Goal: Task Accomplishment & Management: Use online tool/utility

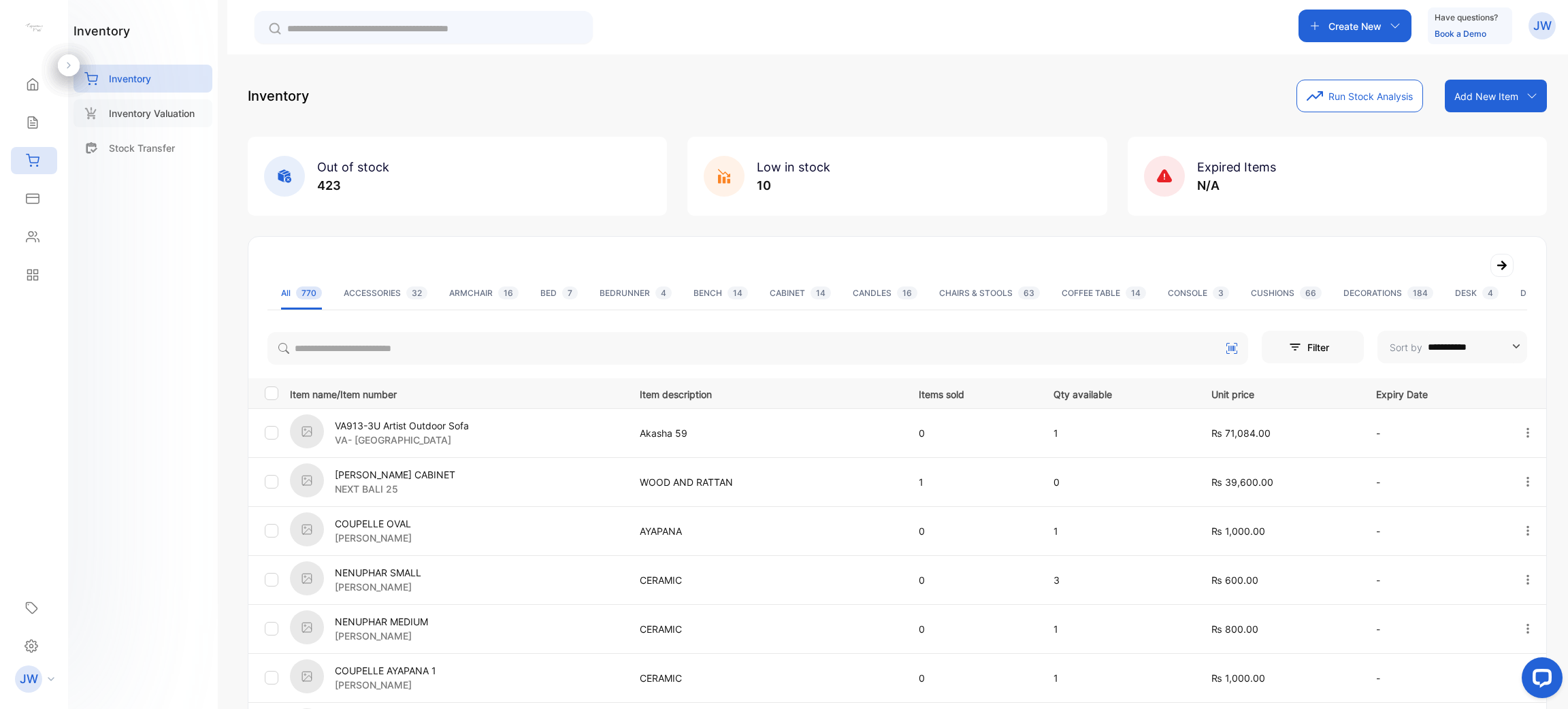
click at [124, 112] on p "Inventory Valuation" at bounding box center [151, 113] width 85 height 14
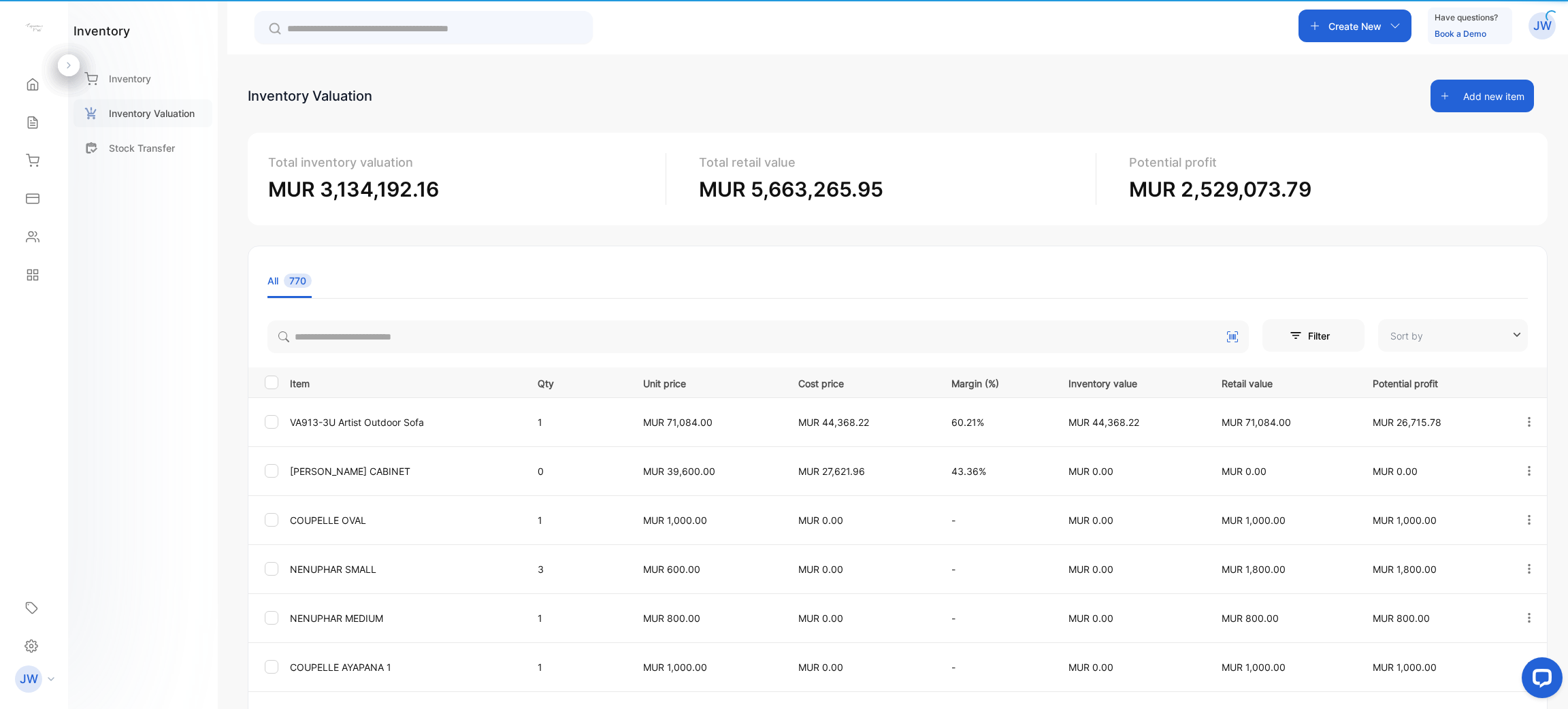
type input "**********"
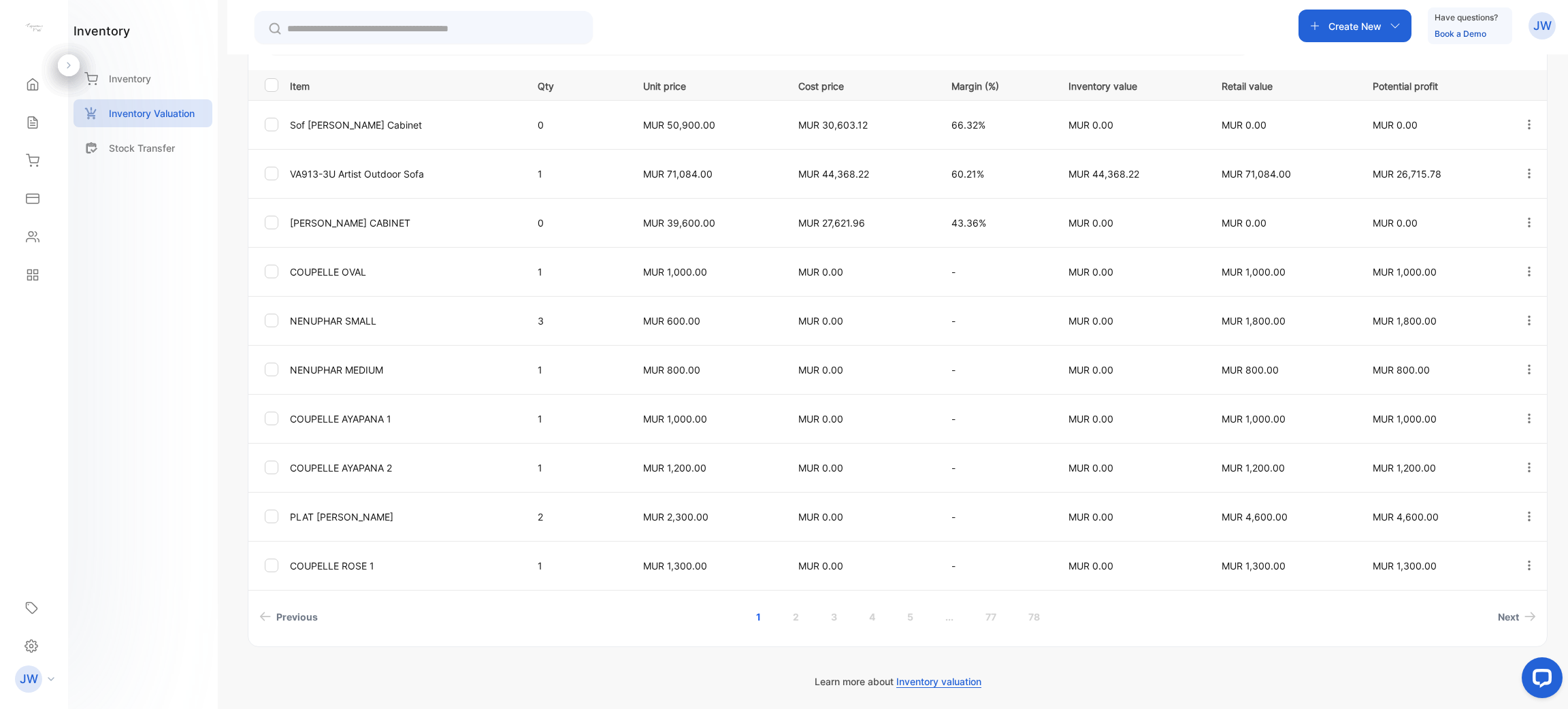
scroll to position [296, 0]
click at [786, 615] on link "2" at bounding box center [795, 617] width 39 height 25
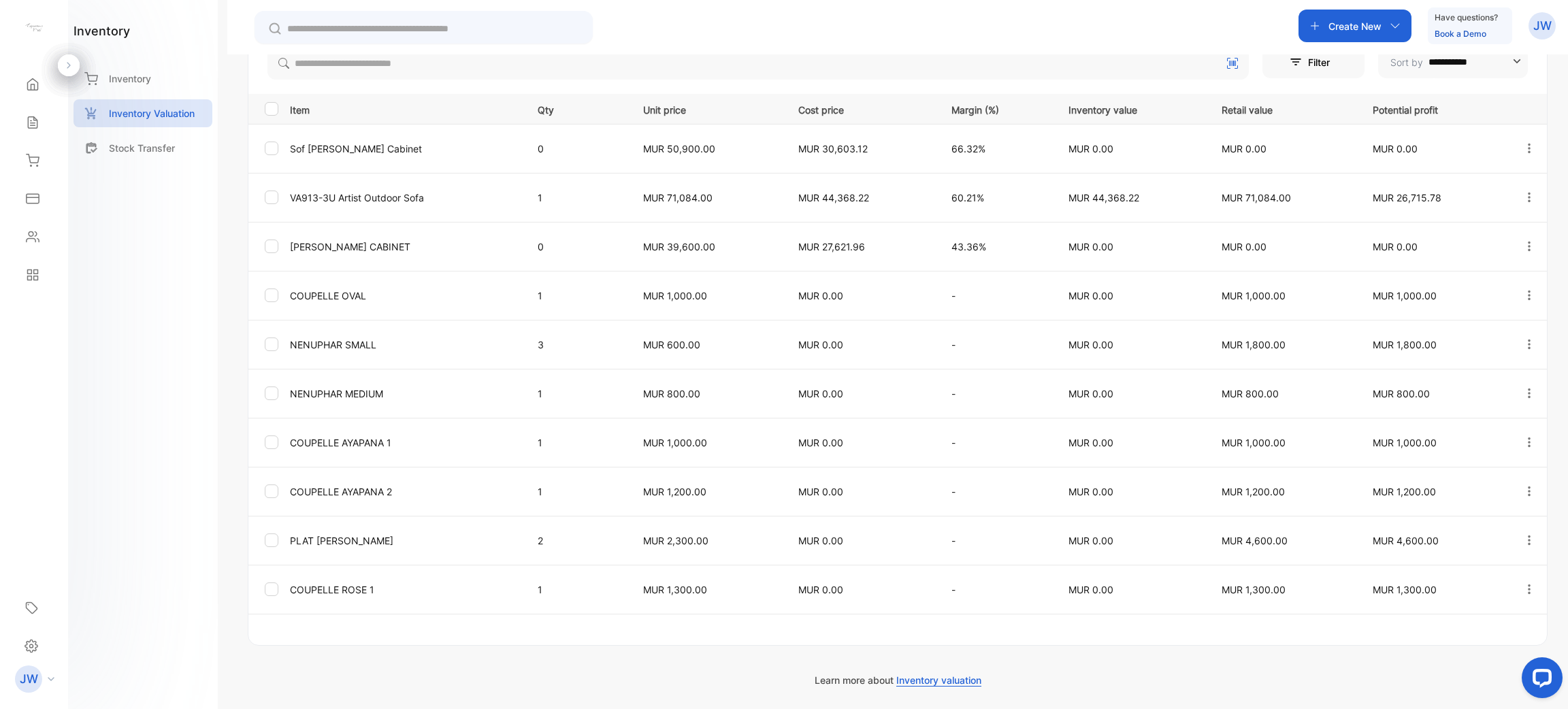
scroll to position [273, 0]
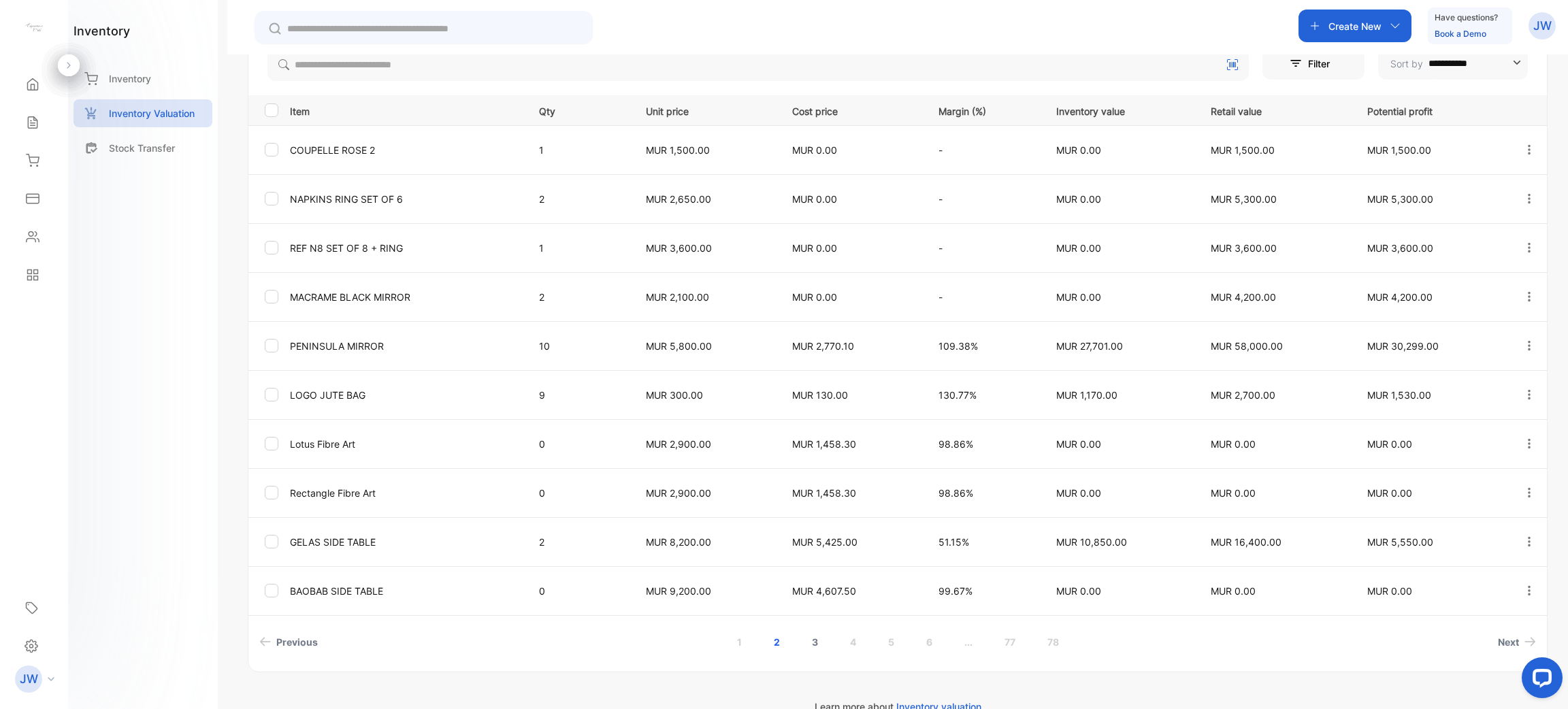
click at [806, 648] on link "3" at bounding box center [814, 642] width 39 height 25
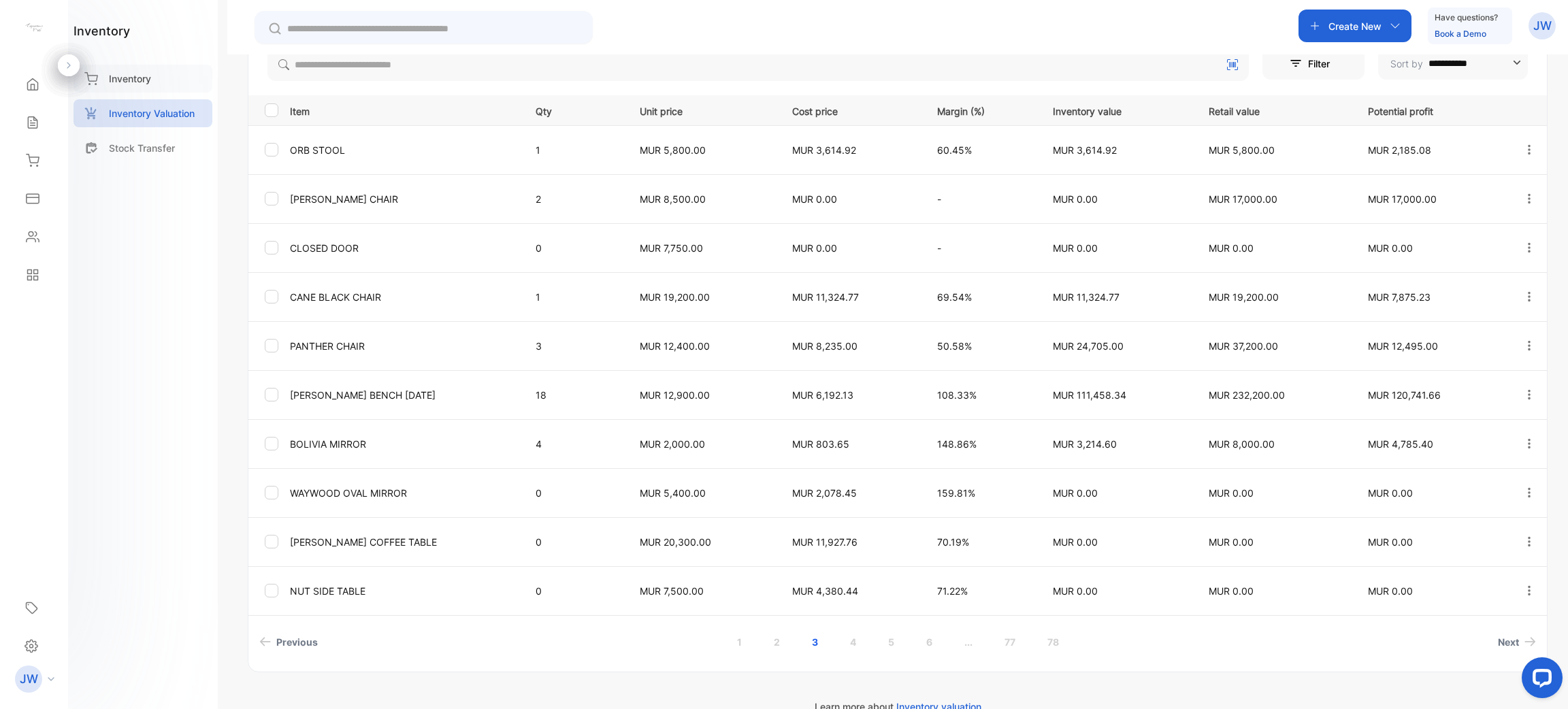
click at [167, 91] on div "Inventory" at bounding box center [143, 78] width 139 height 28
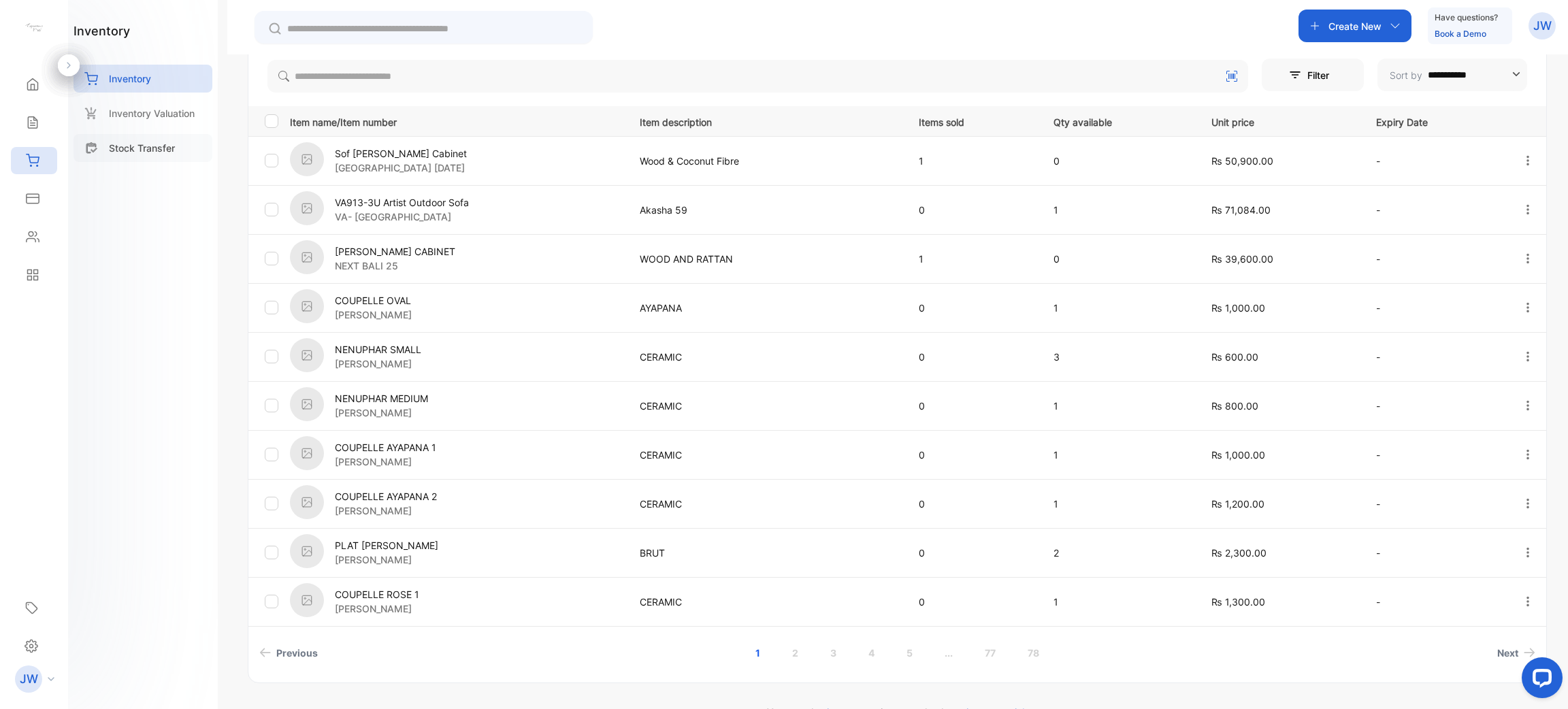
click at [126, 139] on div "Stock Transfer" at bounding box center [143, 148] width 139 height 28
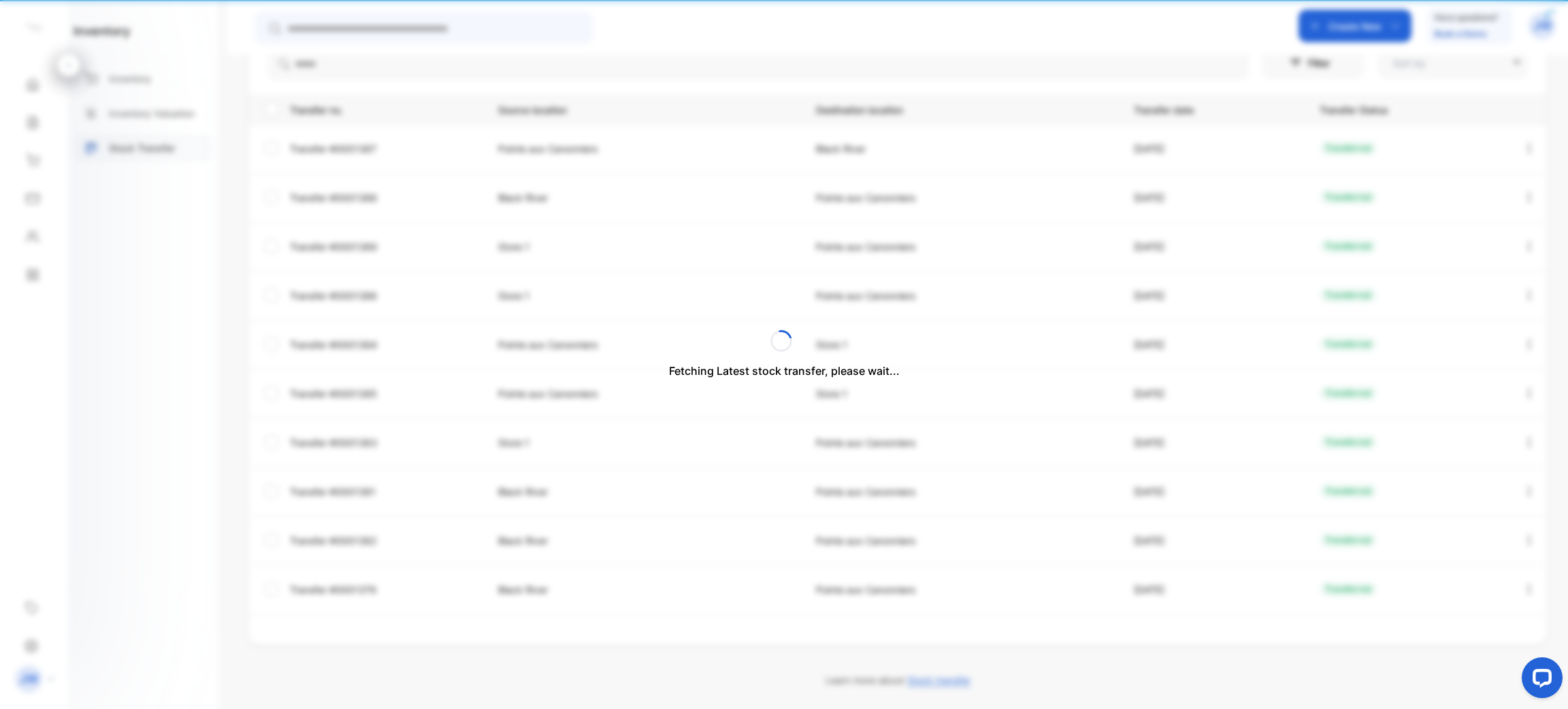
type input "**********"
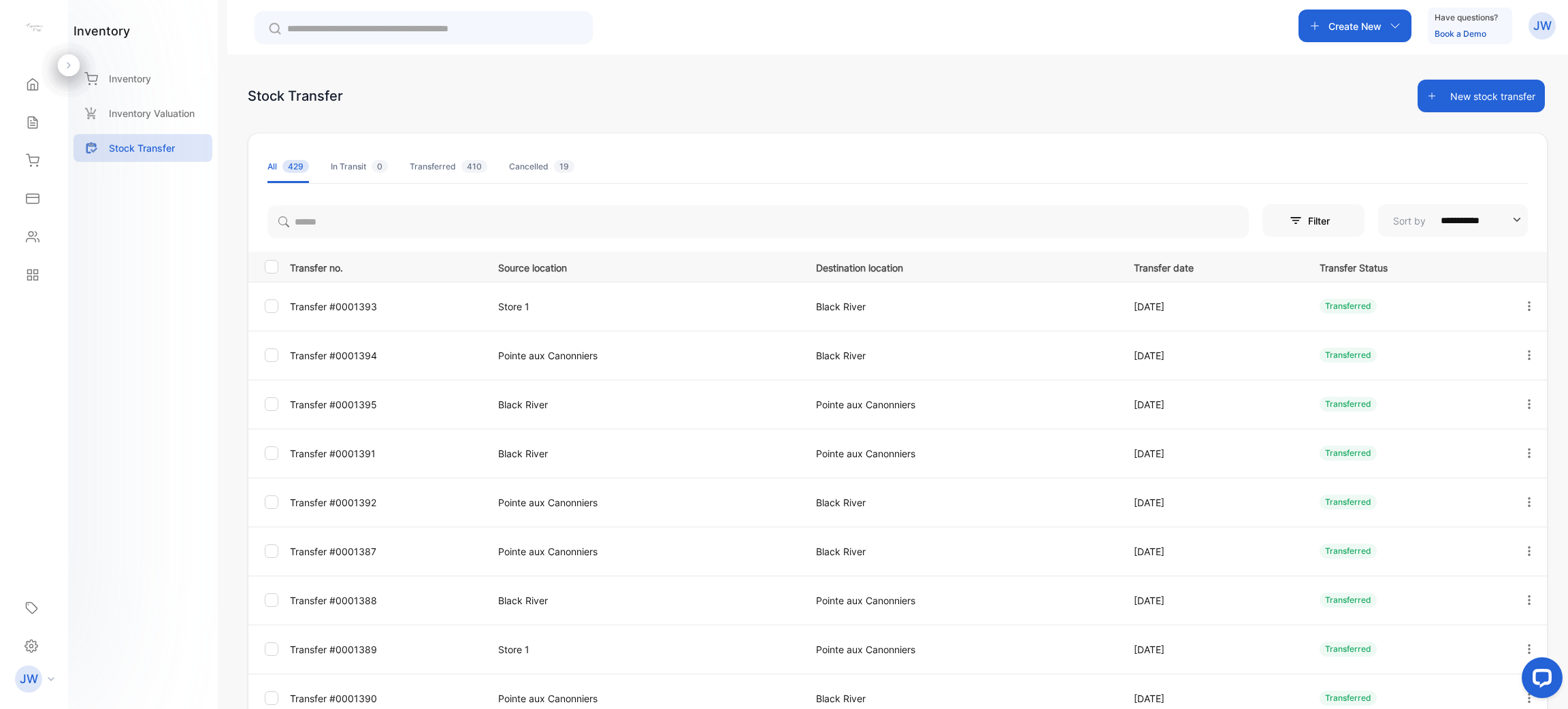
click at [1546, 102] on div "**********" at bounding box center [897, 409] width 1340 height 709
click at [1468, 97] on button "New stock transfer" at bounding box center [1481, 96] width 128 height 33
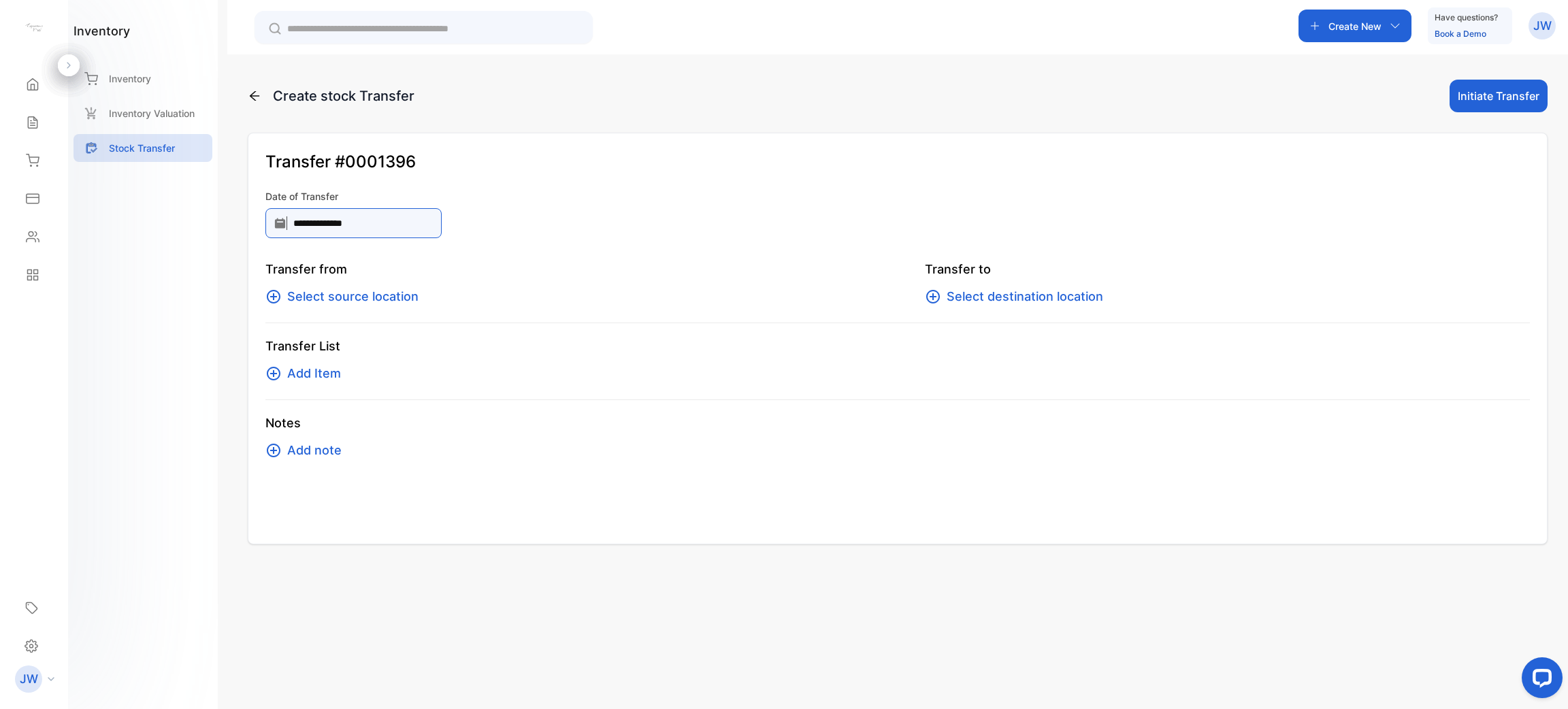
click at [421, 220] on input "**********" at bounding box center [354, 223] width 177 height 30
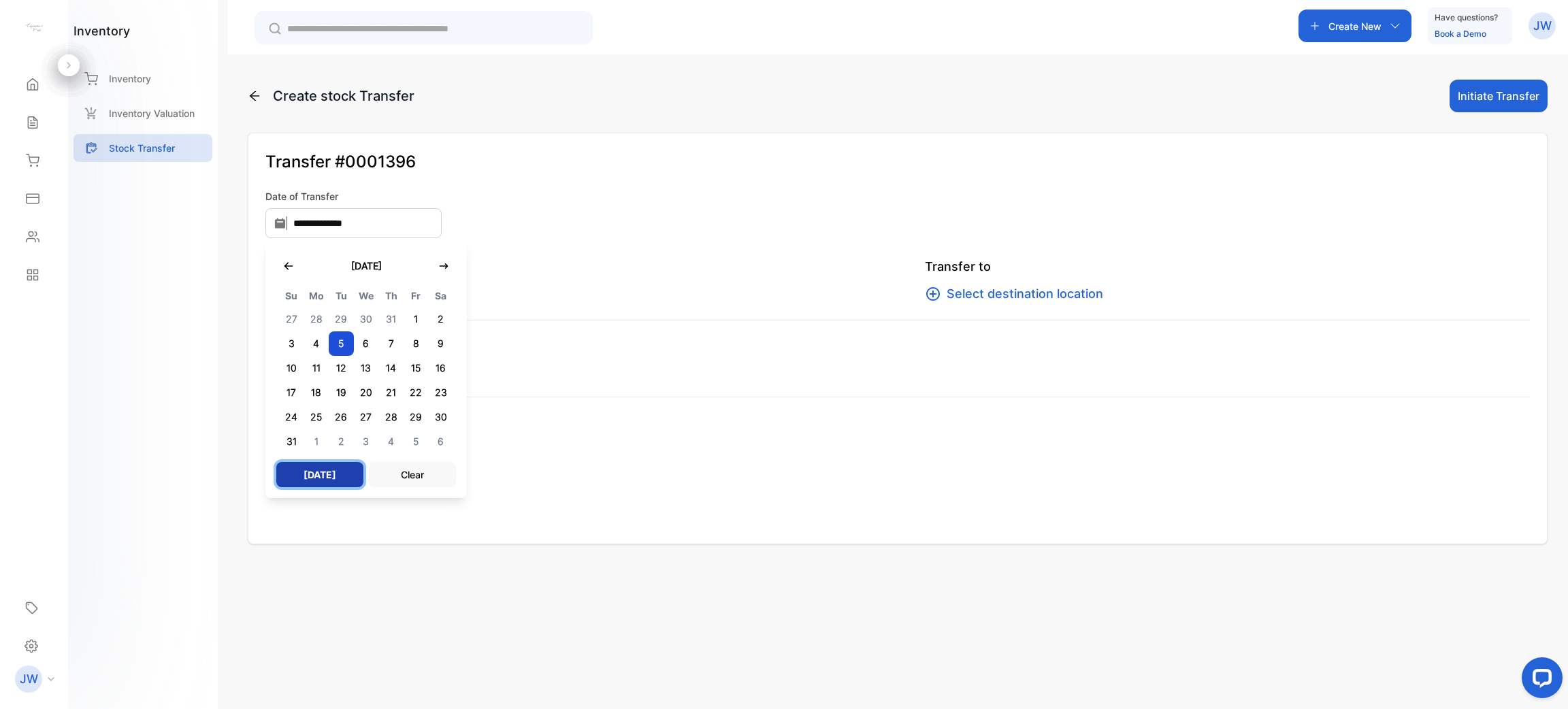
click at [324, 467] on button "[DATE]" at bounding box center [319, 475] width 87 height 25
type input "**********"
click at [654, 81] on div "Create stock Transfer Initiate Transfer" at bounding box center [898, 96] width 1300 height 33
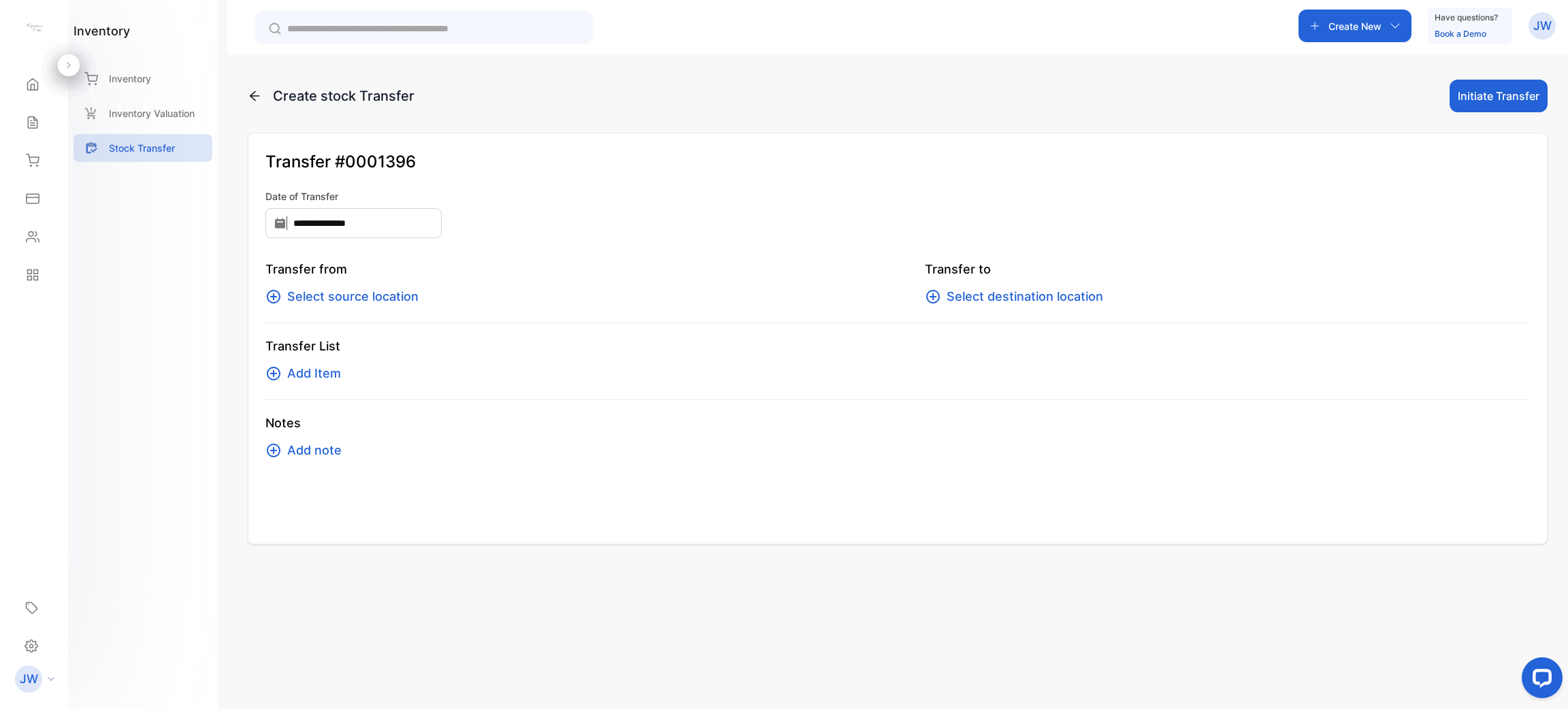
click at [654, 81] on div "Create stock Transfer Initiate Transfer" at bounding box center [898, 96] width 1300 height 33
click at [387, 296] on span "Select source location" at bounding box center [352, 296] width 131 height 19
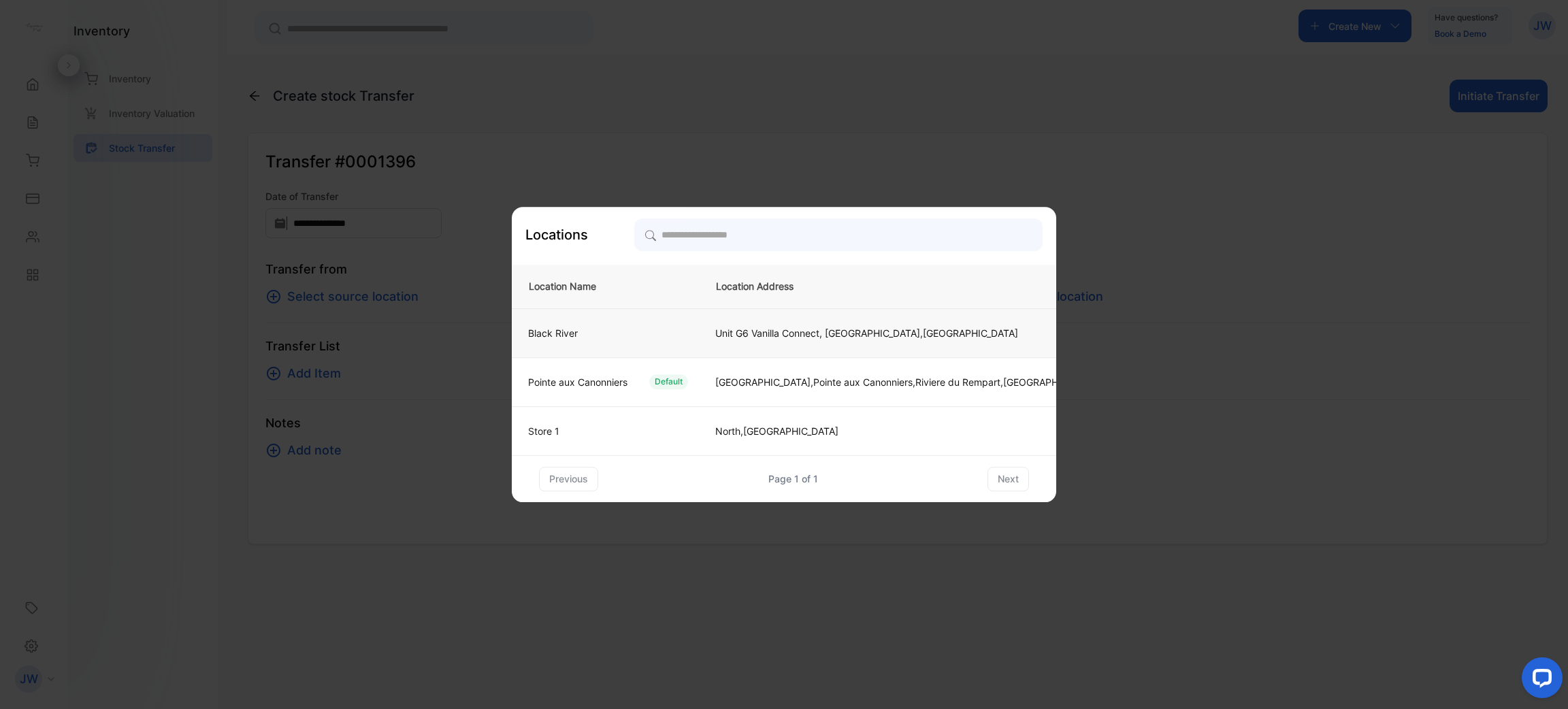
click at [585, 324] on td "Black River" at bounding box center [605, 333] width 187 height 49
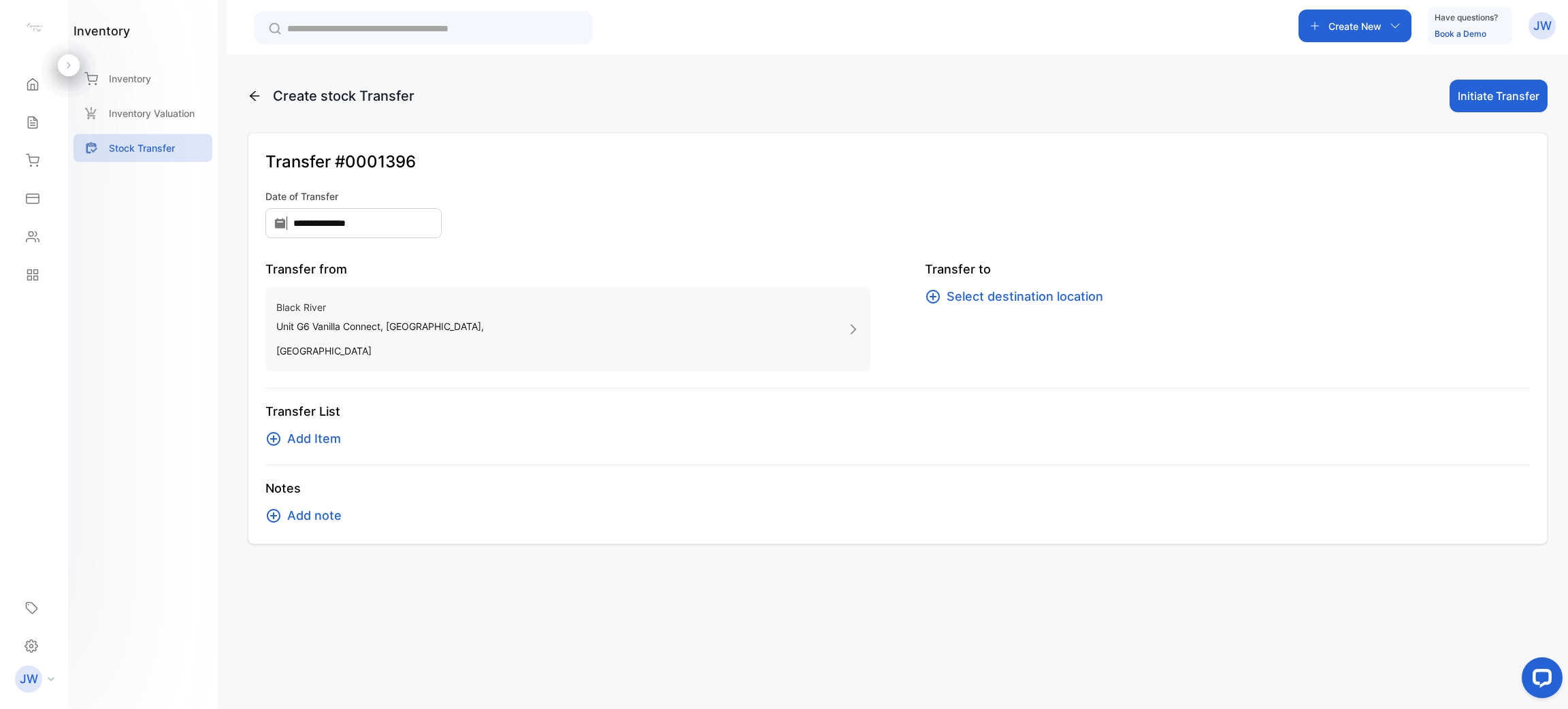
click at [1015, 292] on span "Select destination location" at bounding box center [1024, 296] width 156 height 19
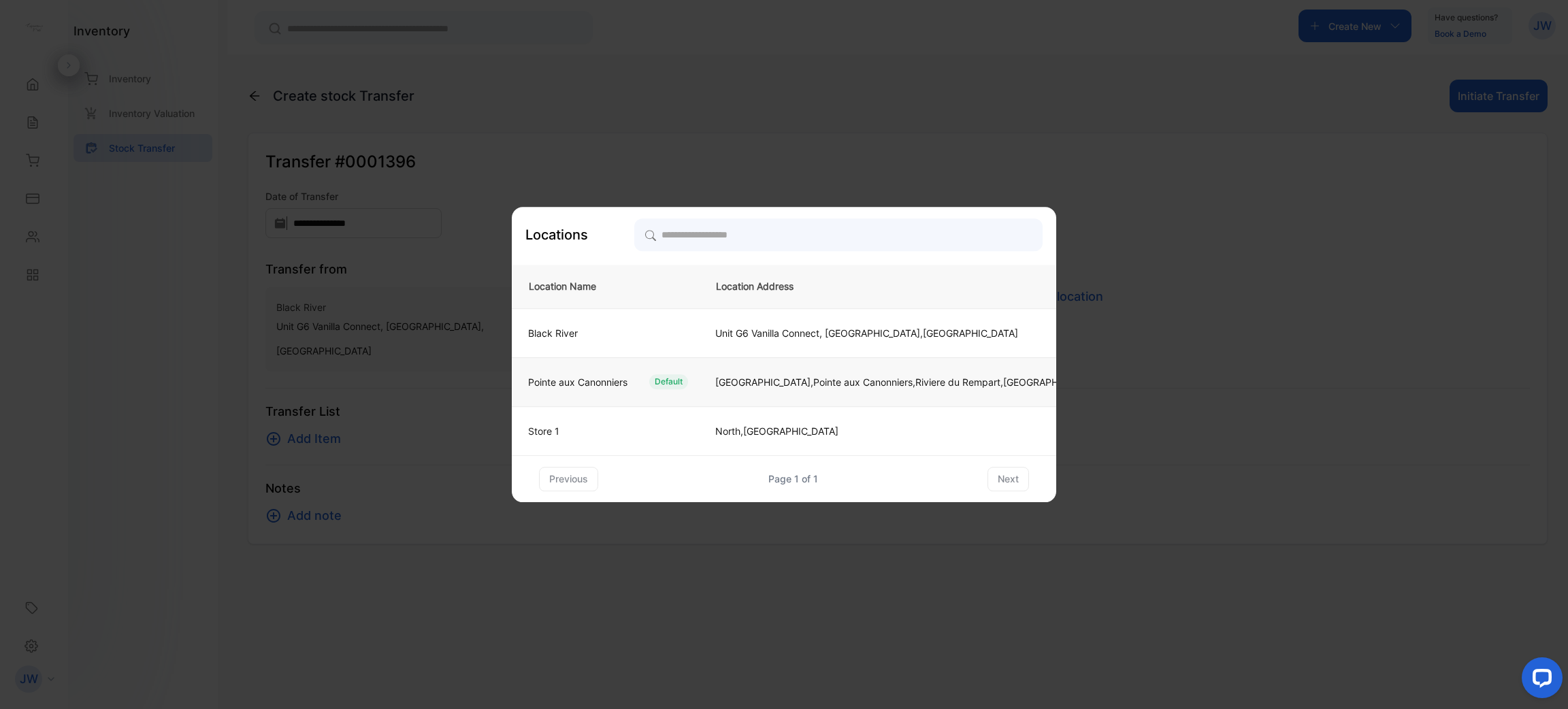
click at [823, 390] on td "[GEOGRAPHIC_DATA],[GEOGRAPHIC_DATA], [GEOGRAPHIC_DATA], [GEOGRAPHIC_DATA], [GEO…" at bounding box center [905, 382] width 411 height 49
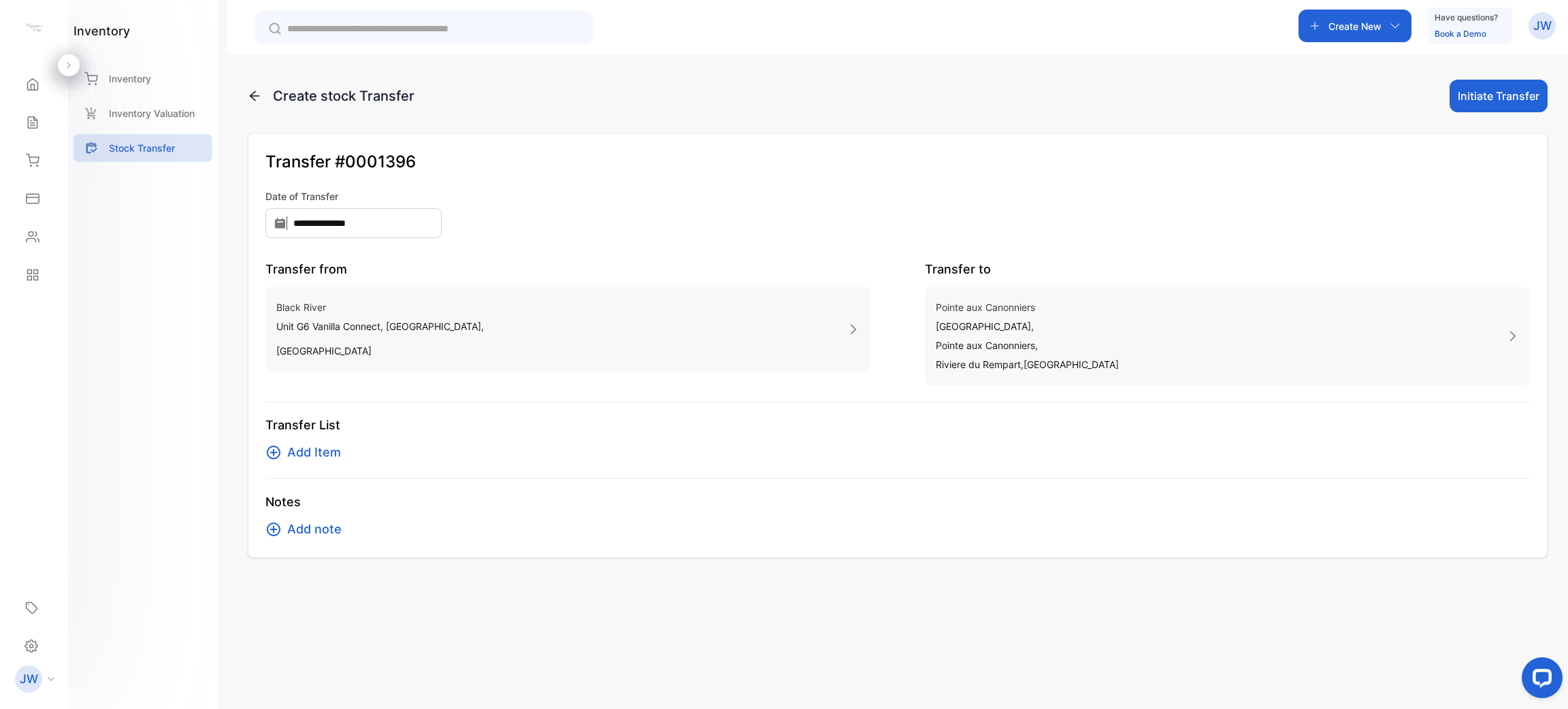
click at [314, 448] on span "Add Item" at bounding box center [314, 452] width 54 height 19
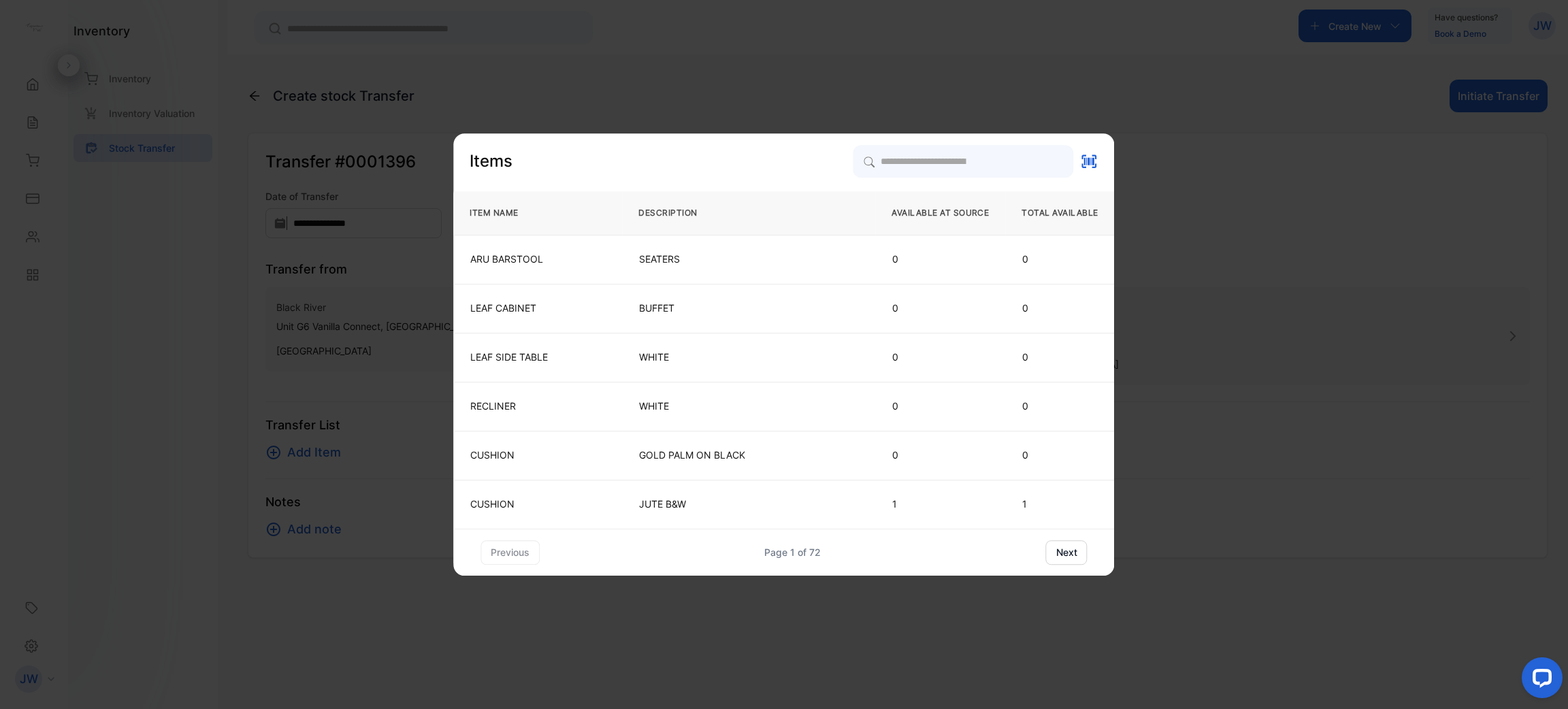
click at [1057, 556] on button "next" at bounding box center [1066, 552] width 41 height 25
click at [518, 546] on button "previous" at bounding box center [510, 552] width 60 height 25
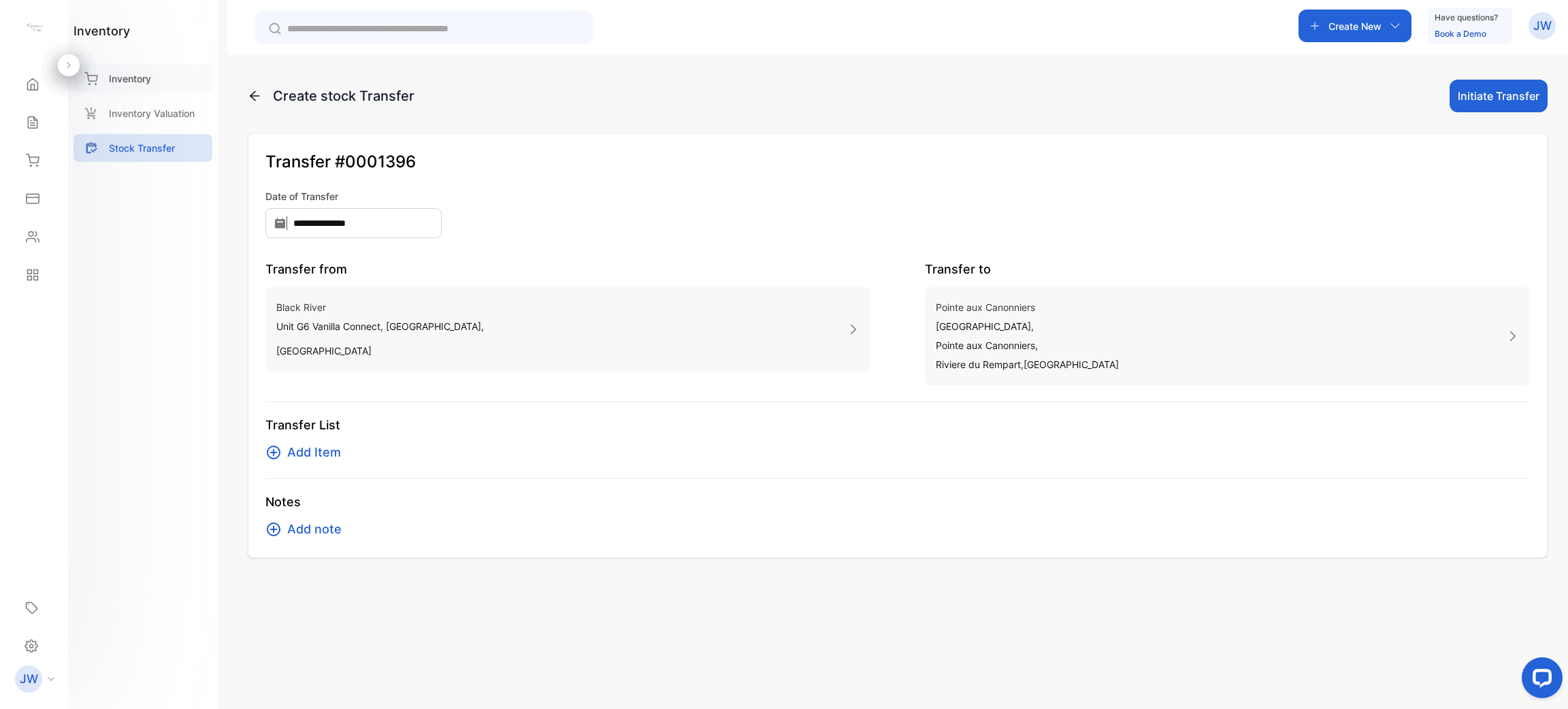
click at [156, 87] on div "Inventory" at bounding box center [143, 78] width 139 height 28
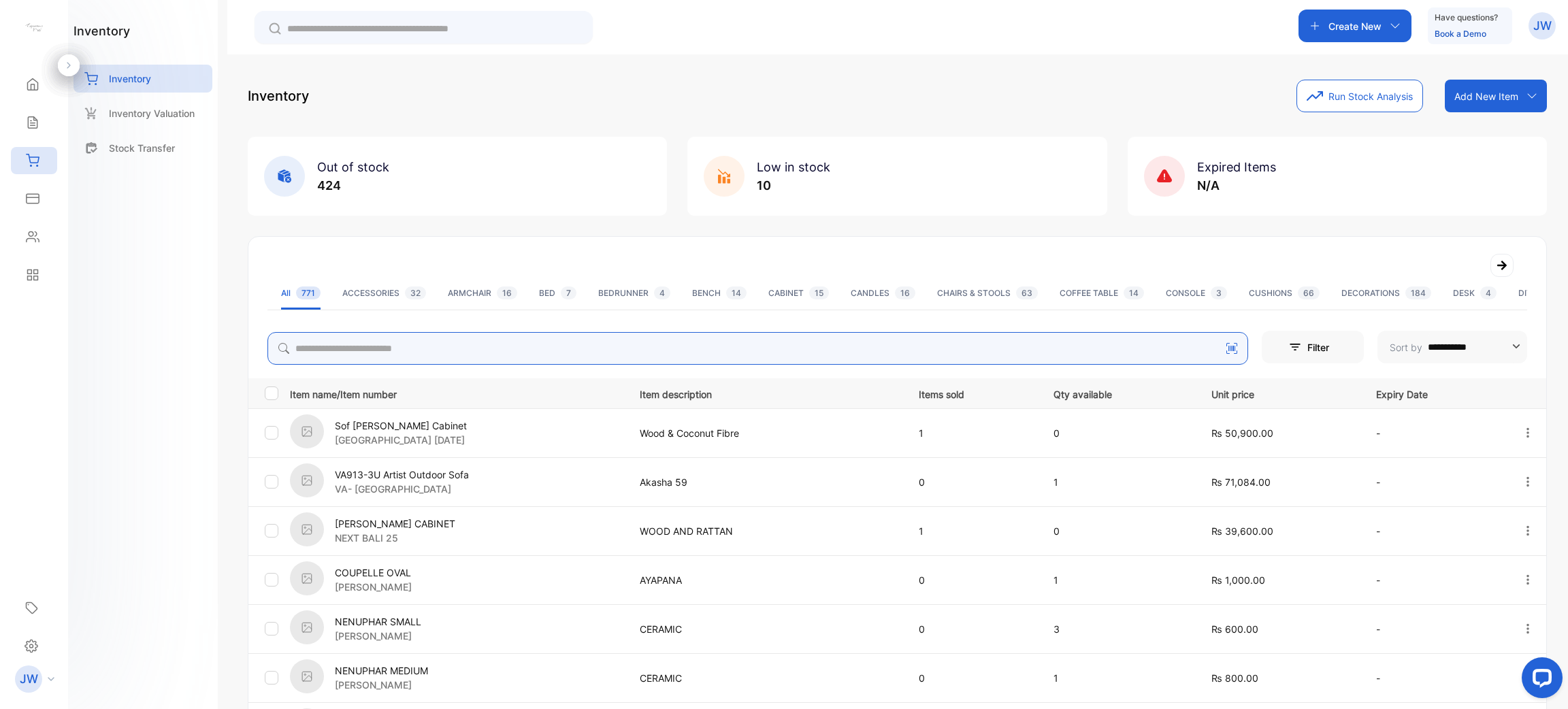
click at [419, 352] on input "search" at bounding box center [758, 348] width 981 height 33
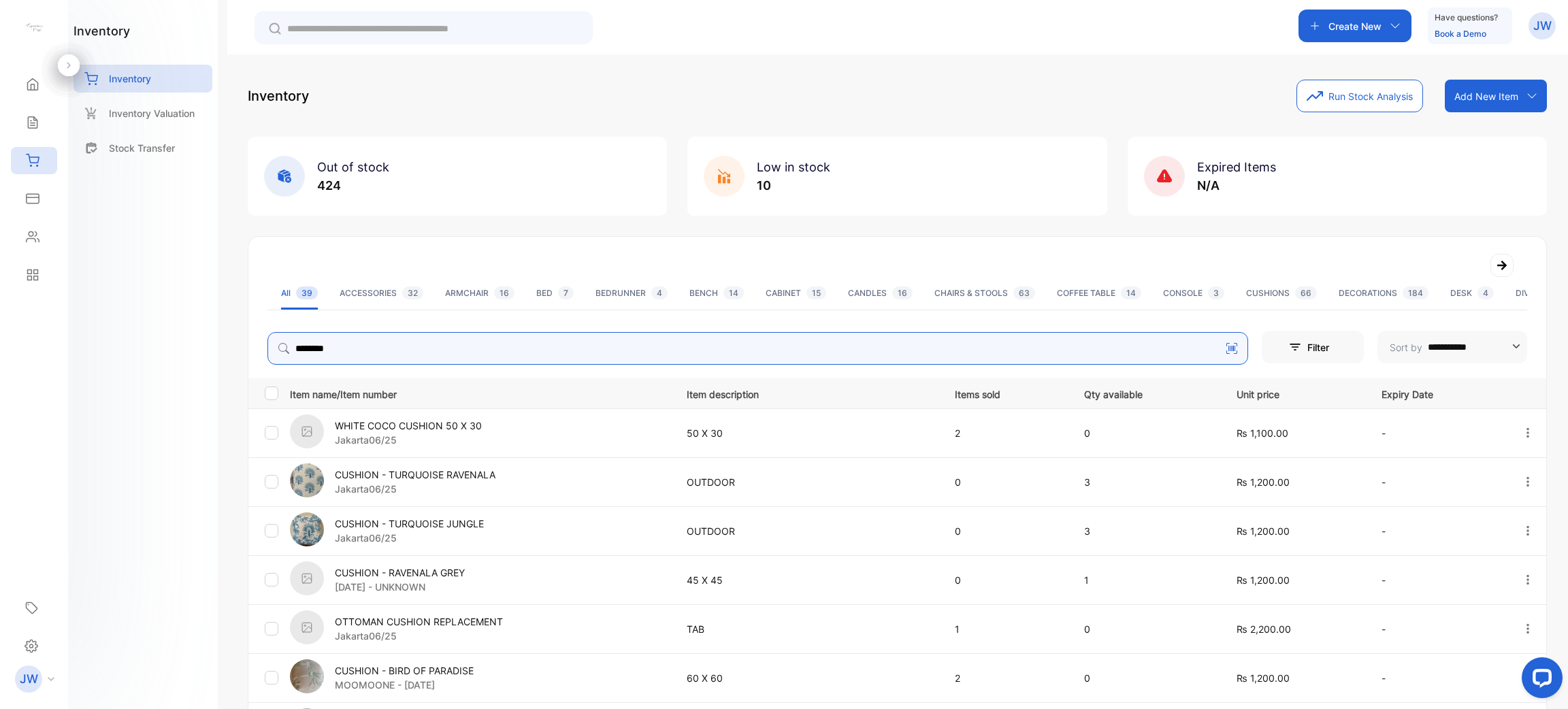
drag, startPoint x: 364, startPoint y: 333, endPoint x: 157, endPoint y: 320, distance: 207.4
click at [157, 320] on div "**********" at bounding box center [784, 395] width 1568 height 791
type input "**********"
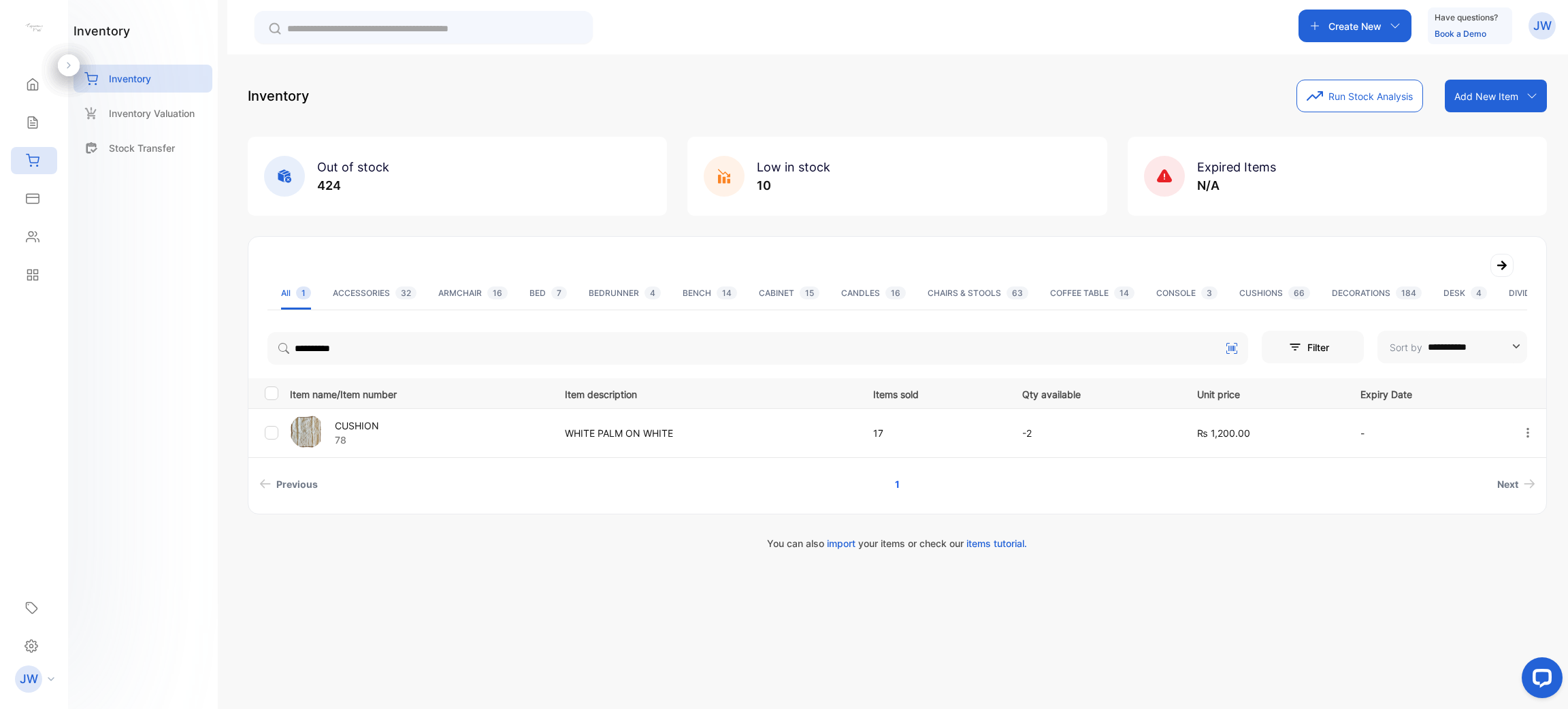
click at [353, 439] on p "78" at bounding box center [357, 440] width 44 height 14
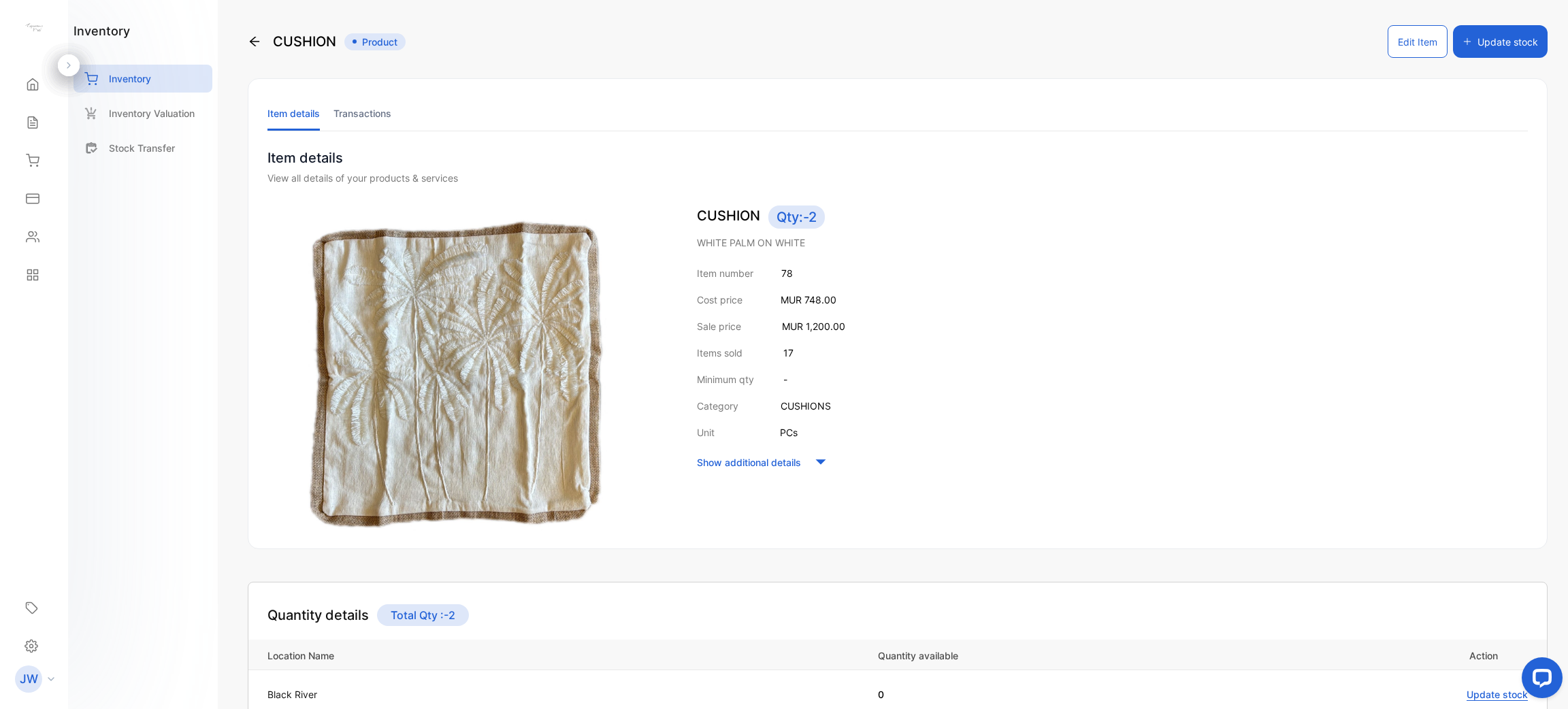
click at [341, 97] on li "Transactions" at bounding box center [362, 113] width 58 height 35
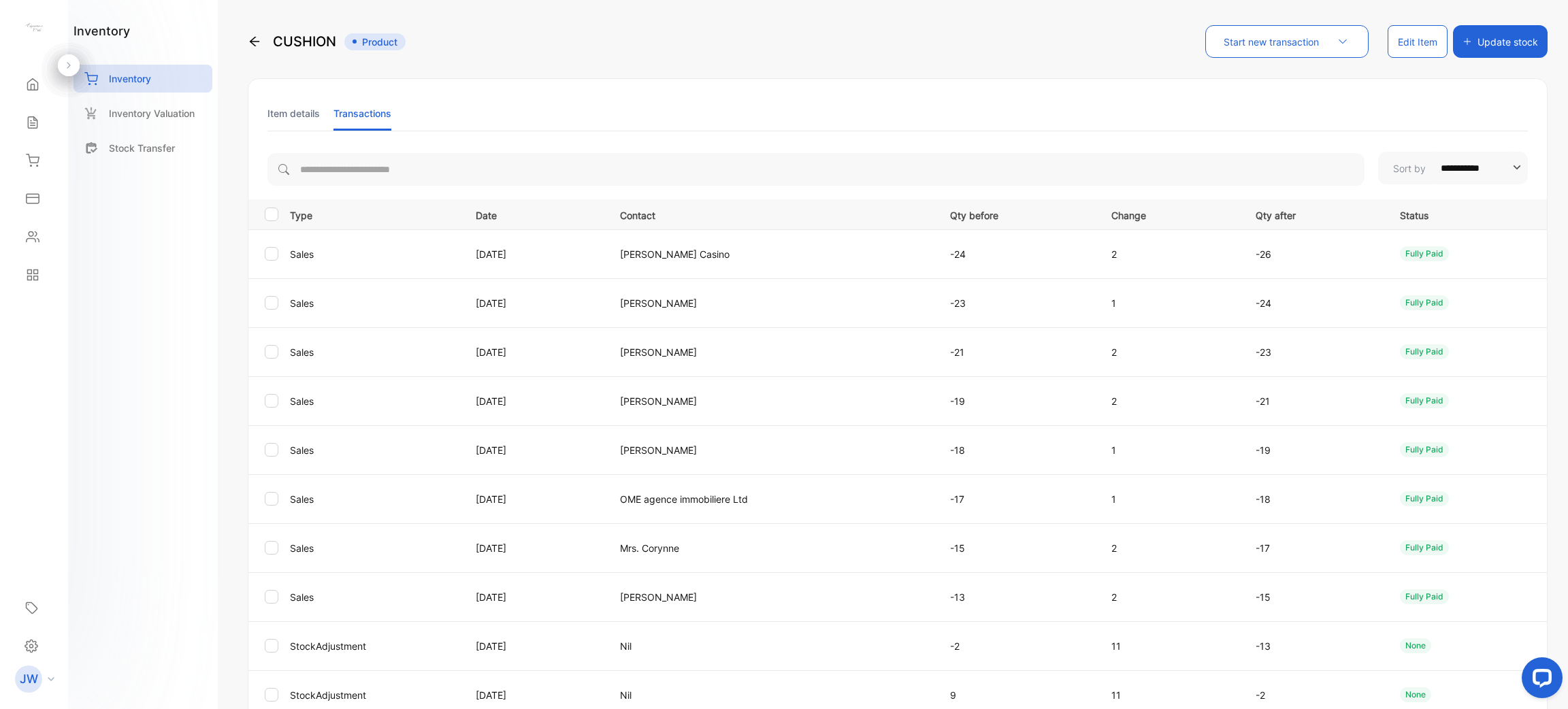
click at [289, 116] on li "Item details" at bounding box center [294, 113] width 53 height 35
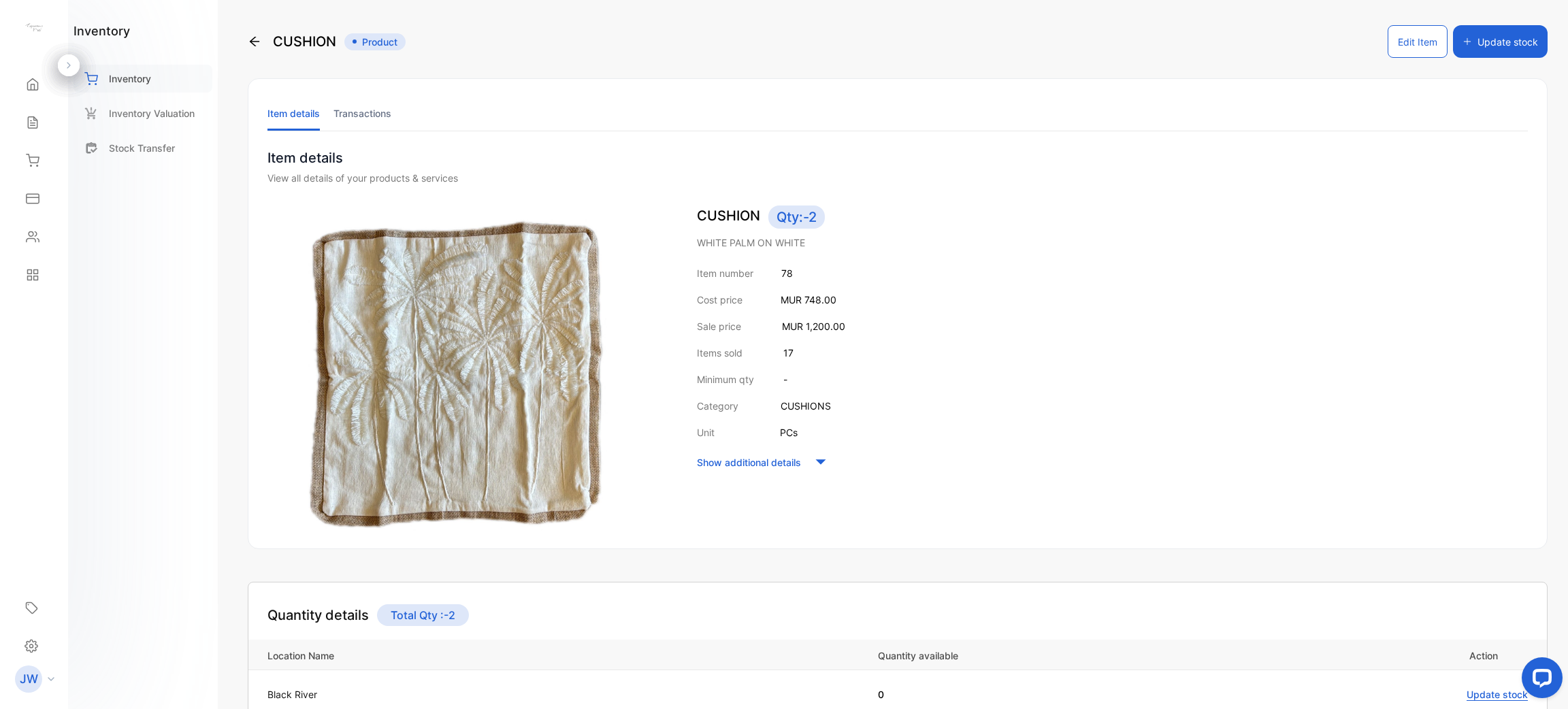
click at [162, 88] on div "Inventory" at bounding box center [143, 78] width 139 height 28
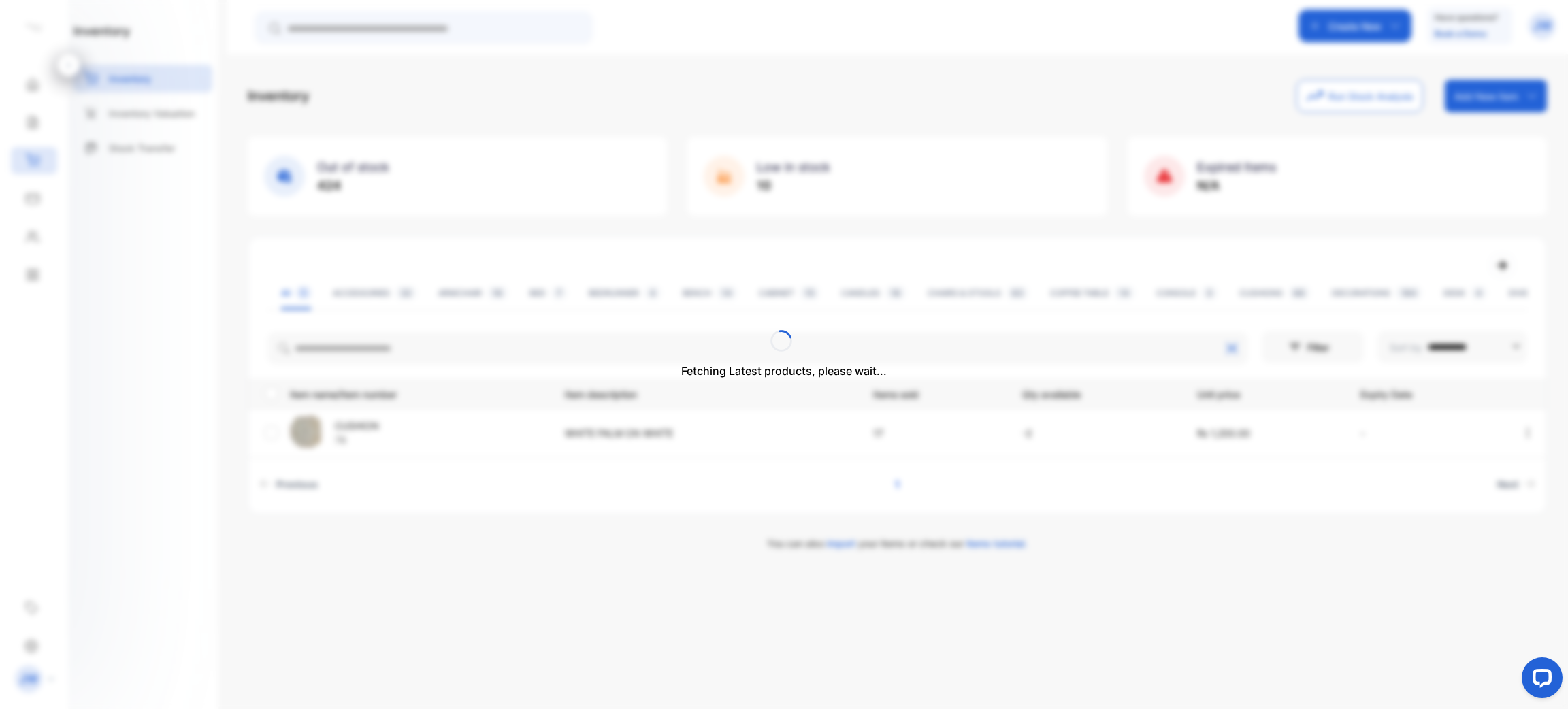
click at [401, 349] on div "Fetching Latest products, please wait..." at bounding box center [784, 354] width 1568 height 709
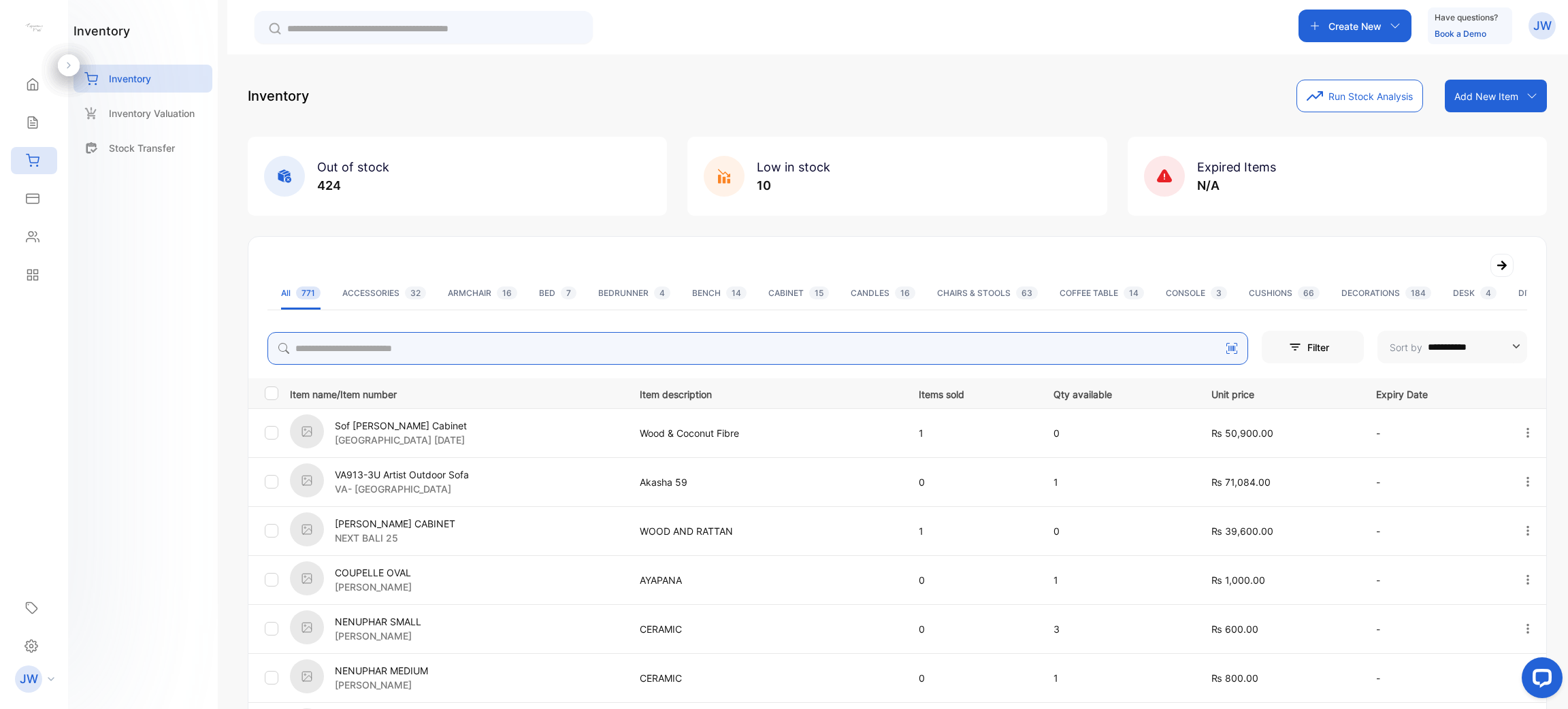
click at [480, 344] on input "search" at bounding box center [758, 348] width 981 height 33
type input "*****"
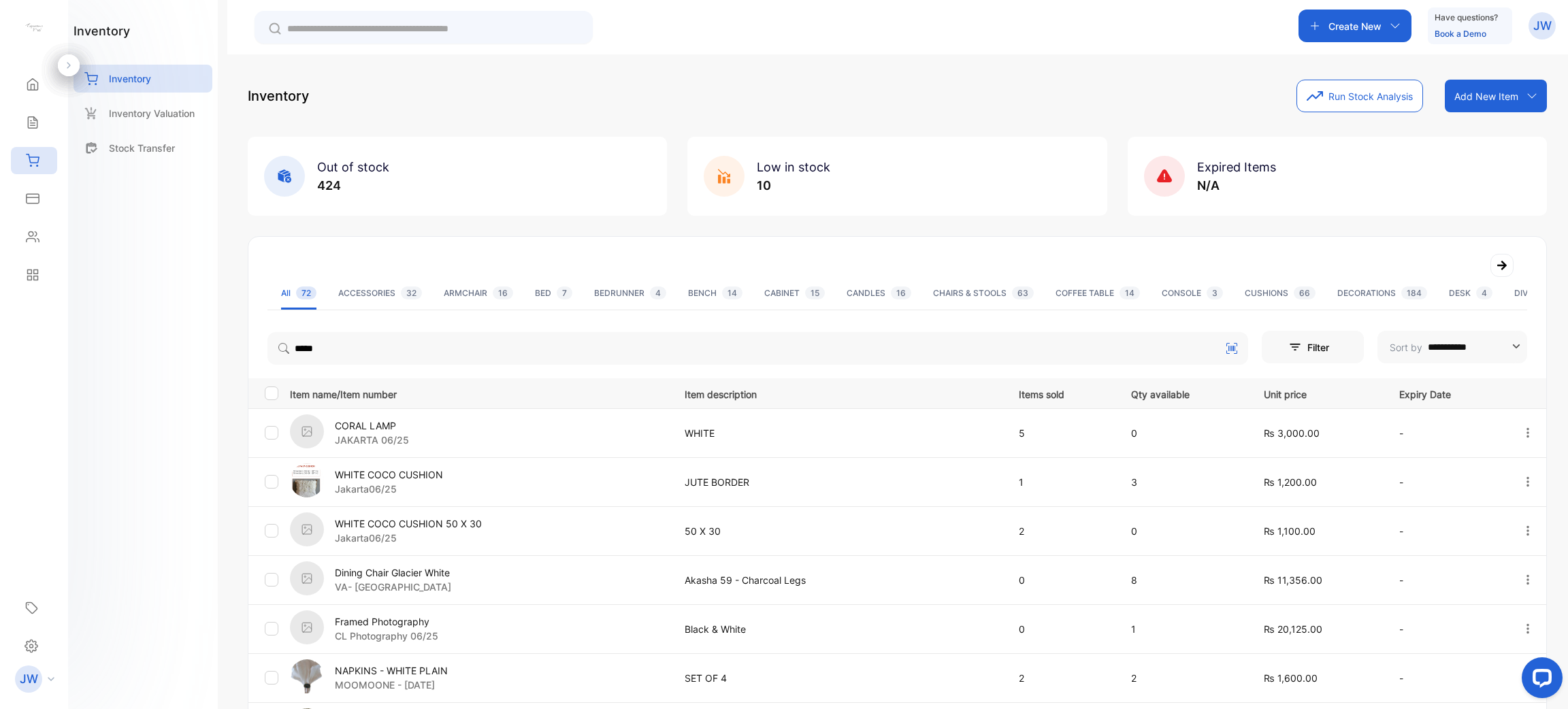
click at [422, 472] on p "WHITE COCO CUSHION" at bounding box center [389, 474] width 108 height 14
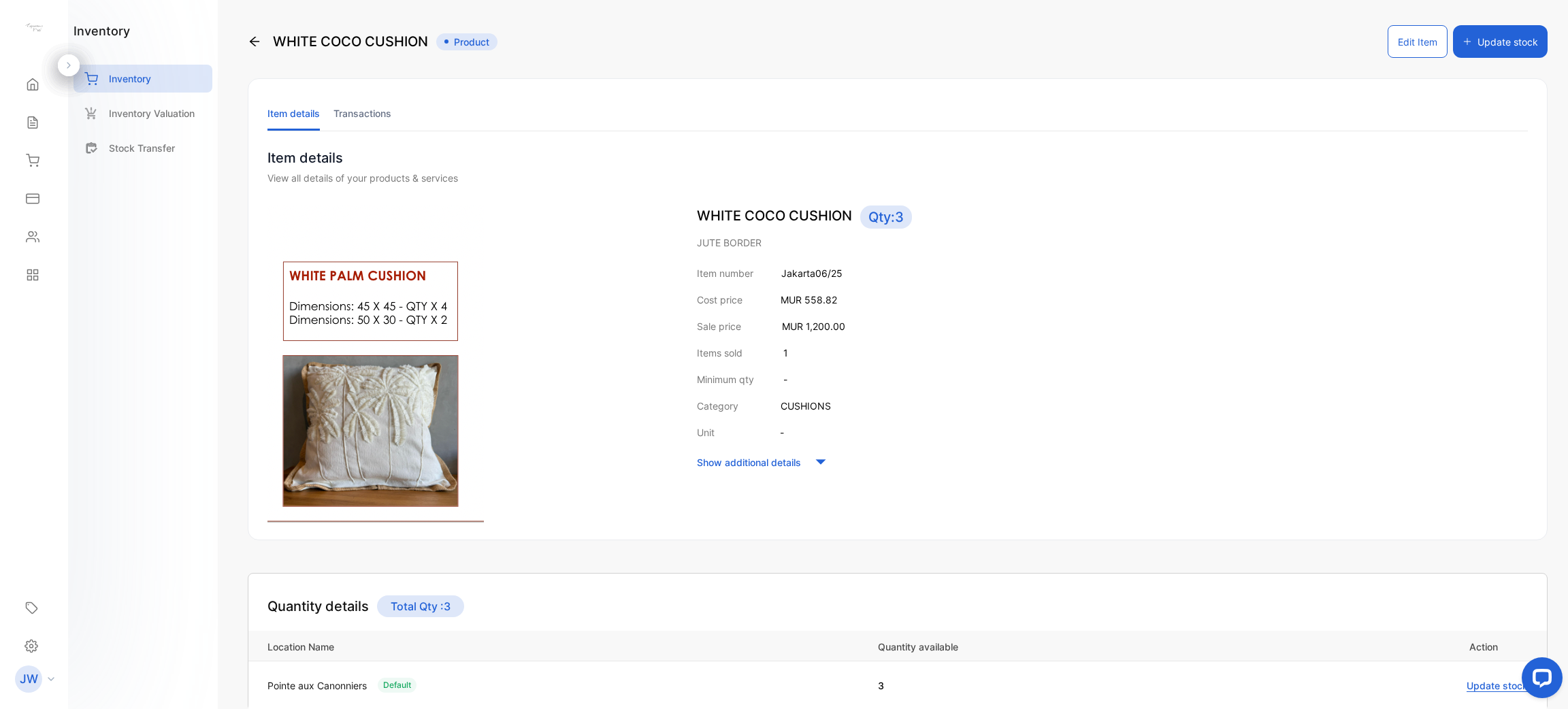
click at [381, 118] on li "Transactions" at bounding box center [362, 113] width 58 height 35
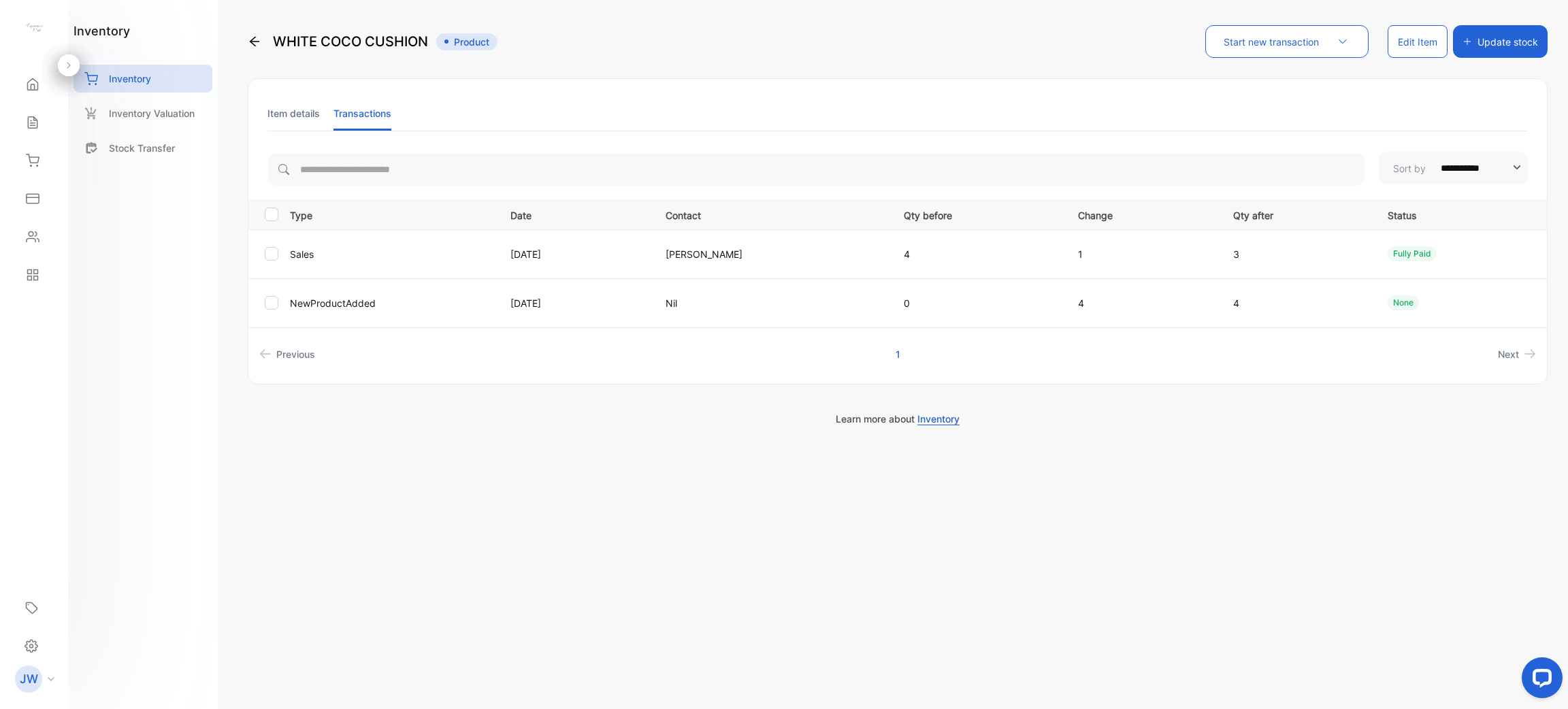
click at [309, 118] on li "Item details" at bounding box center [294, 113] width 53 height 35
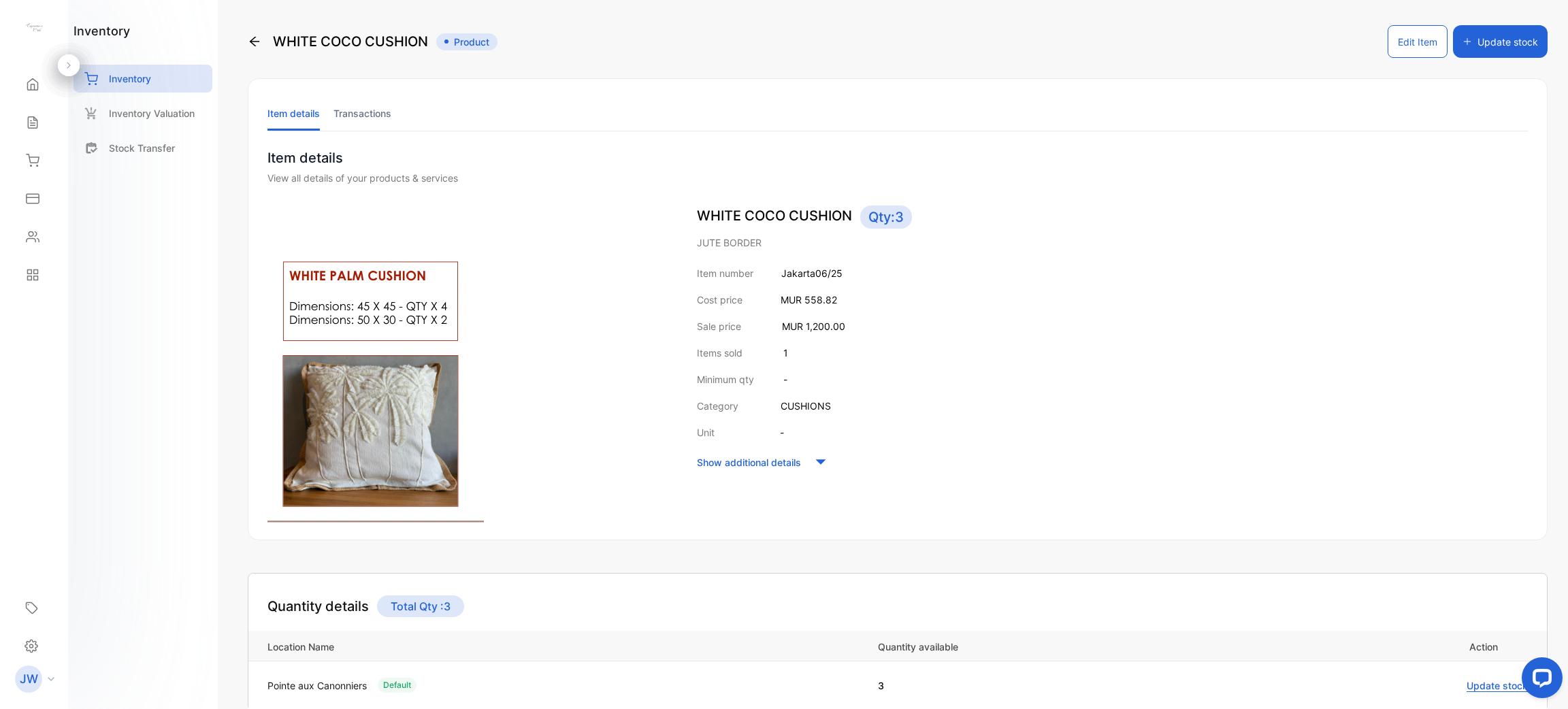
scroll to position [119, 0]
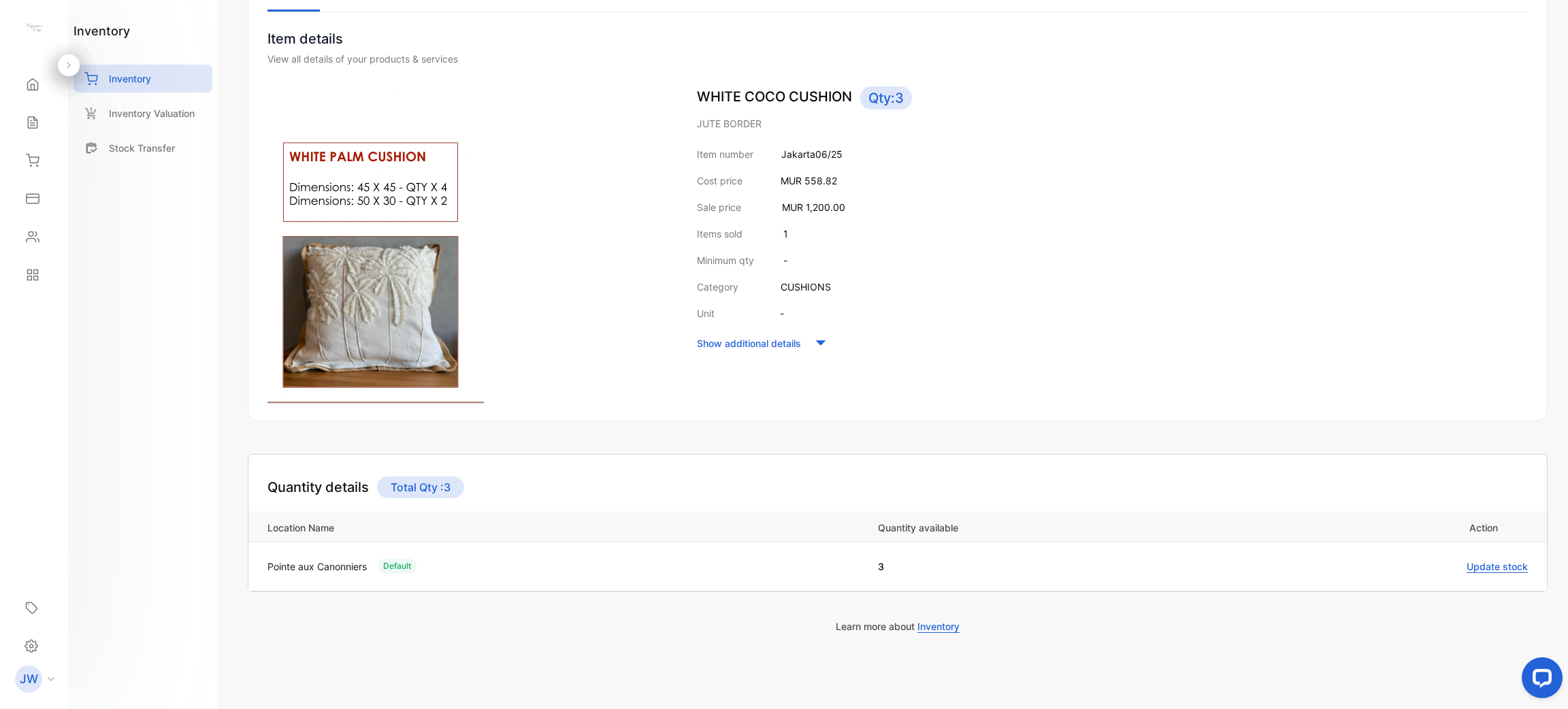
click at [1488, 575] on td "Update stock" at bounding box center [1396, 566] width 303 height 49
click at [1488, 565] on span "Update stock" at bounding box center [1497, 566] width 61 height 12
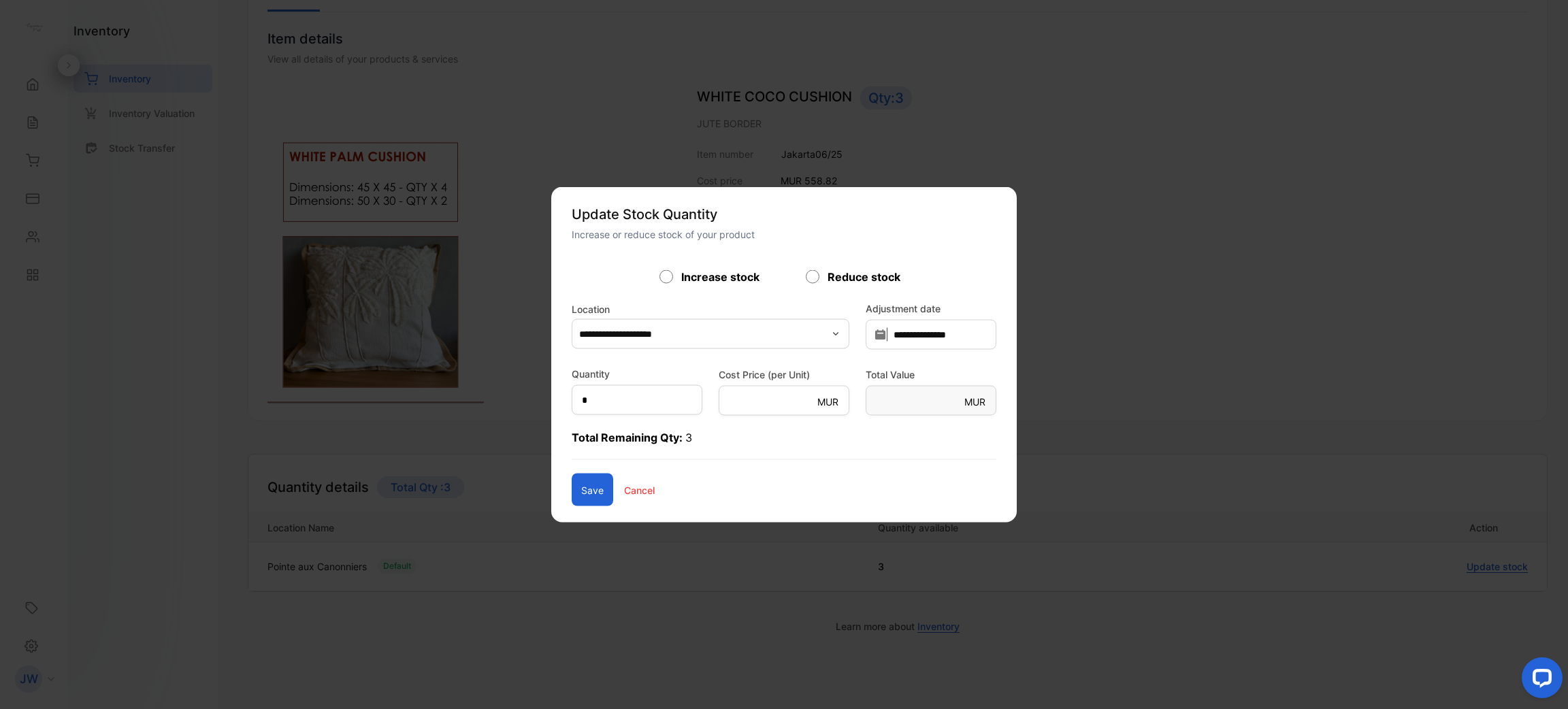
click at [589, 418] on form "**********" at bounding box center [784, 387] width 425 height 238
click at [589, 412] on input "*" at bounding box center [637, 400] width 130 height 30
type input "**"
type Value-inputsubject "*******"
type input "**"
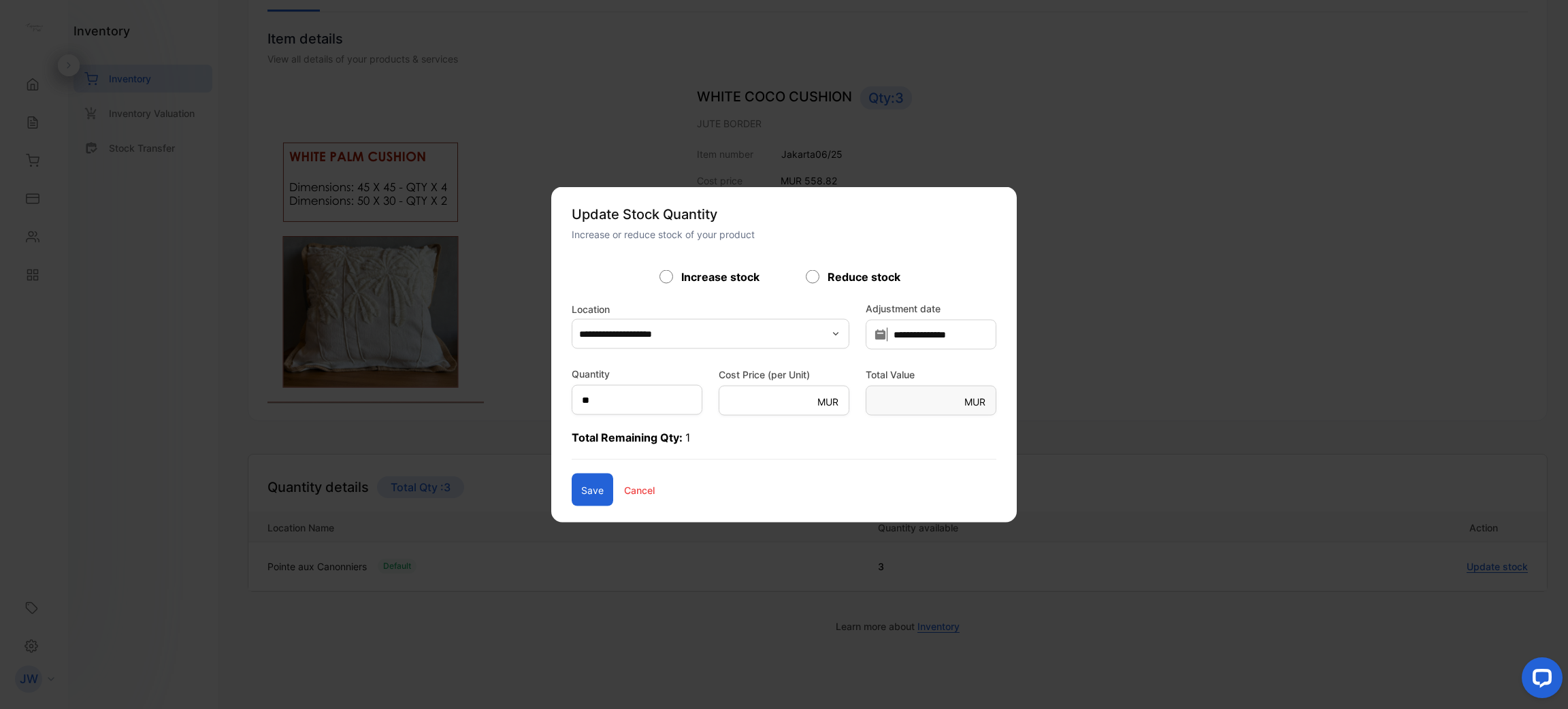
click at [572, 478] on button "Save" at bounding box center [592, 490] width 41 height 33
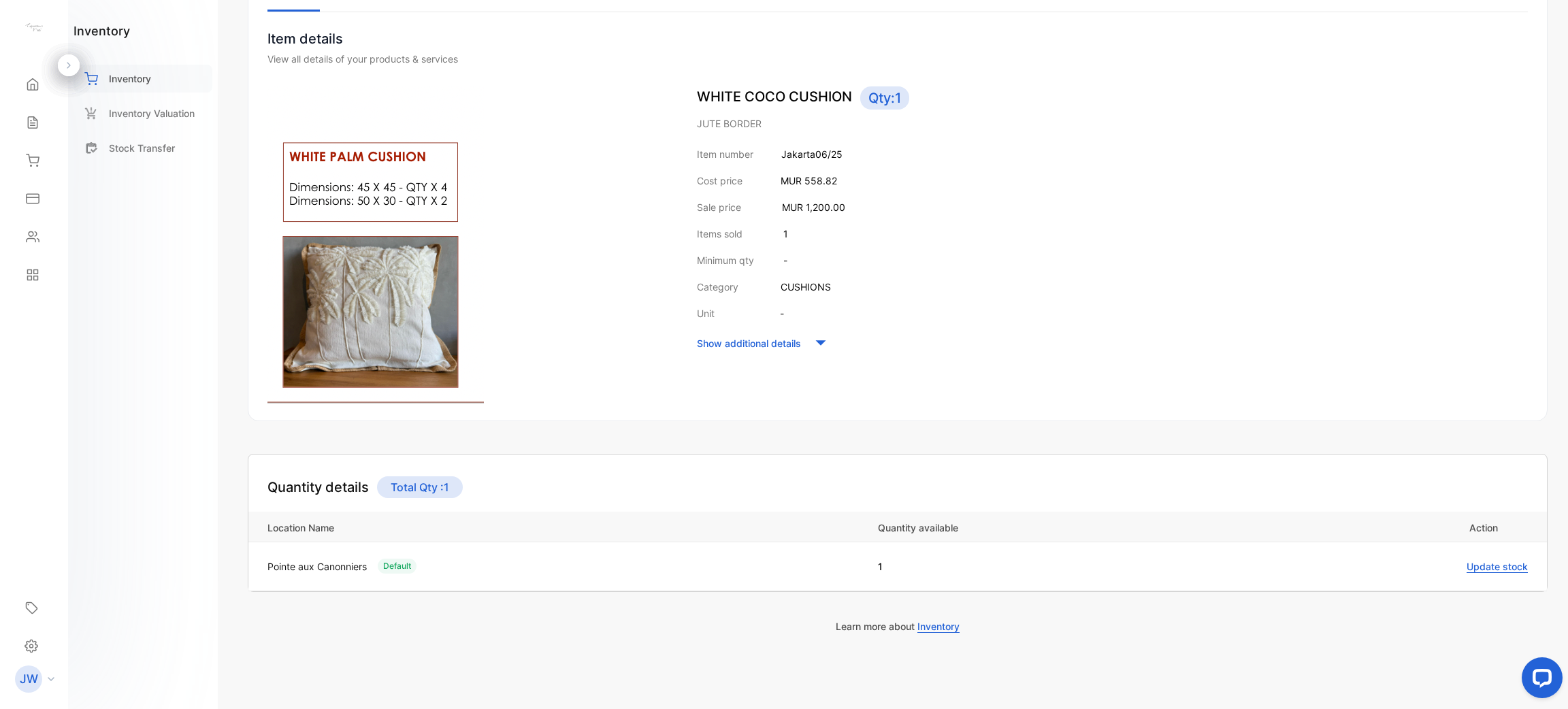
click at [131, 74] on p "Inventory" at bounding box center [130, 78] width 42 height 14
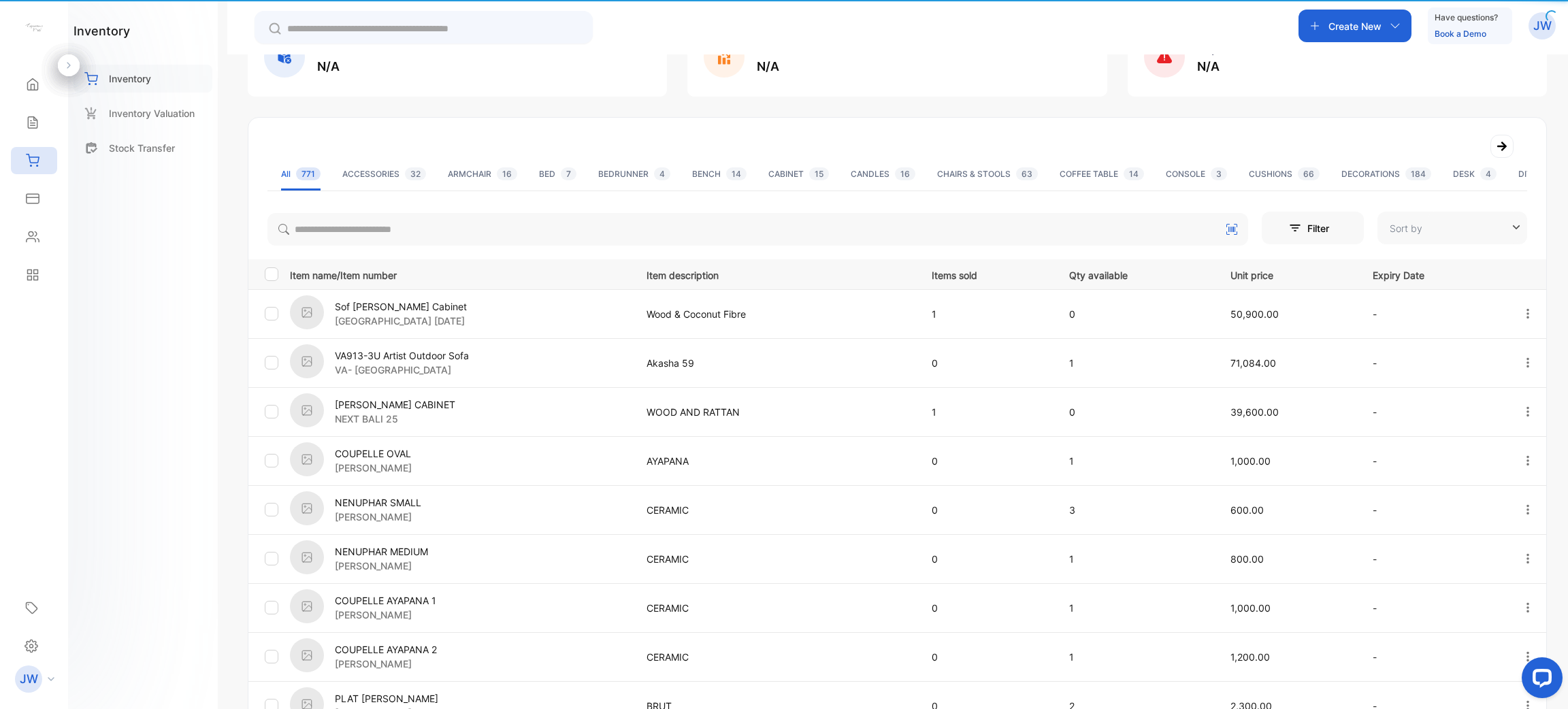
type input "**********"
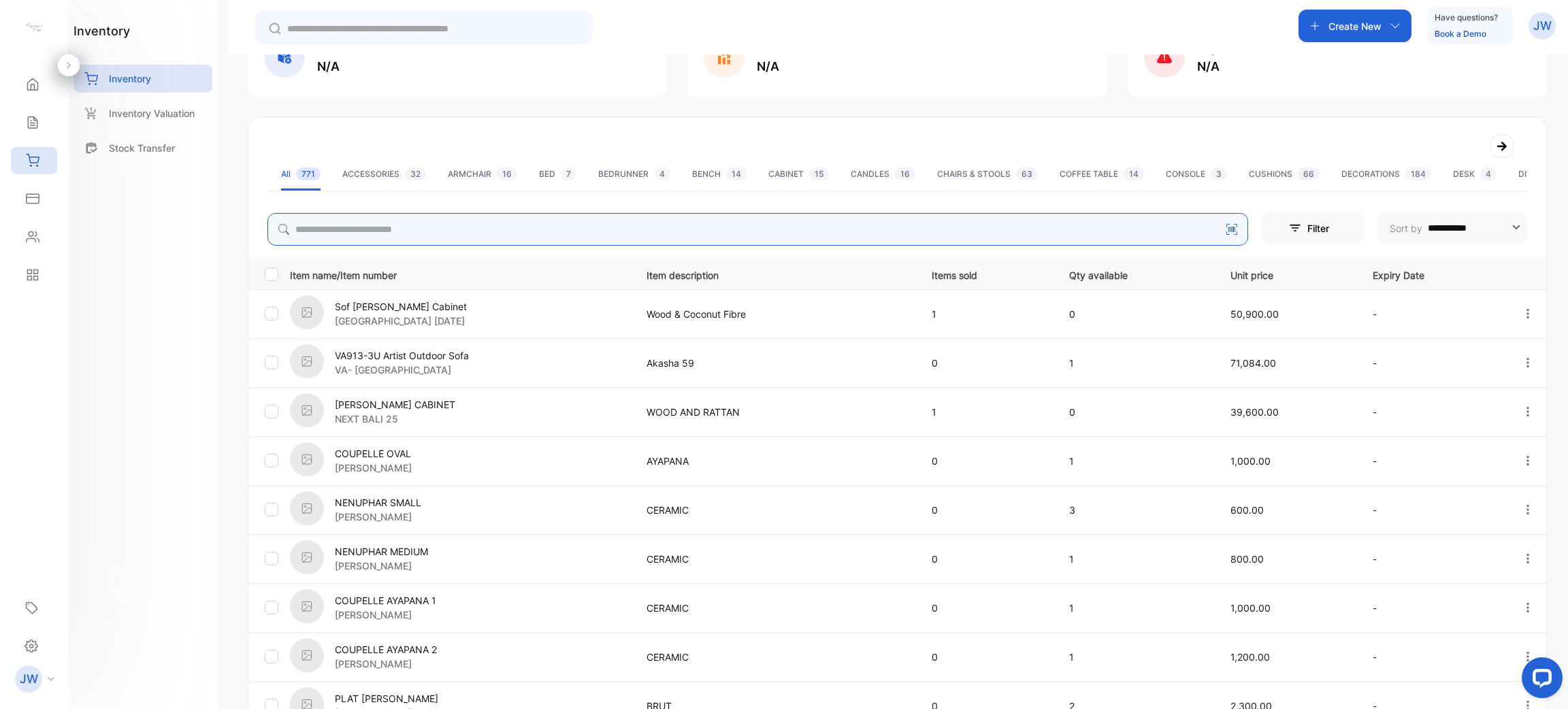
click at [495, 240] on input "search" at bounding box center [758, 229] width 981 height 33
type input "**********"
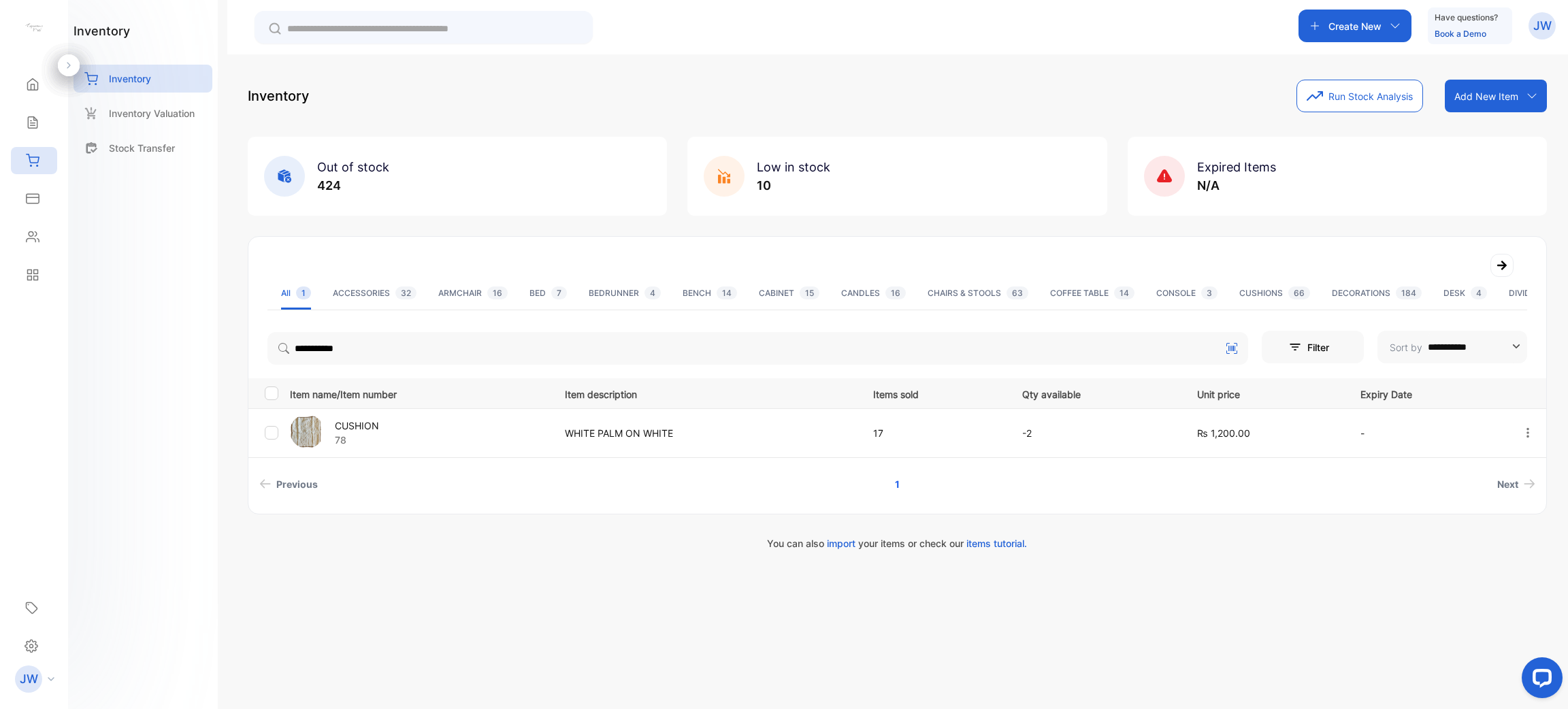
click at [363, 423] on p "CUSHION" at bounding box center [357, 425] width 44 height 14
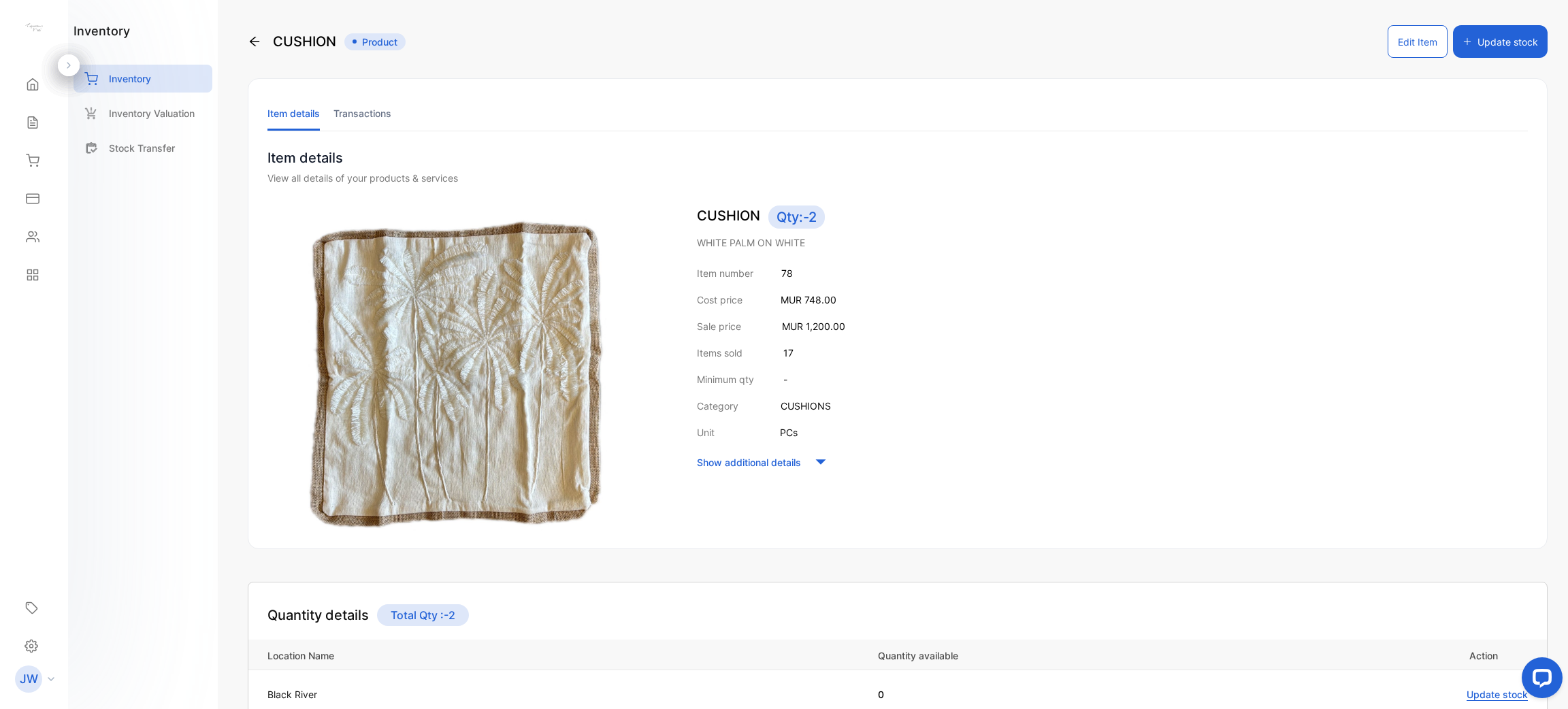
scroll to position [226, 0]
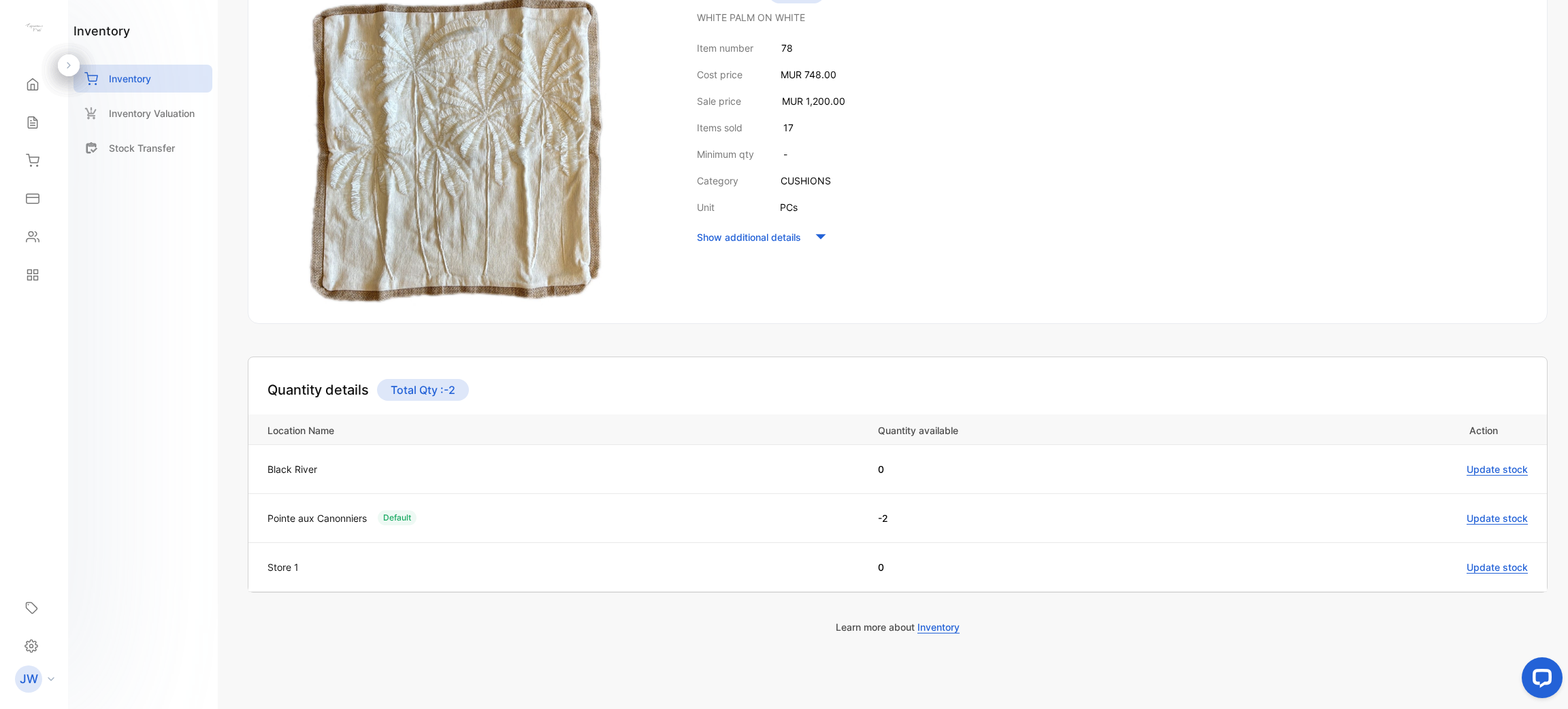
click at [1477, 516] on span "Update stock" at bounding box center [1497, 518] width 61 height 12
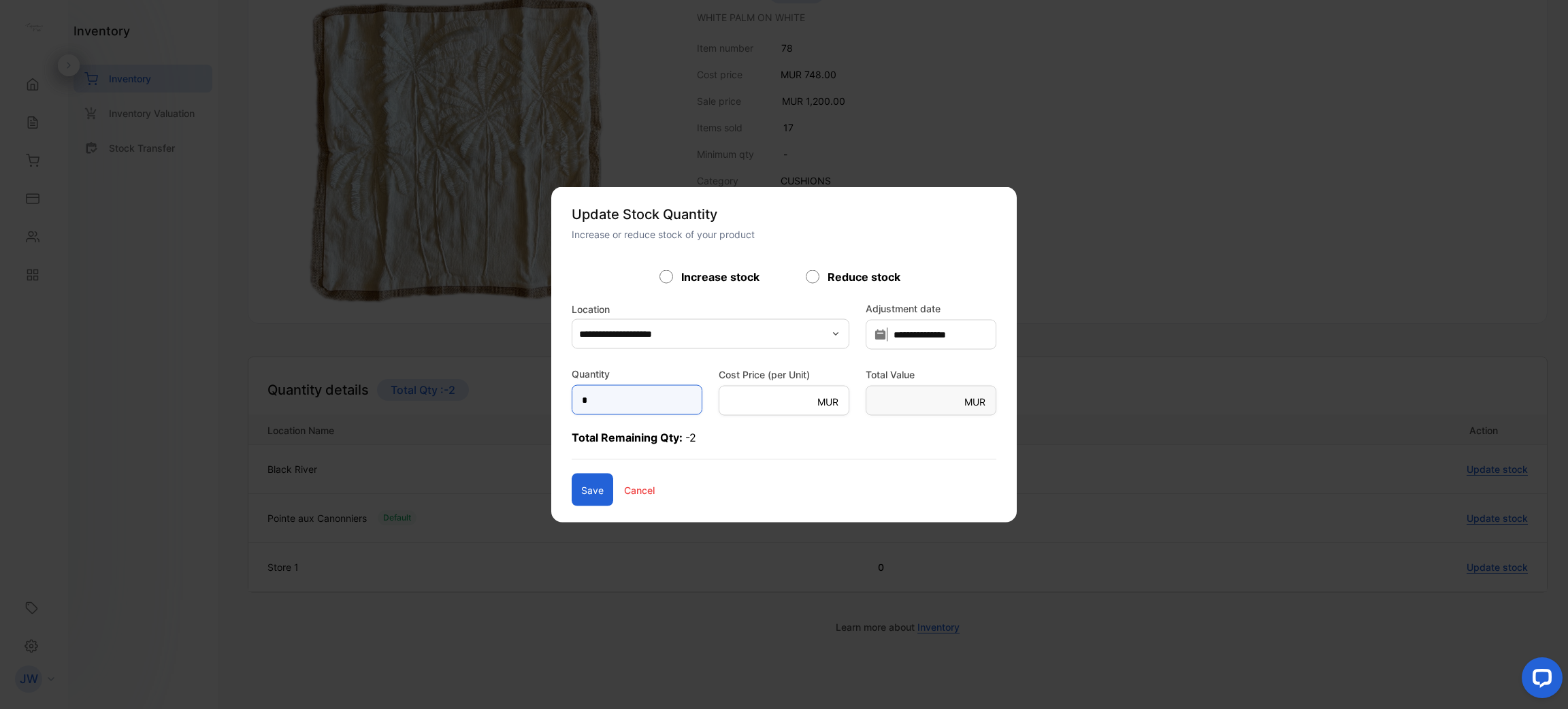
click at [604, 403] on input "*" at bounding box center [637, 400] width 130 height 30
type input "**"
type Value-inputsubject "****"
type input "**"
click at [572, 479] on button "Save" at bounding box center [592, 490] width 41 height 33
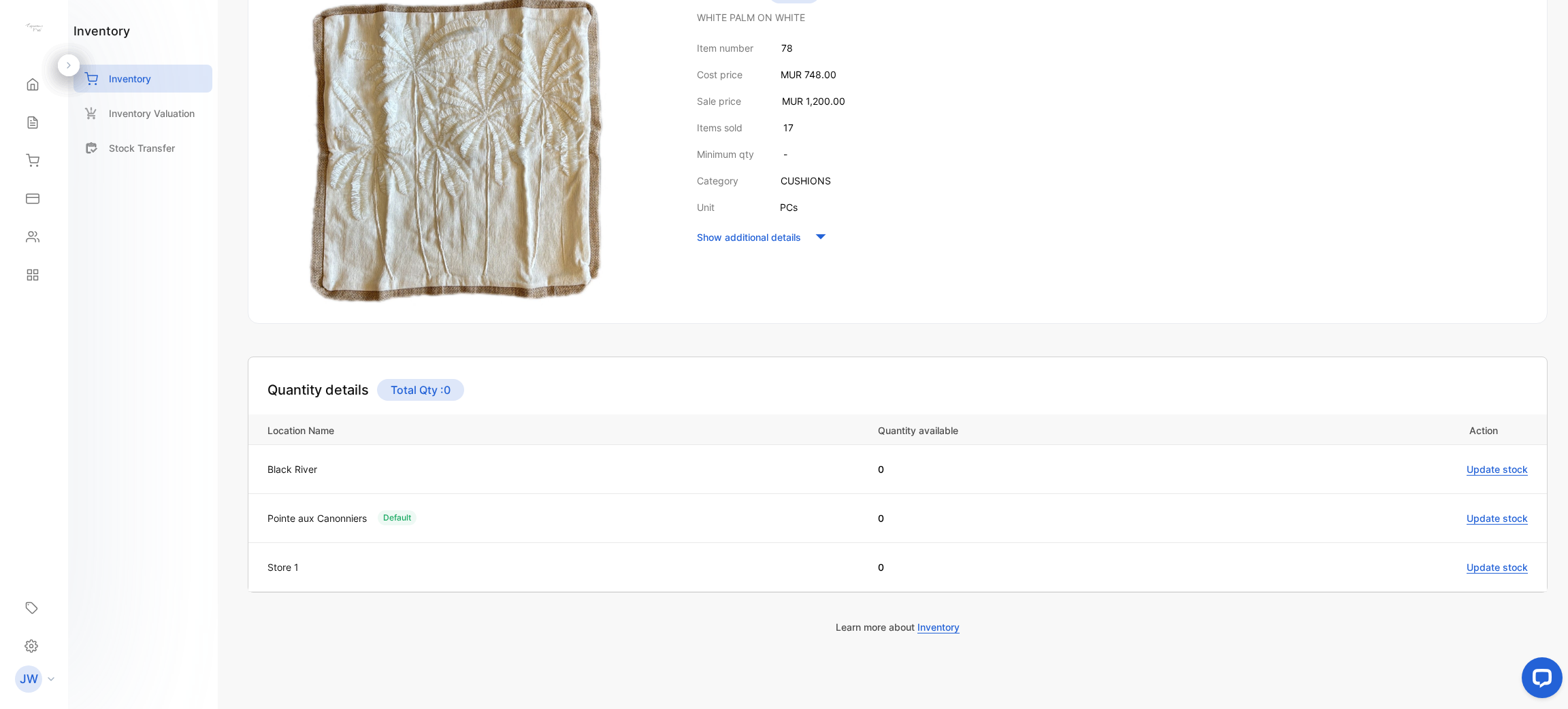
scroll to position [0, 0]
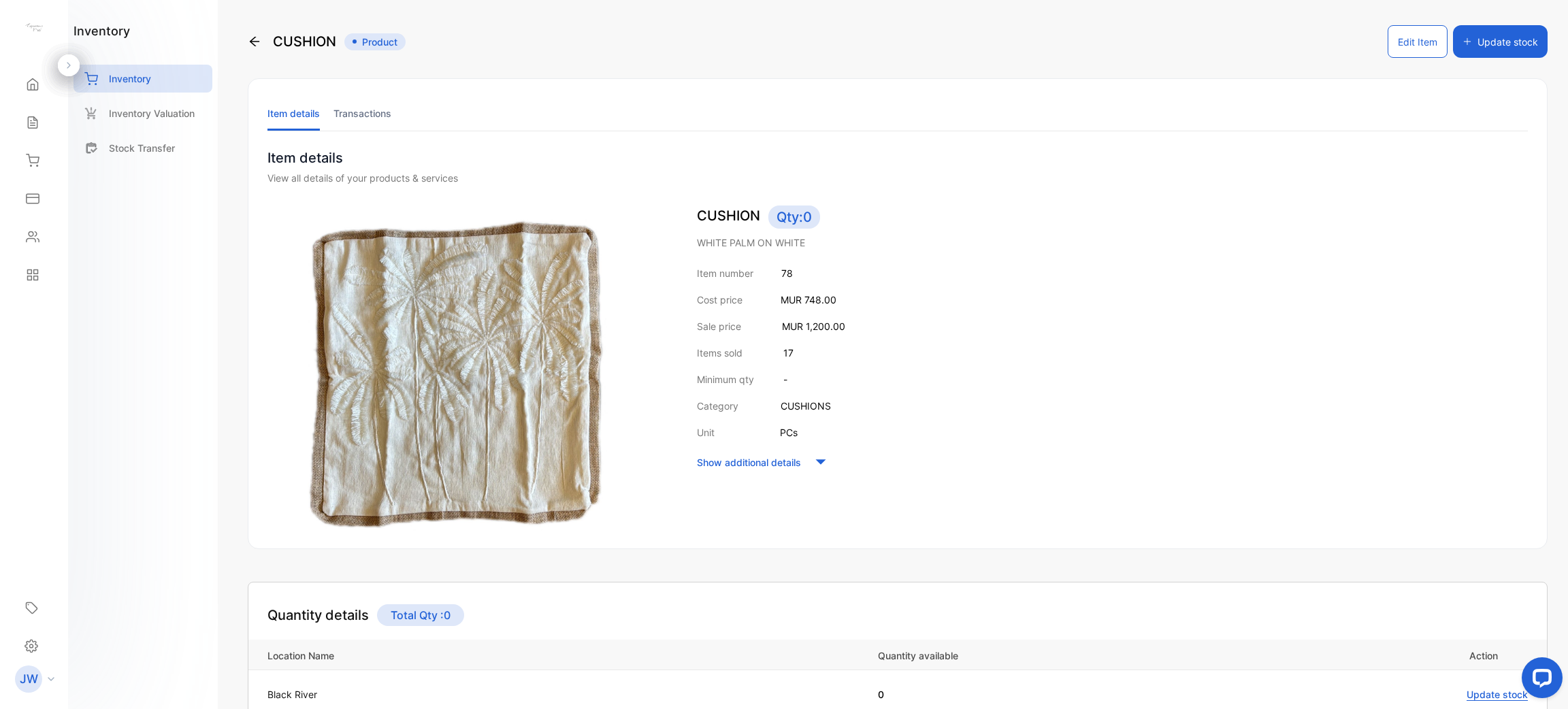
click at [268, 108] on li "Item details" at bounding box center [294, 113] width 53 height 35
click at [144, 76] on p "Inventory" at bounding box center [130, 78] width 42 height 14
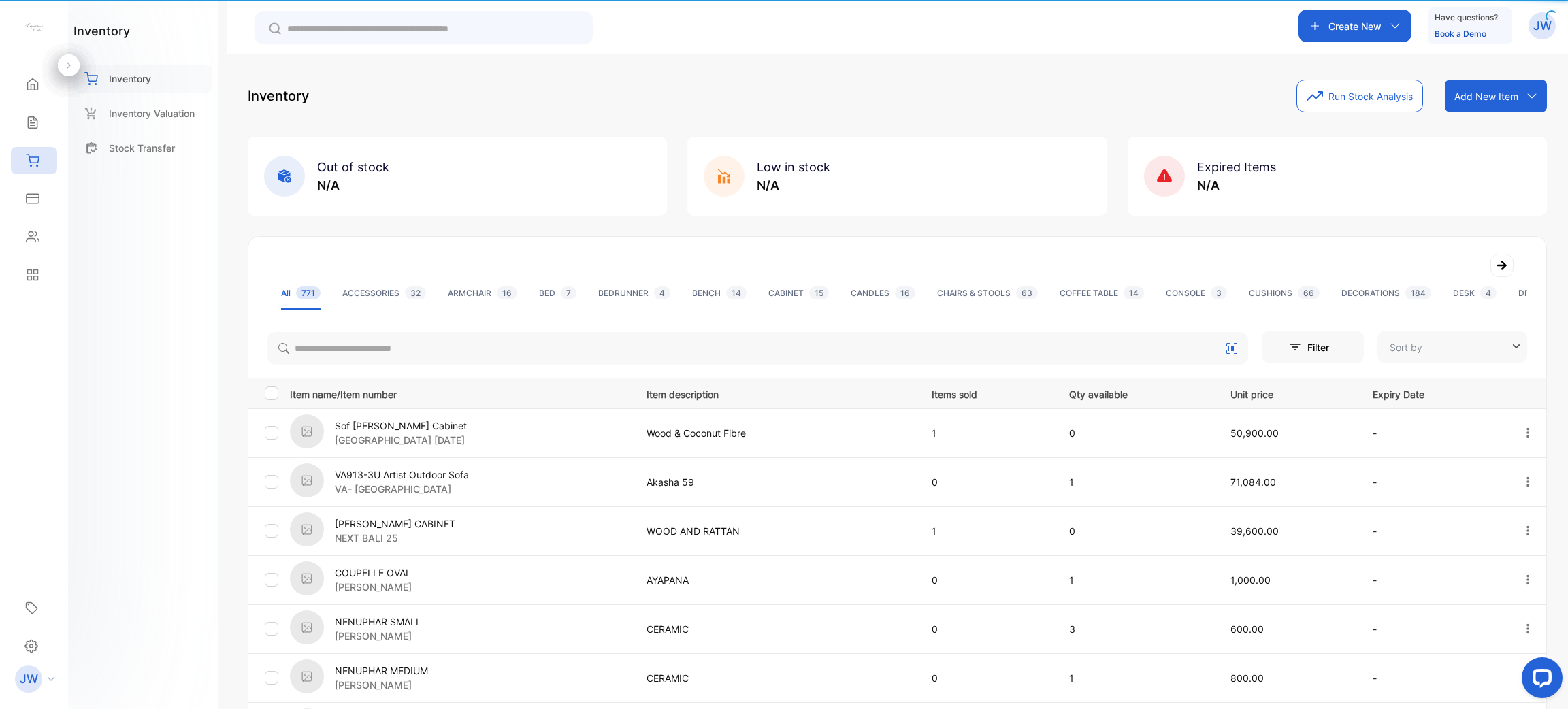
type input "**********"
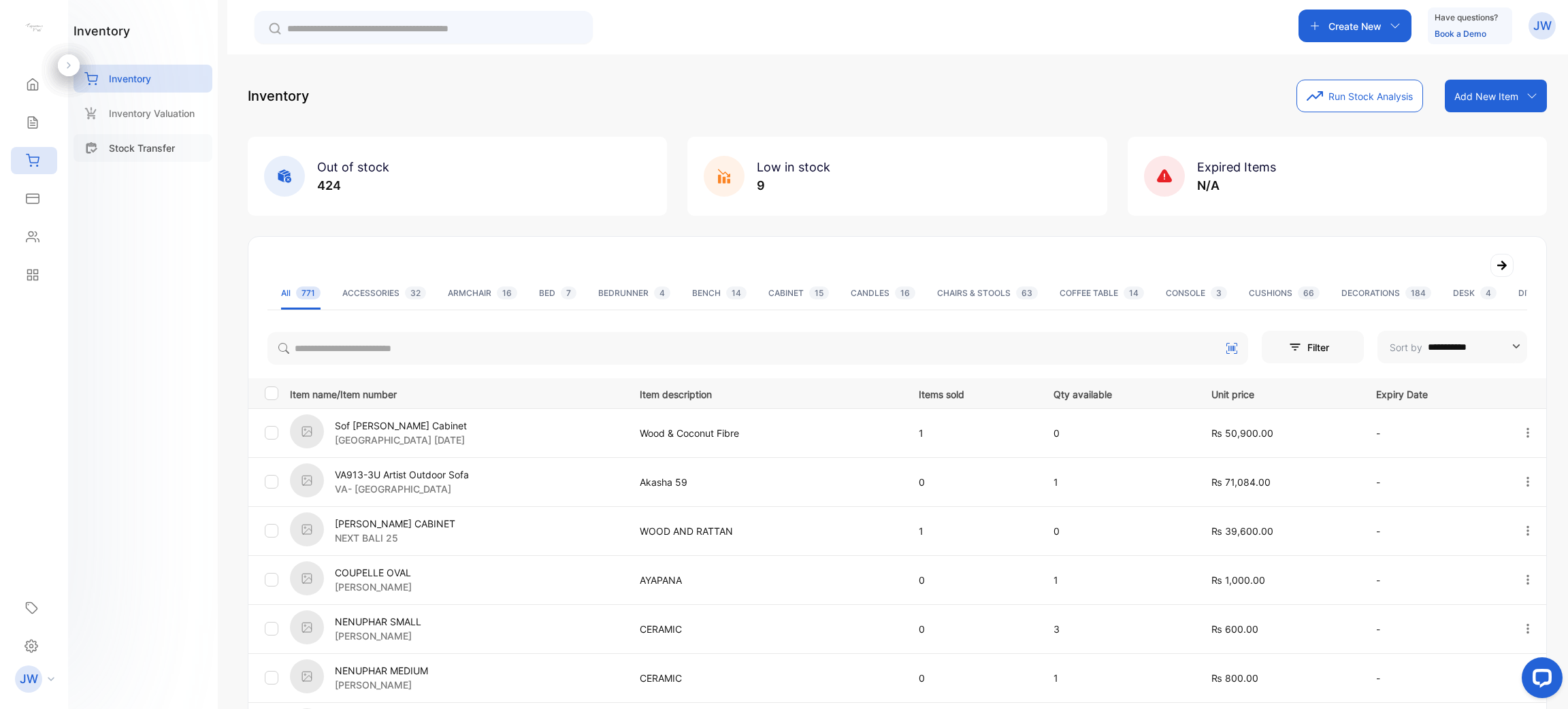
click at [142, 149] on p "Stock Transfer" at bounding box center [142, 148] width 66 height 14
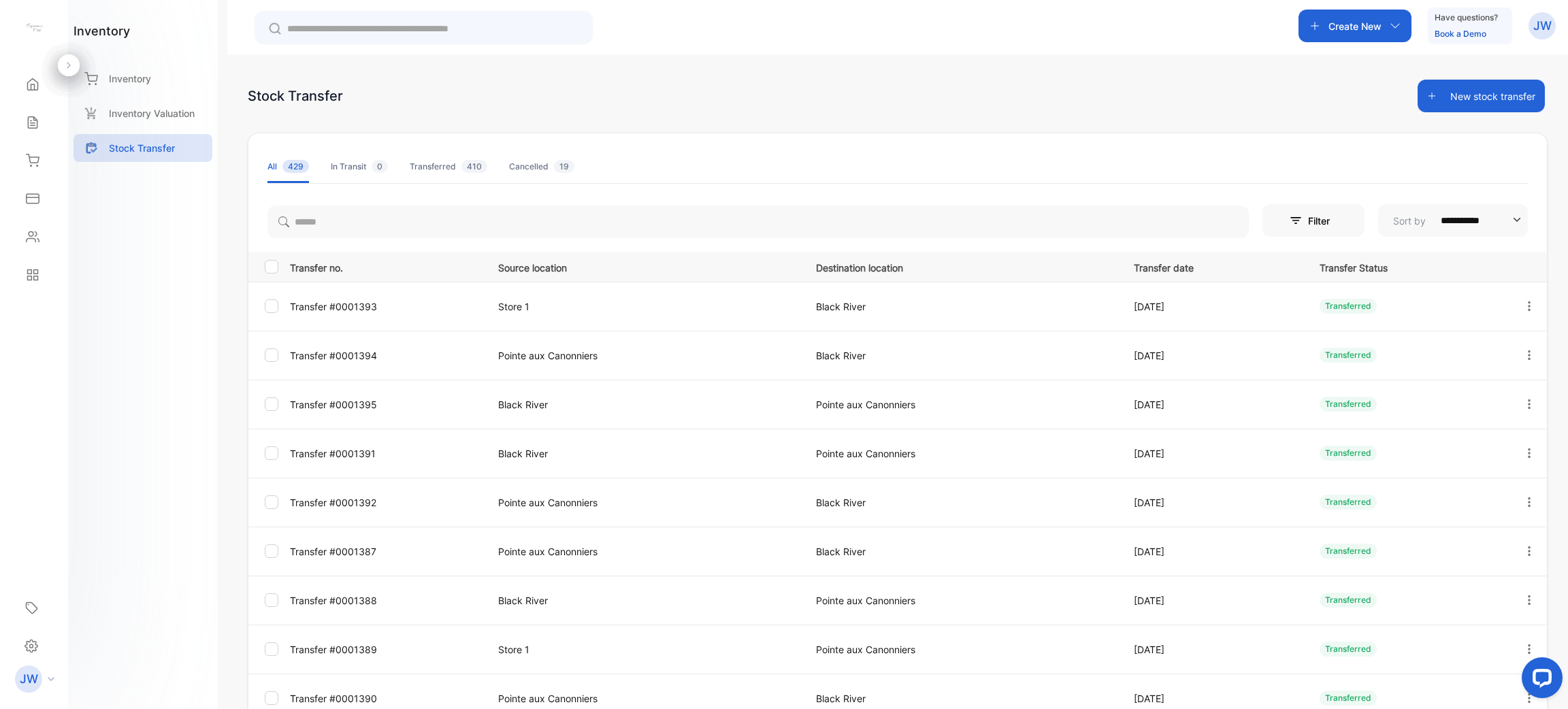
click at [1476, 96] on button "New stock transfer" at bounding box center [1481, 96] width 128 height 33
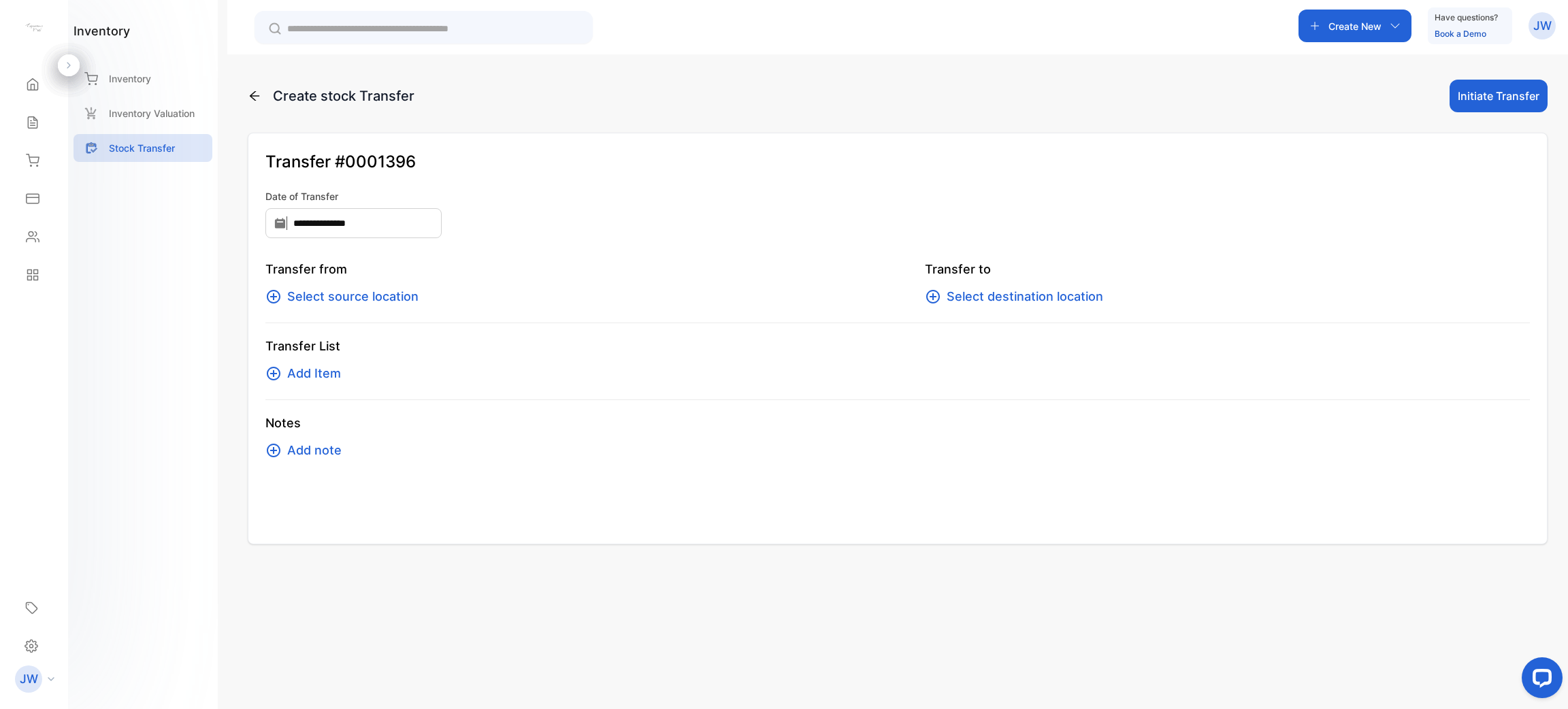
click at [359, 288] on span "Select source location" at bounding box center [352, 296] width 131 height 19
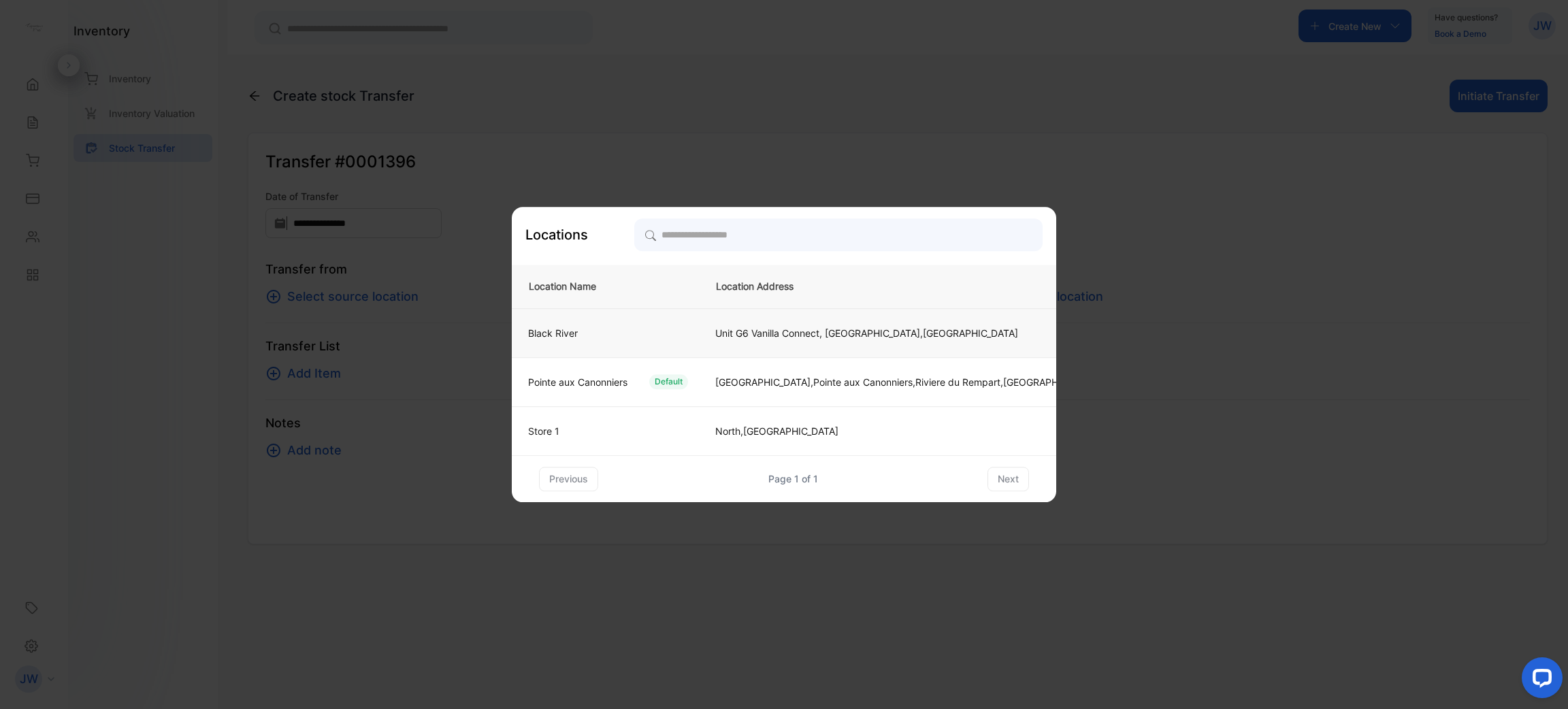
click at [626, 326] on div "Black River" at bounding box center [603, 333] width 171 height 14
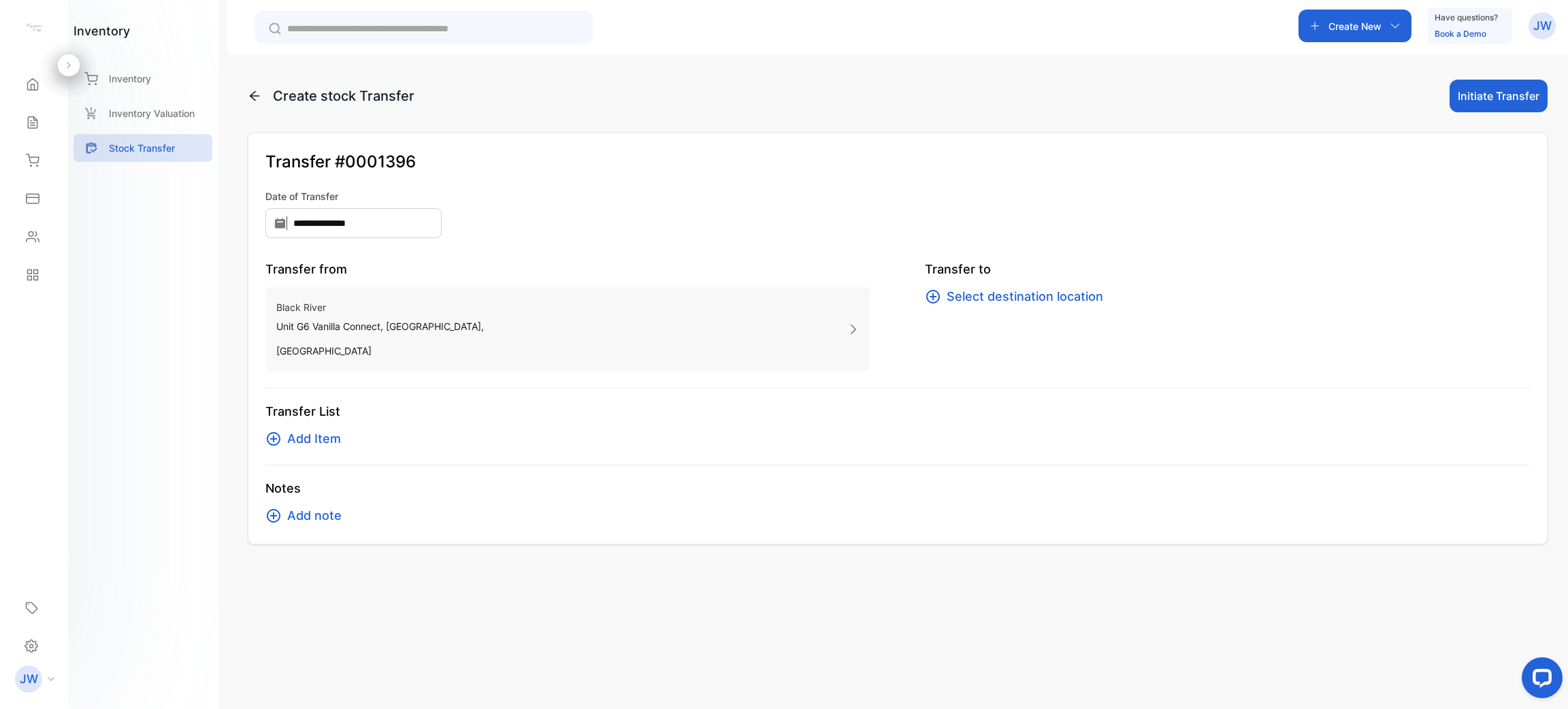
click at [970, 291] on span "Select destination location" at bounding box center [1024, 296] width 156 height 19
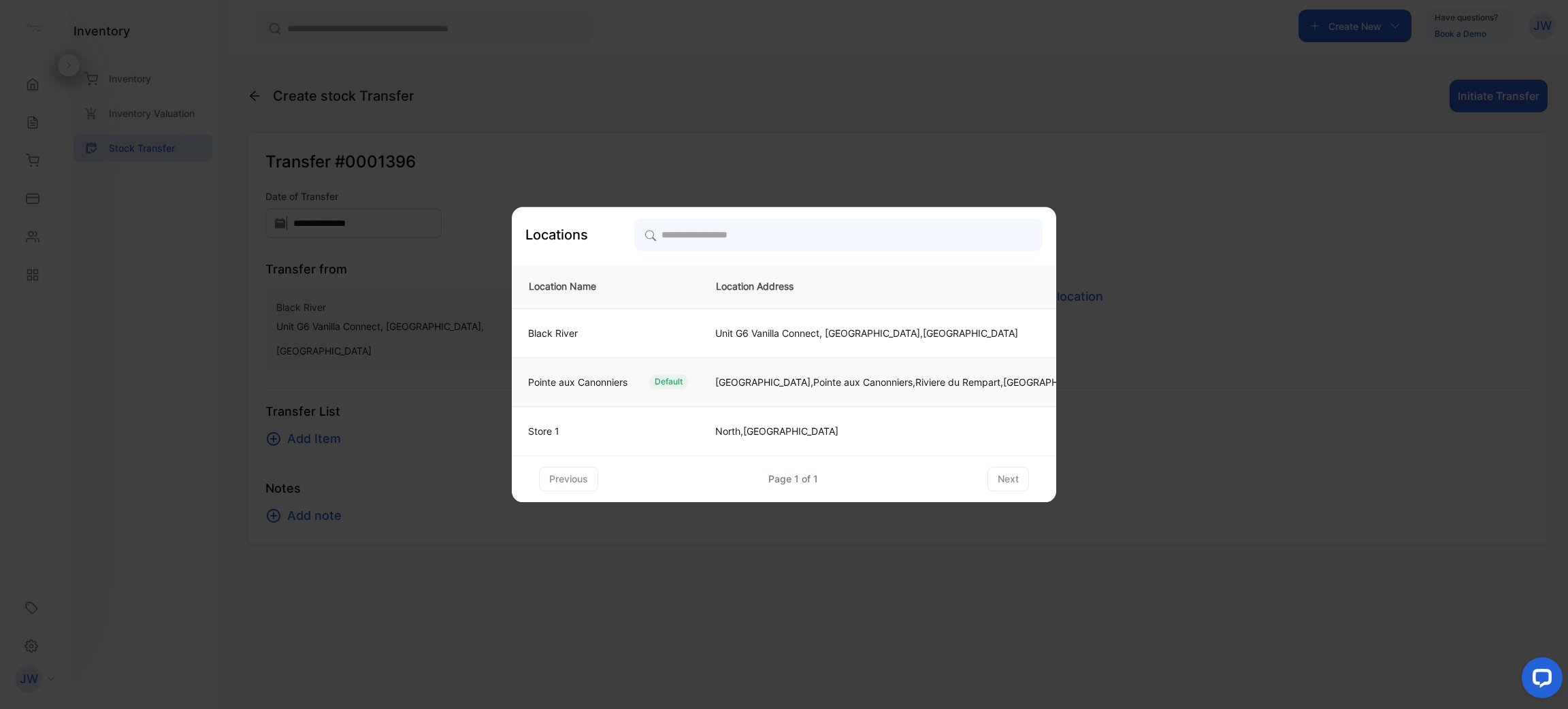
click at [635, 388] on div "Pointe aux Canonniers Default" at bounding box center [603, 381] width 171 height 15
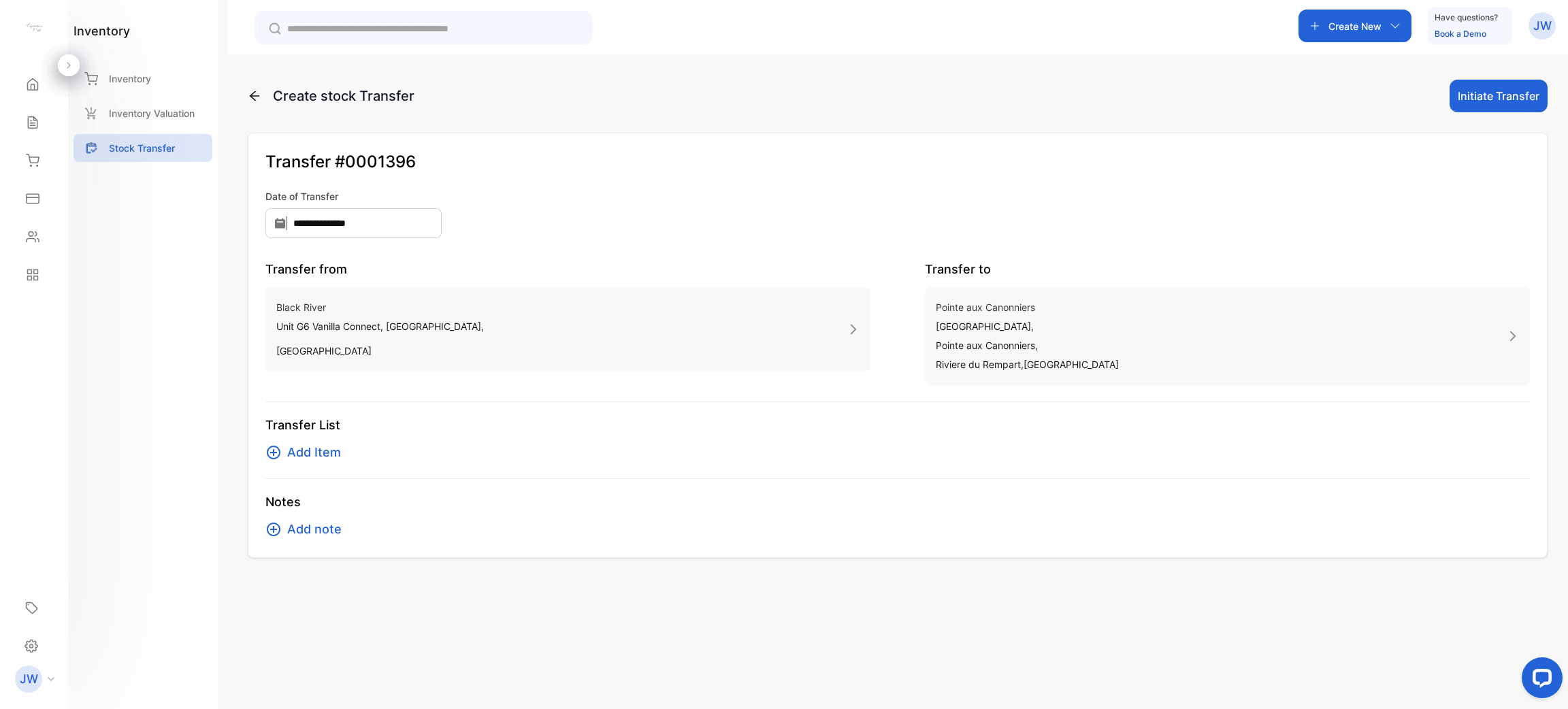
click at [312, 455] on span "Add Item" at bounding box center [314, 452] width 54 height 19
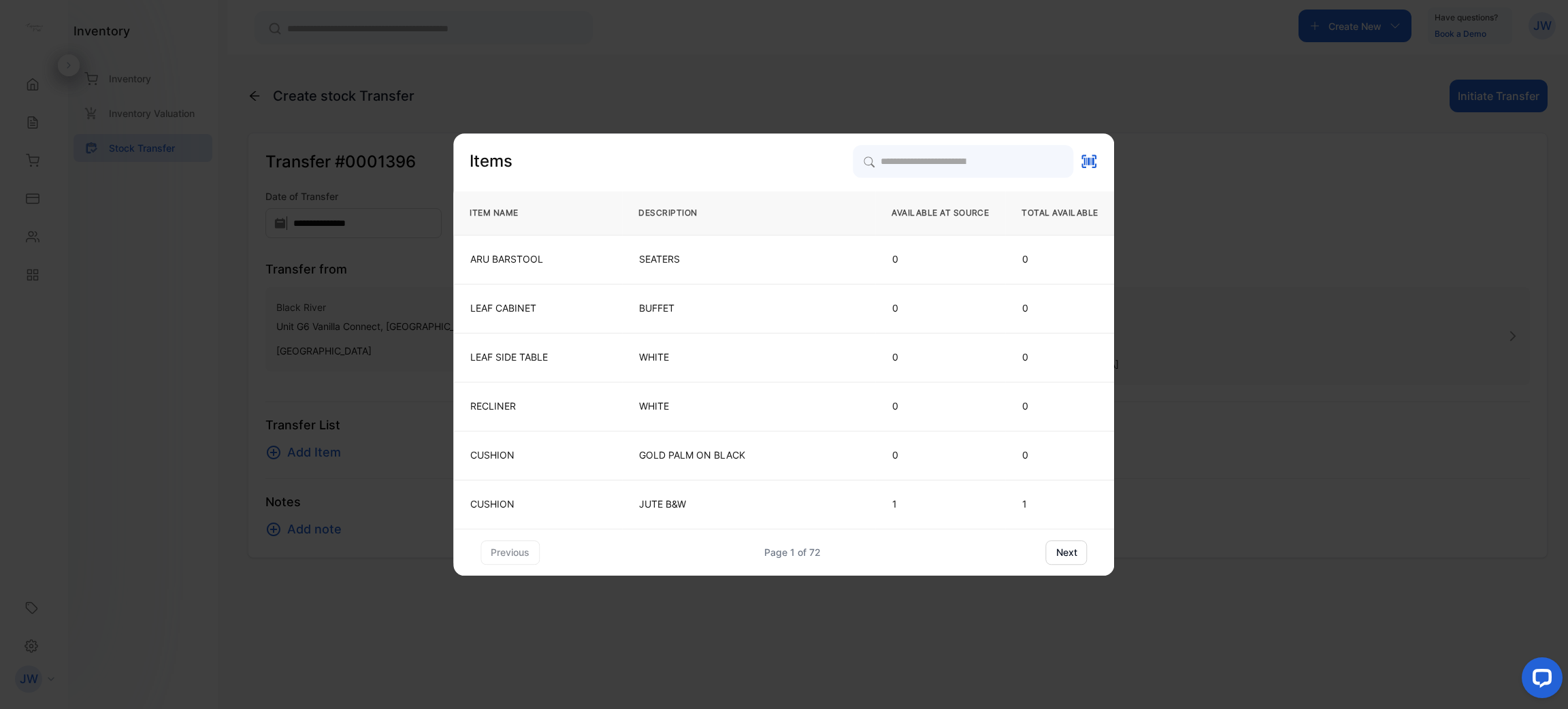
click at [1069, 554] on button "next" at bounding box center [1066, 552] width 41 height 25
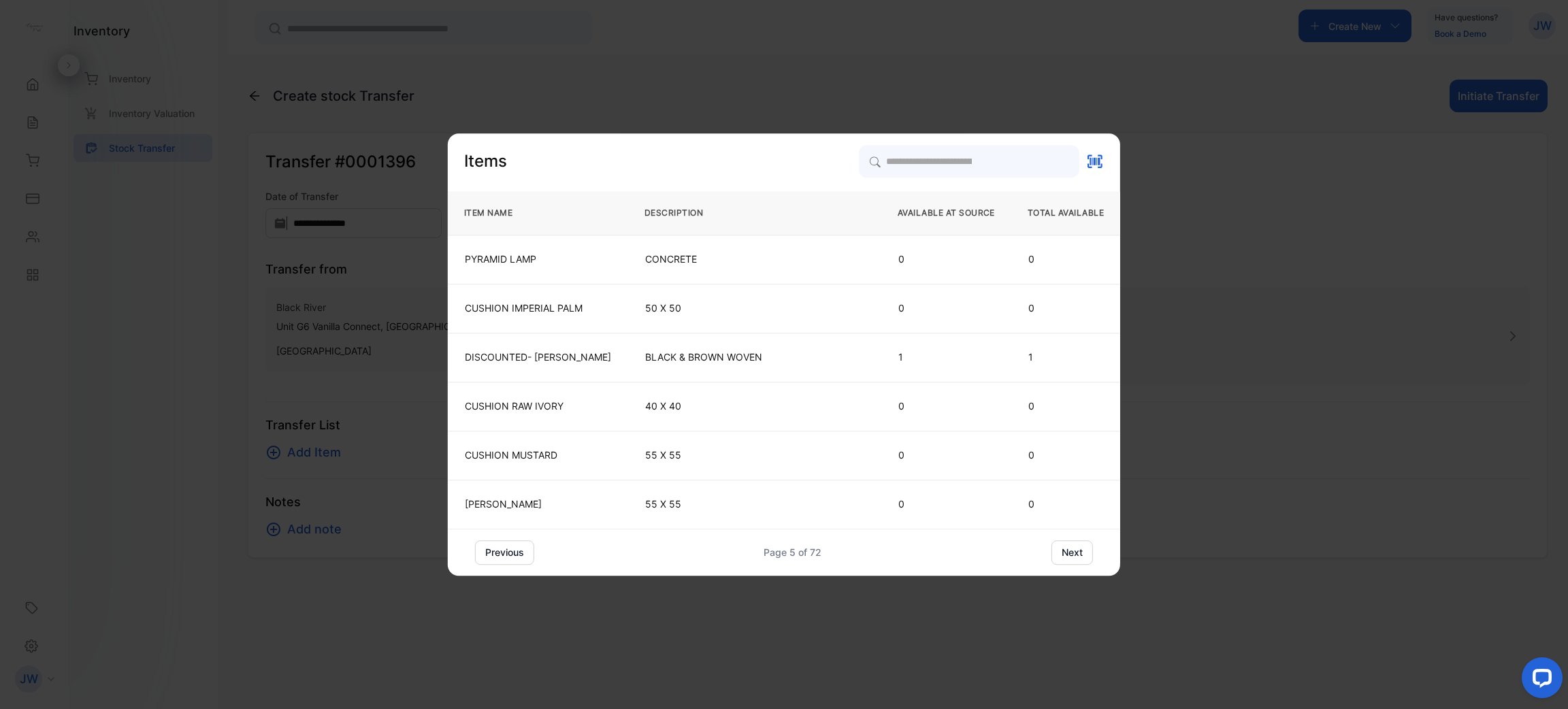
click at [1069, 554] on button "next" at bounding box center [1072, 552] width 41 height 25
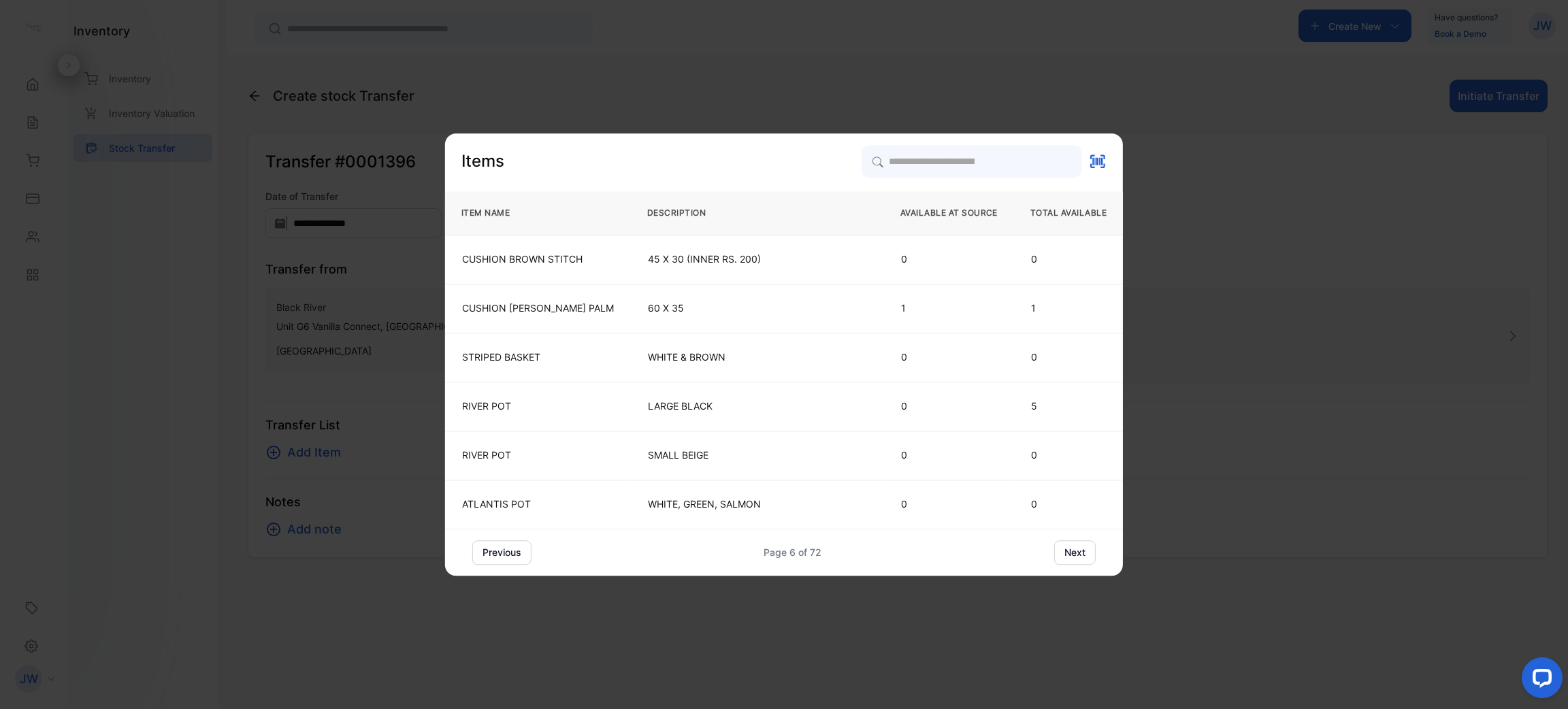
click at [1069, 554] on button "next" at bounding box center [1075, 552] width 41 height 25
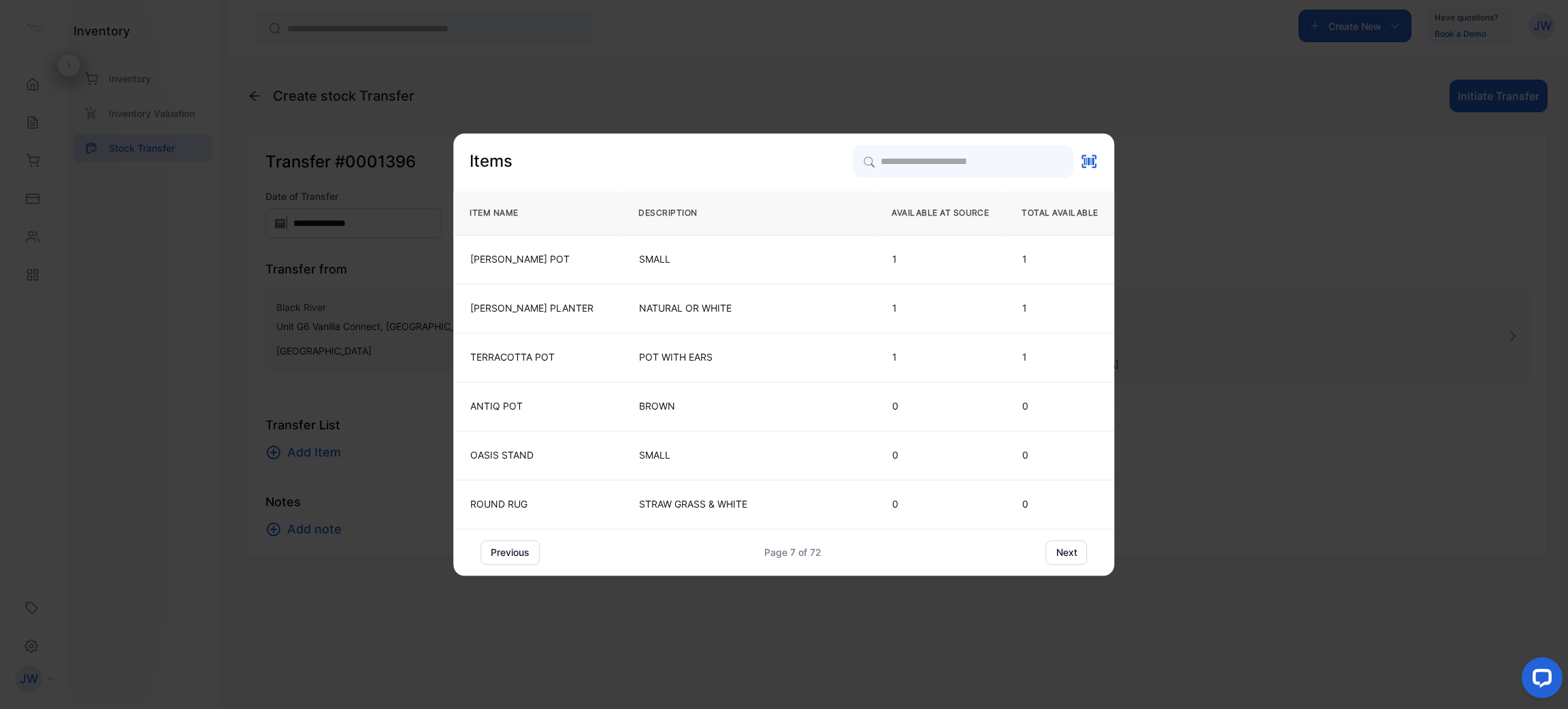
click at [1069, 554] on button "next" at bounding box center [1066, 552] width 41 height 25
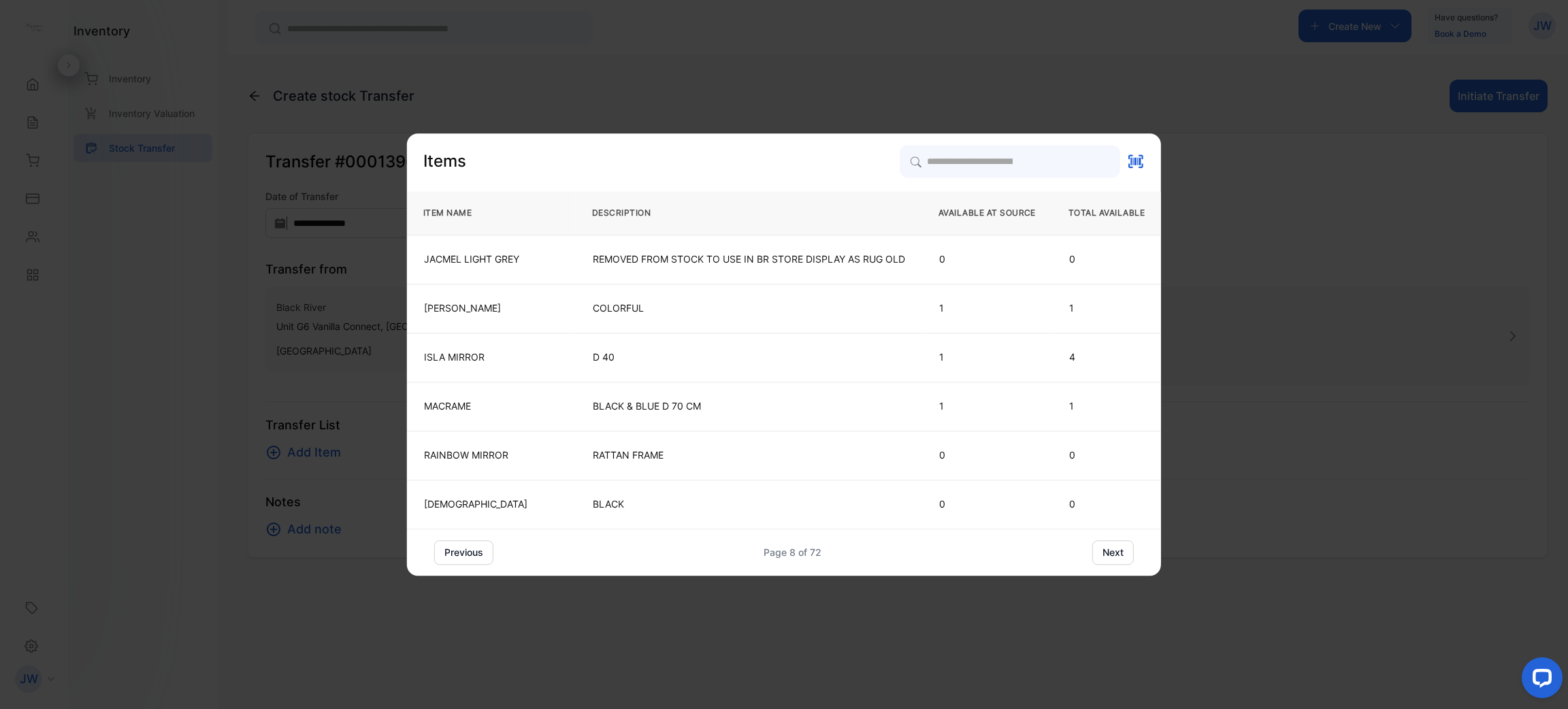
click at [1069, 554] on div "previous Page 8 of 72 next" at bounding box center [784, 552] width 700 height 25
click at [1106, 558] on button "next" at bounding box center [1113, 552] width 41 height 25
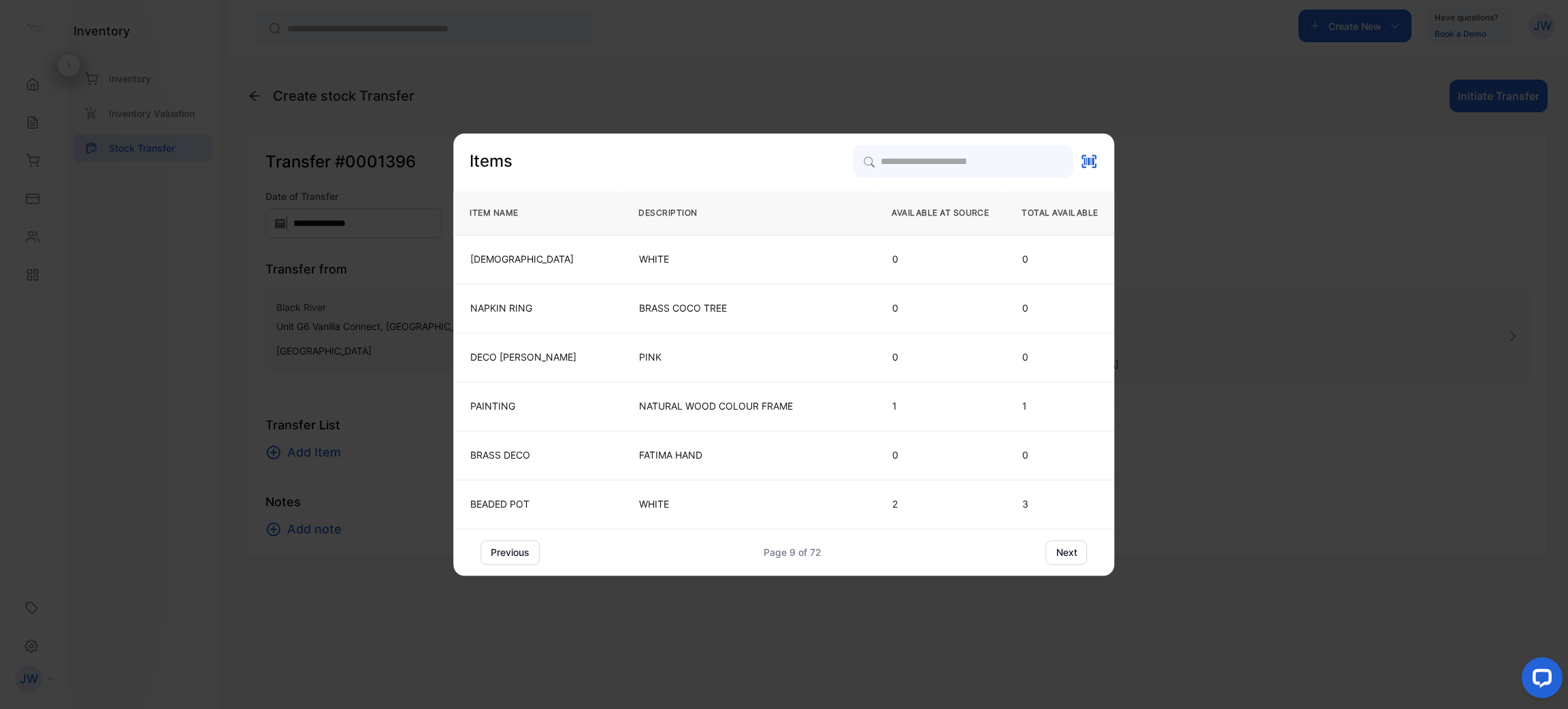
click at [1081, 551] on button "next" at bounding box center [1066, 552] width 41 height 25
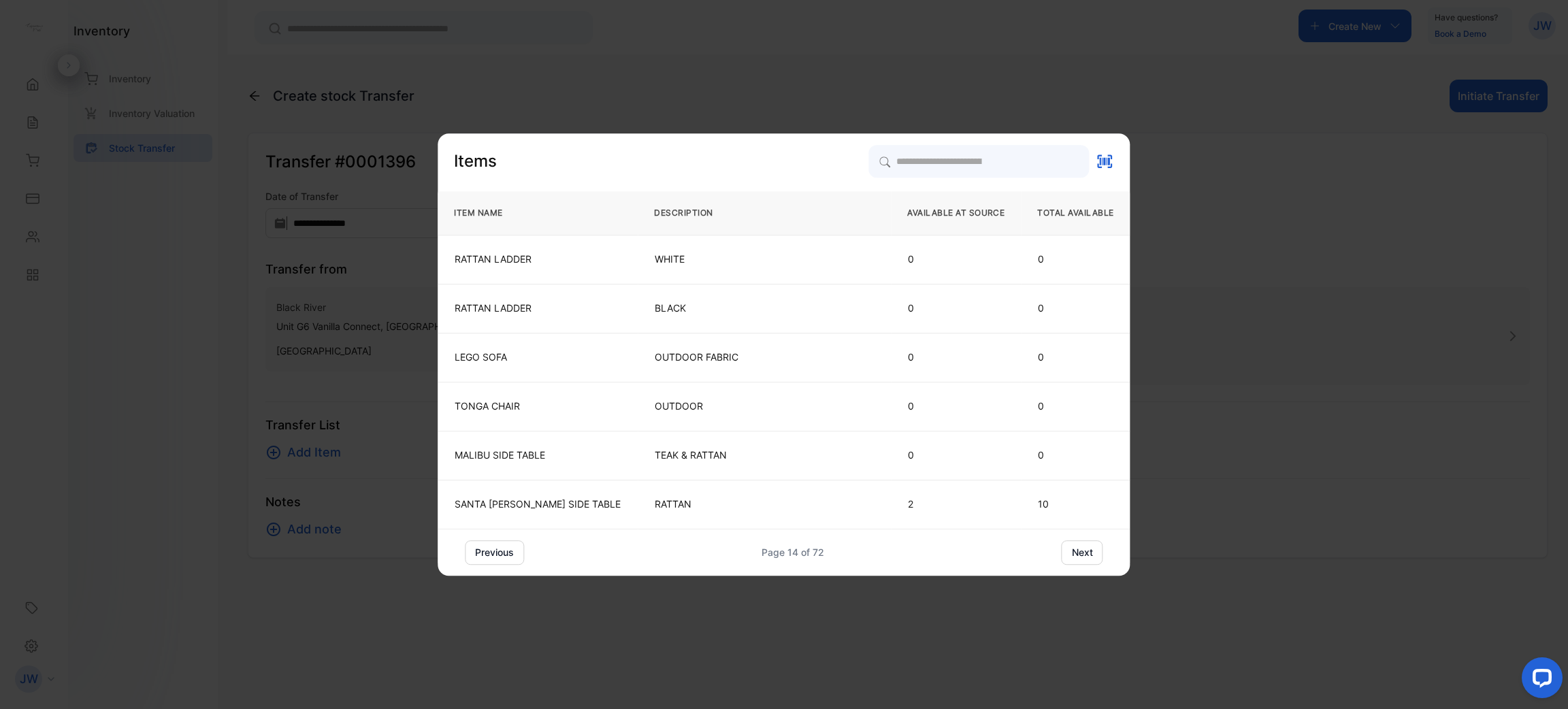
click at [1081, 551] on button "next" at bounding box center [1082, 552] width 41 height 25
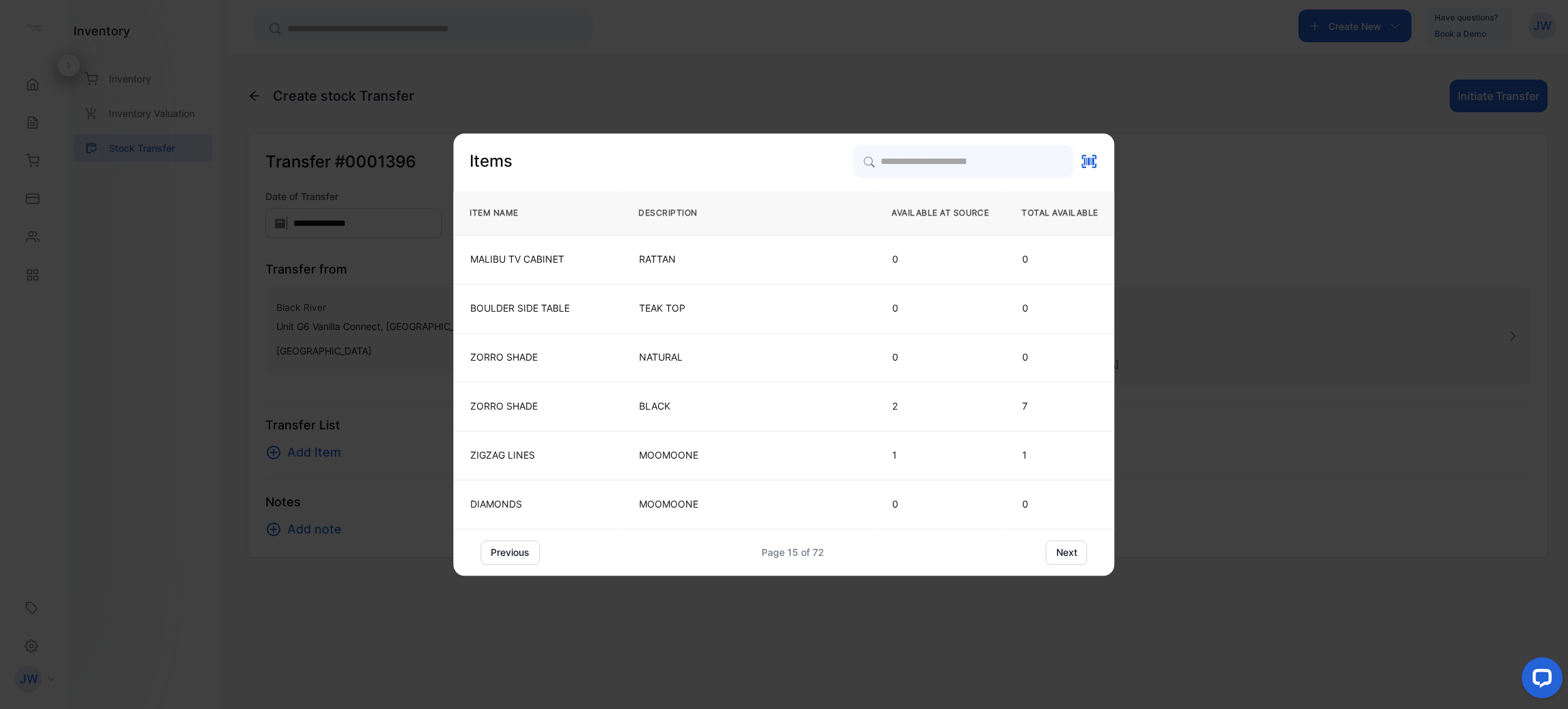
click at [1081, 551] on button "next" at bounding box center [1066, 552] width 41 height 25
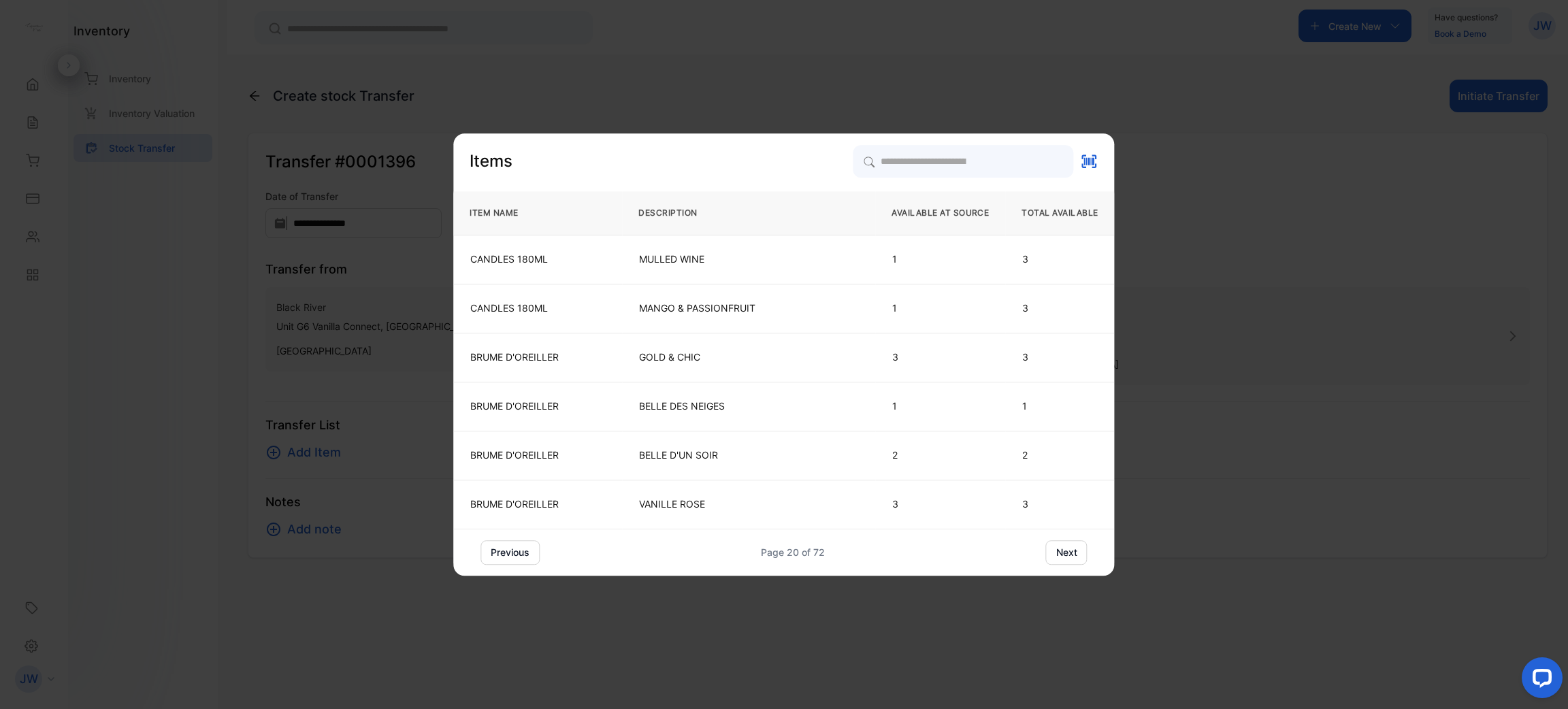
click at [1081, 551] on button "next" at bounding box center [1066, 552] width 41 height 25
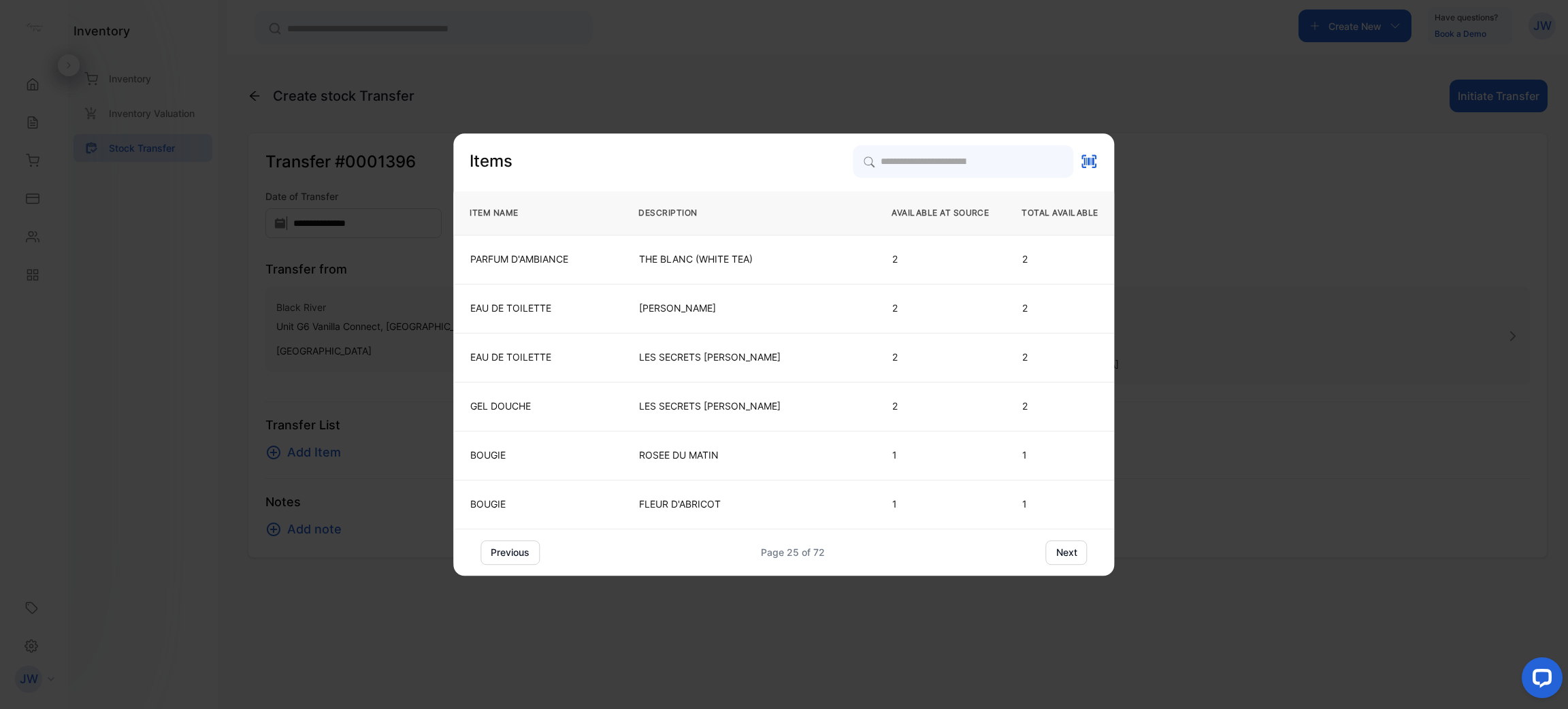
click at [1081, 551] on button "next" at bounding box center [1066, 552] width 41 height 25
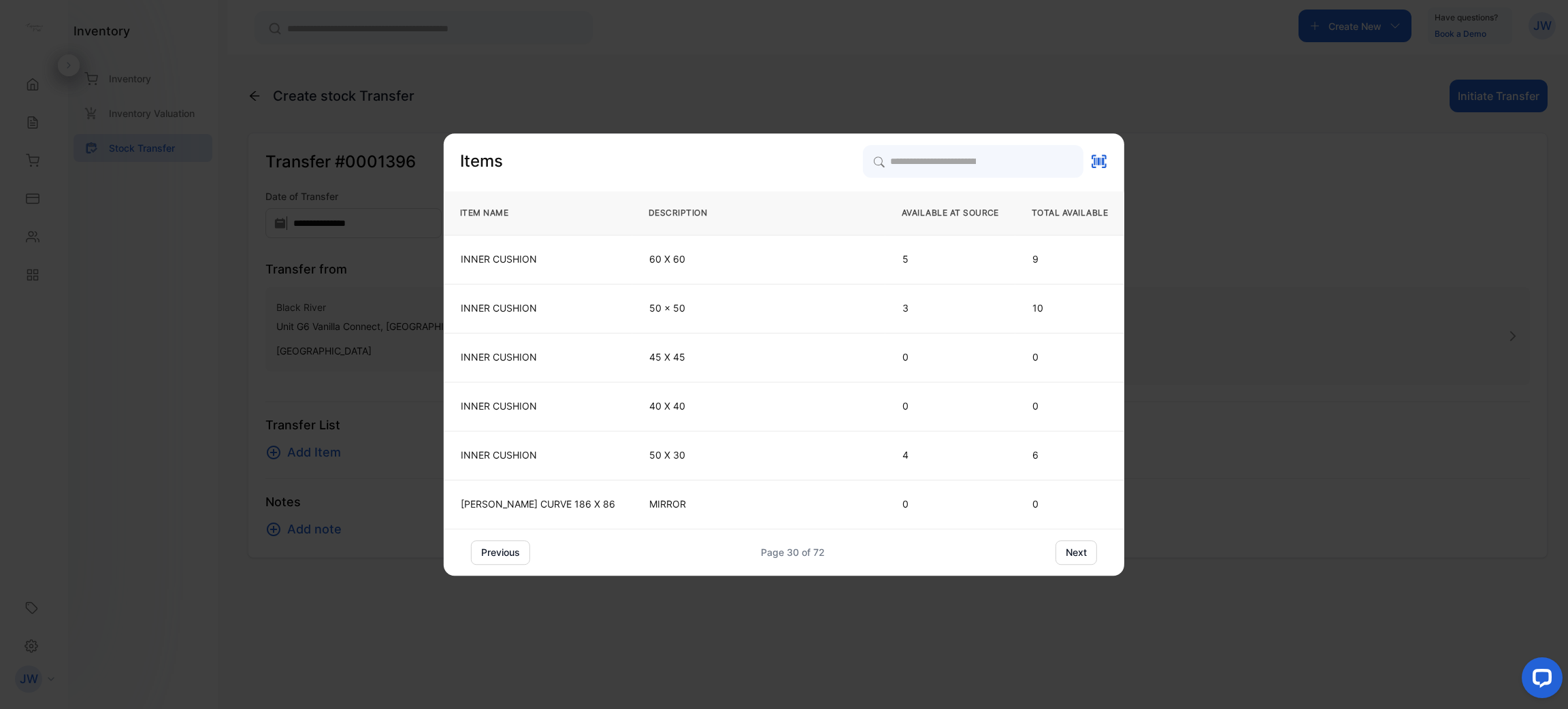
click at [1081, 551] on button "next" at bounding box center [1075, 552] width 41 height 25
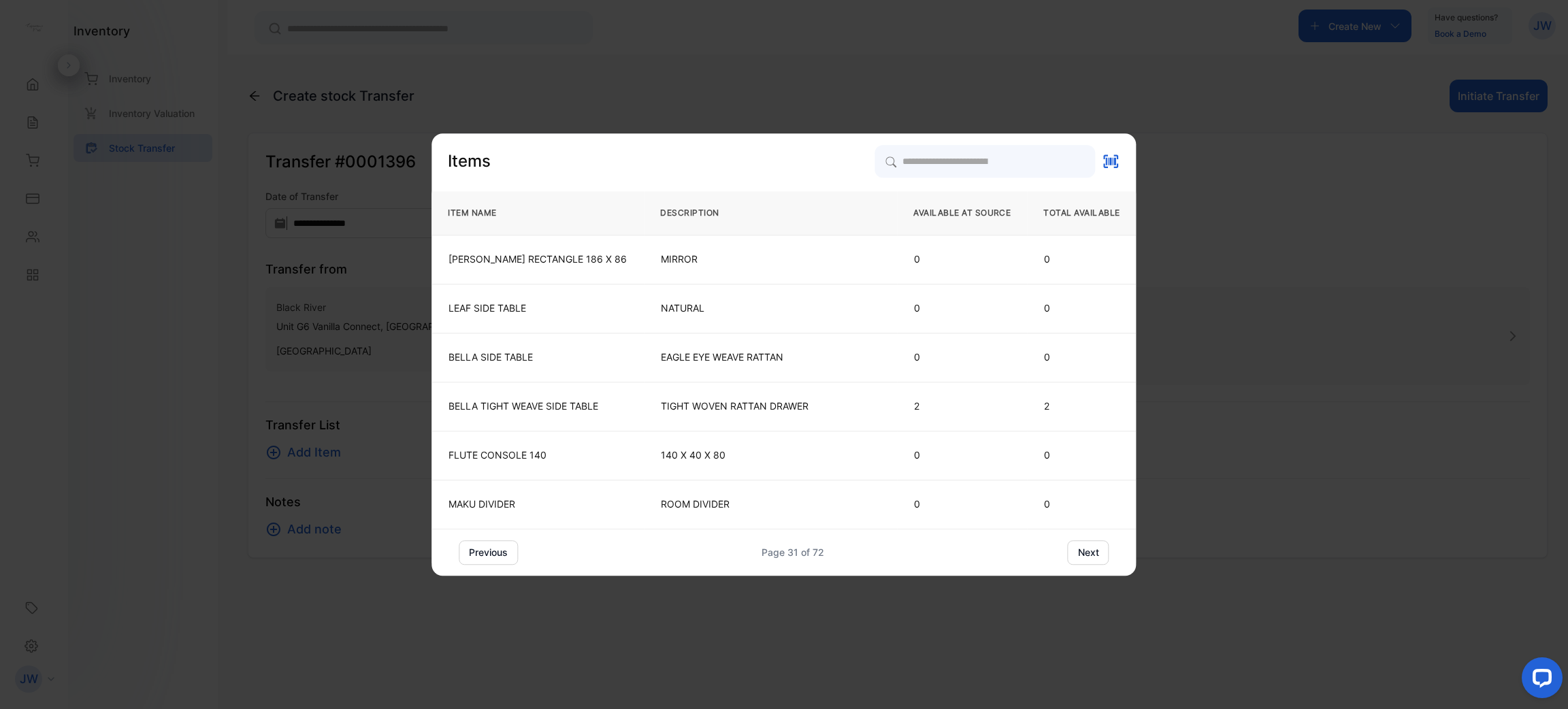
click at [1081, 551] on button "next" at bounding box center [1088, 552] width 41 height 25
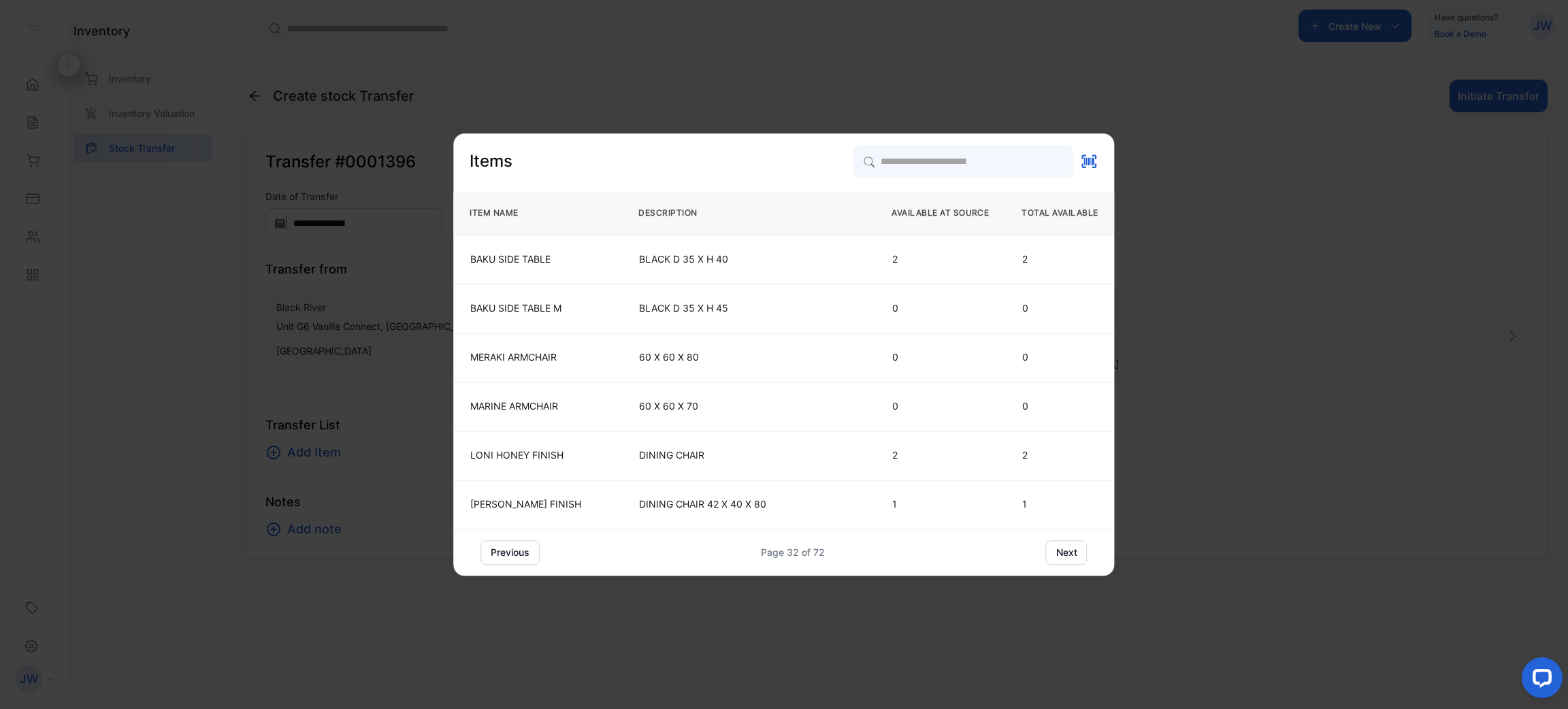
click at [1081, 551] on button "next" at bounding box center [1066, 552] width 41 height 25
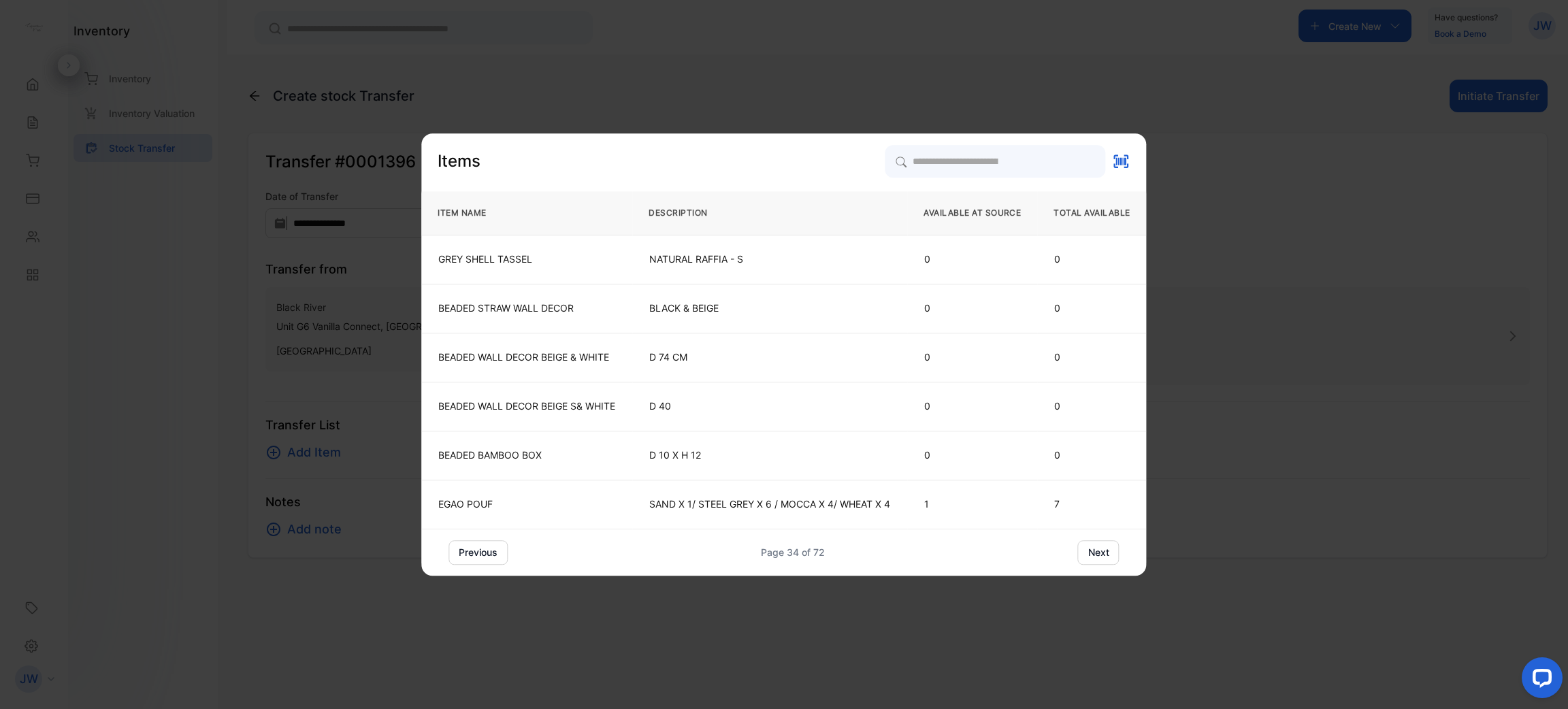
click at [1081, 551] on button "next" at bounding box center [1099, 552] width 41 height 25
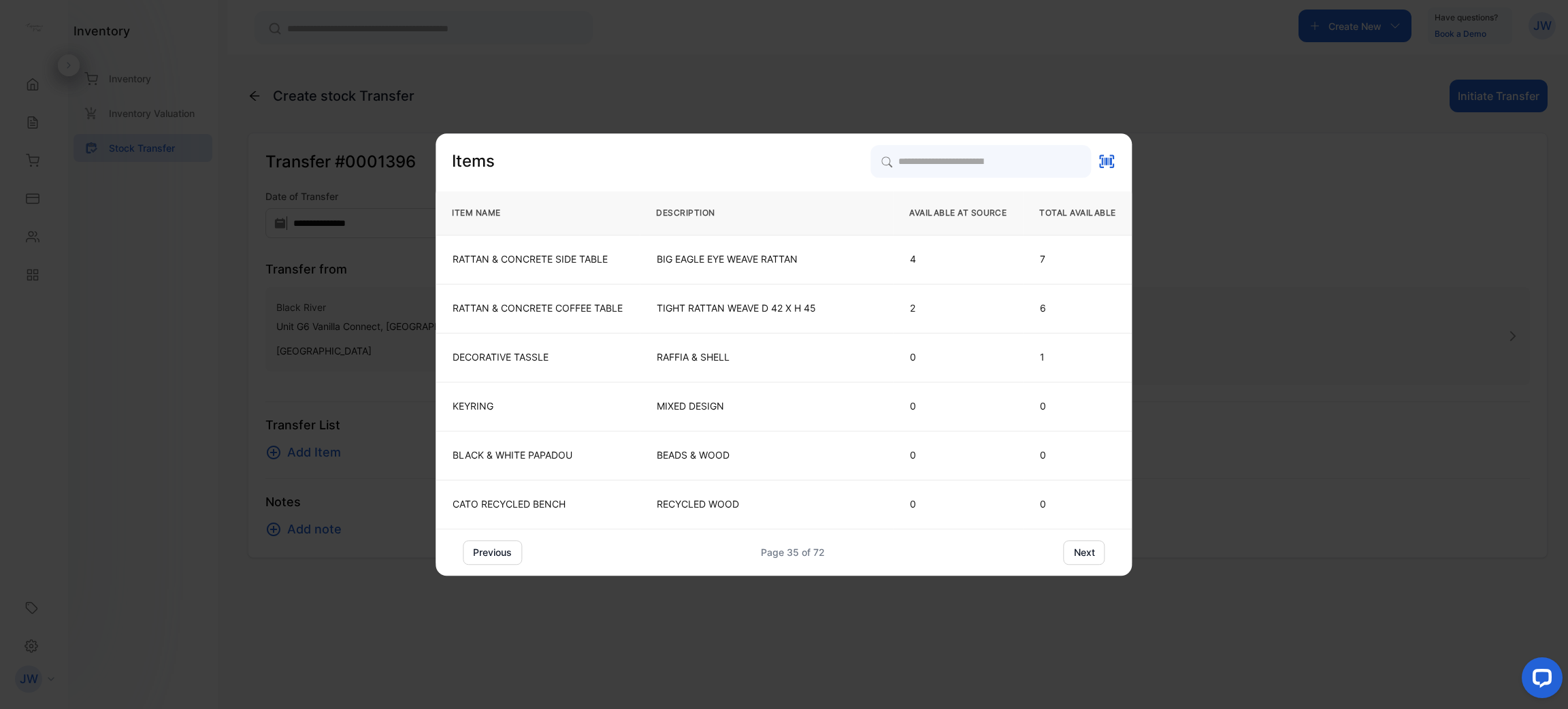
click at [1081, 551] on button "next" at bounding box center [1084, 552] width 41 height 25
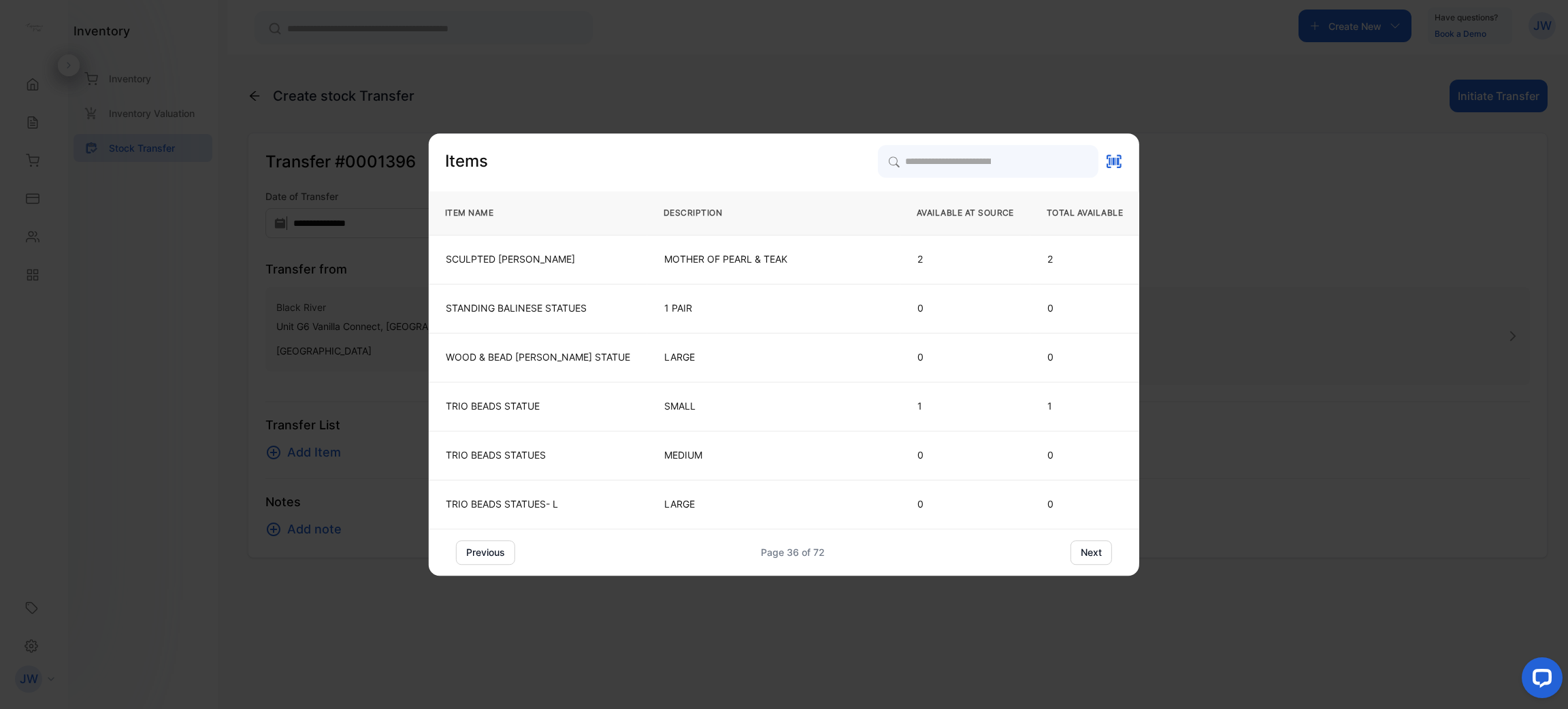
click at [1081, 551] on button "next" at bounding box center [1091, 552] width 41 height 25
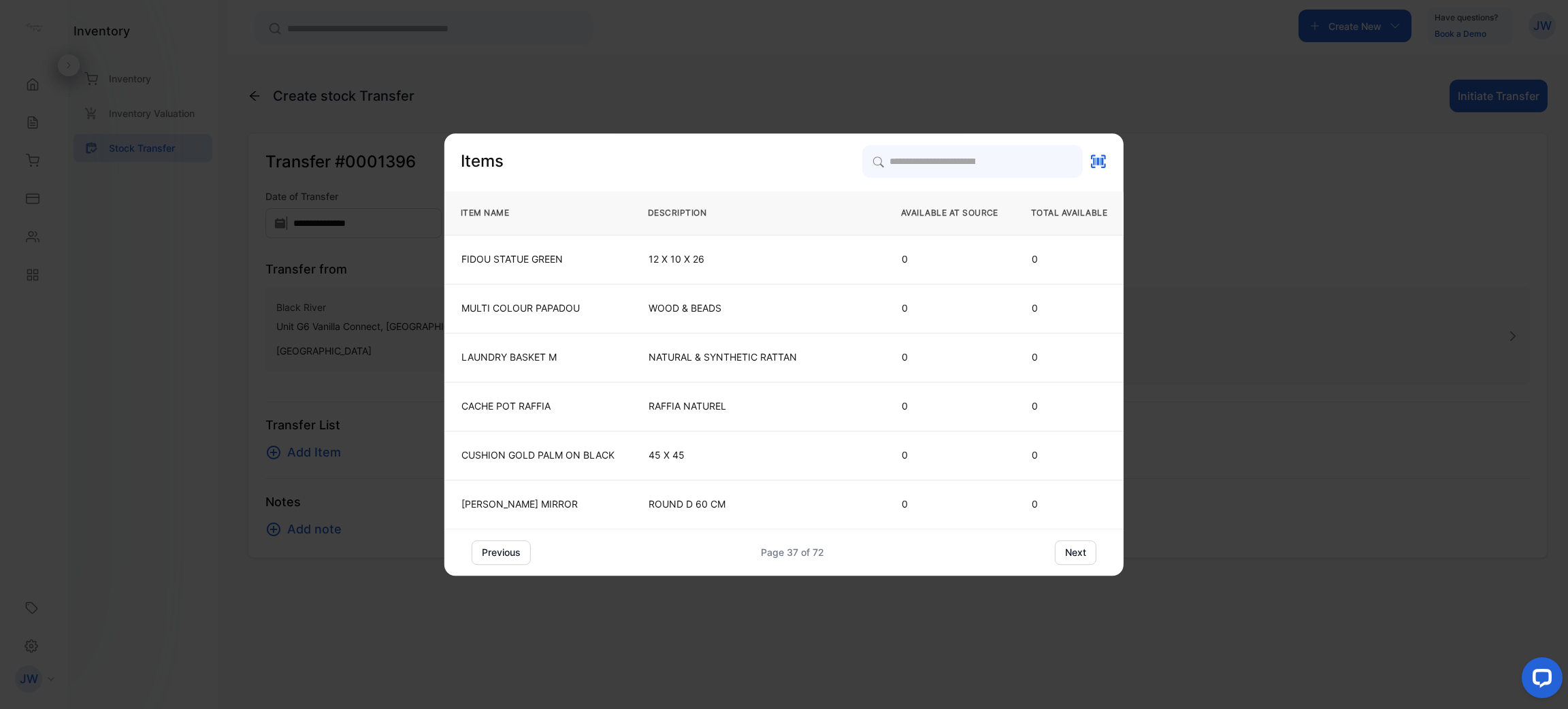
click at [1081, 551] on button "next" at bounding box center [1075, 552] width 41 height 25
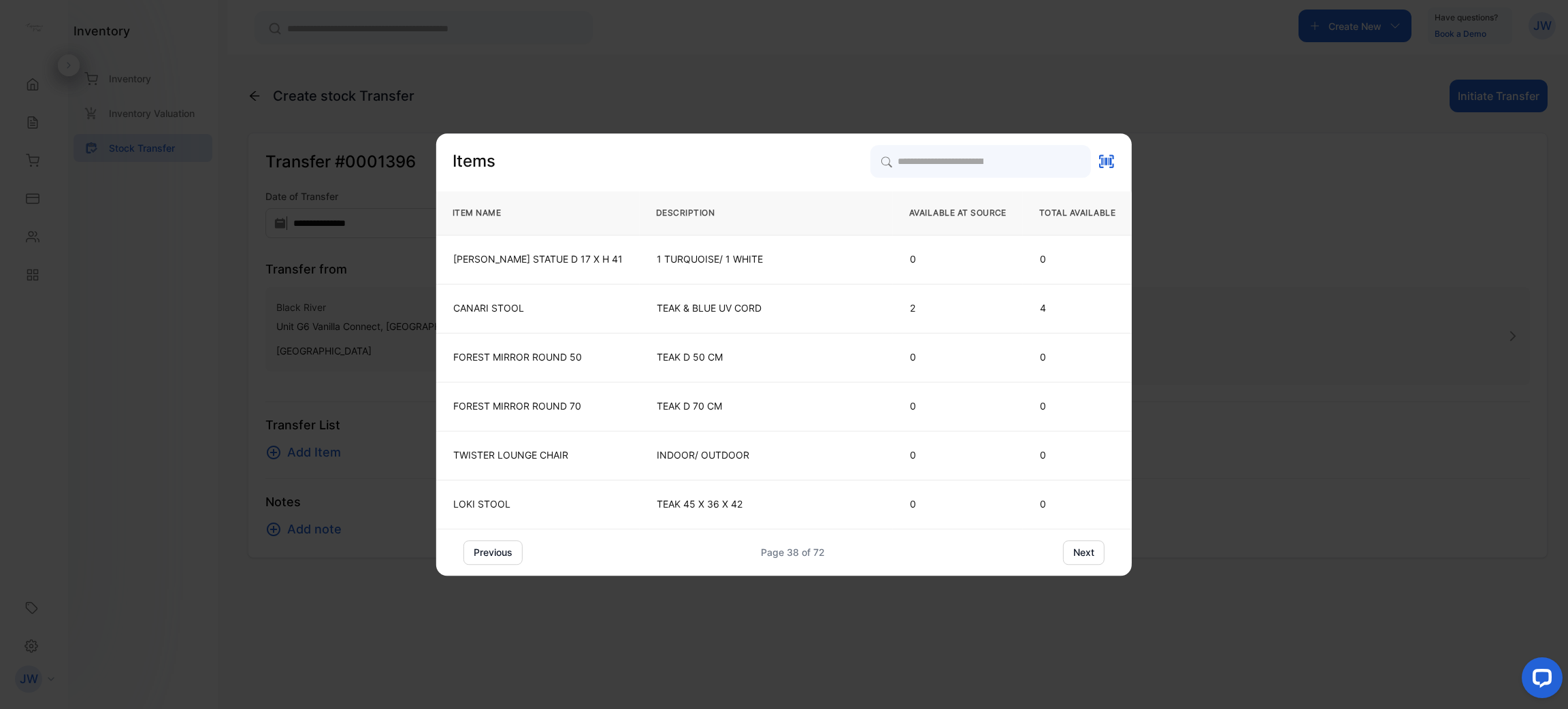
click at [1081, 551] on button "next" at bounding box center [1083, 552] width 41 height 25
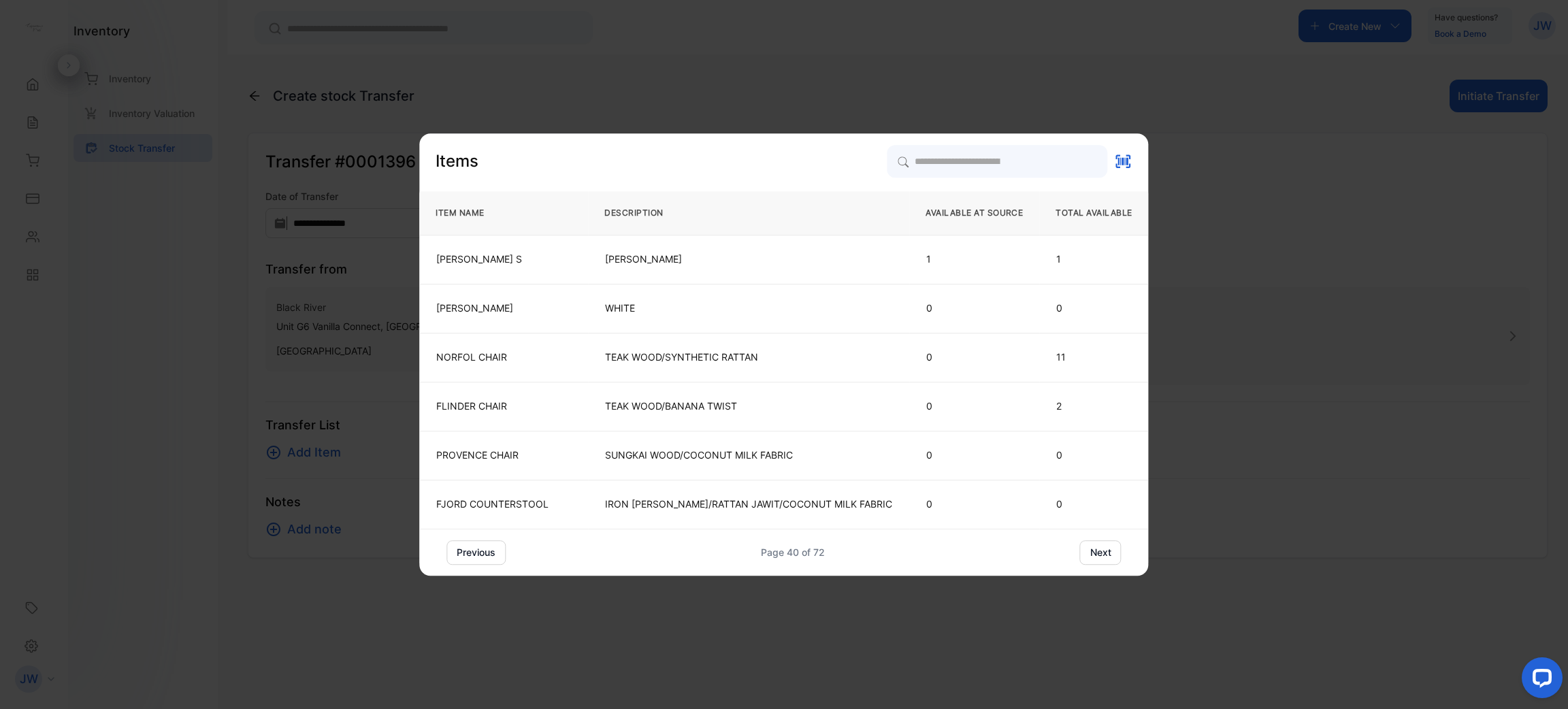
click at [1081, 551] on button "next" at bounding box center [1100, 552] width 41 height 25
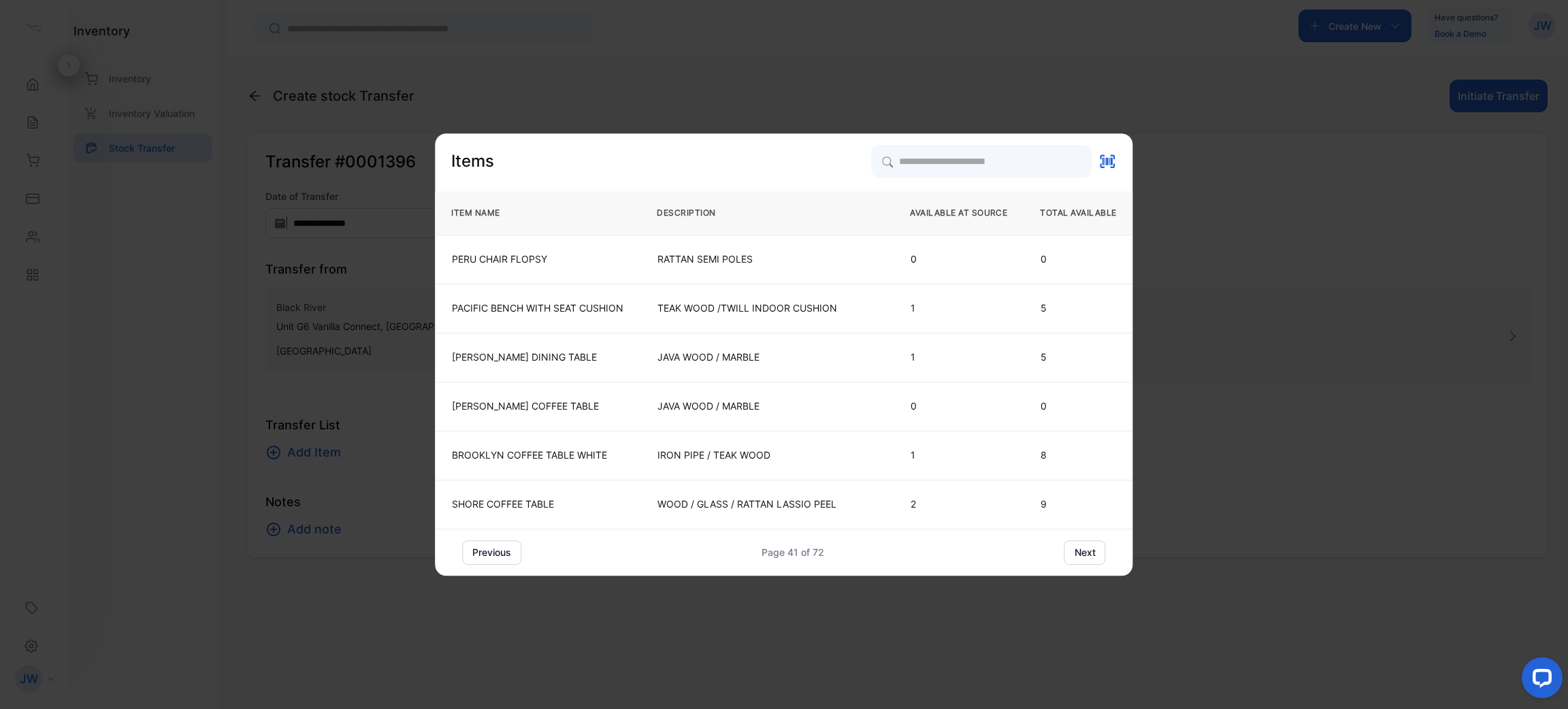
click at [1081, 551] on button "next" at bounding box center [1085, 552] width 41 height 25
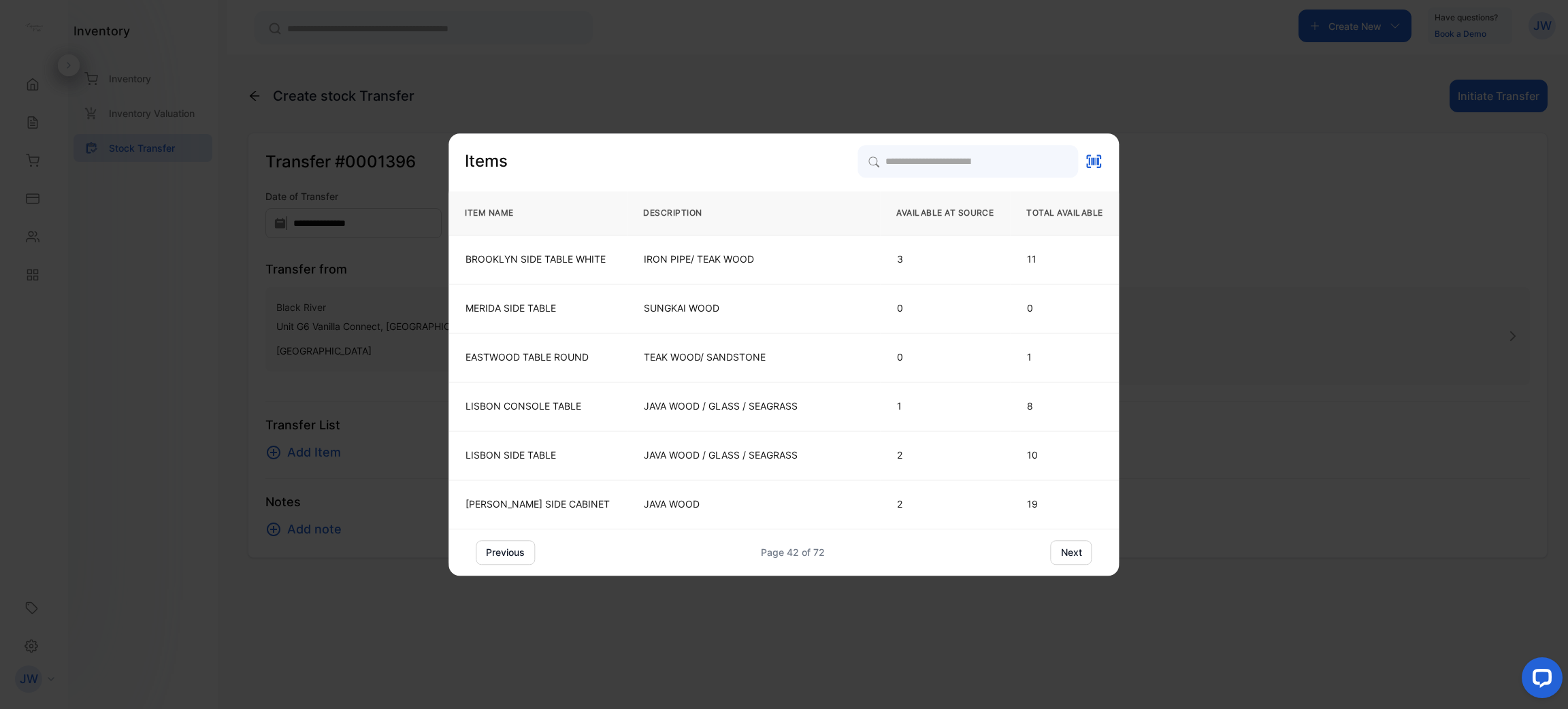
click at [1081, 551] on button "next" at bounding box center [1071, 552] width 41 height 25
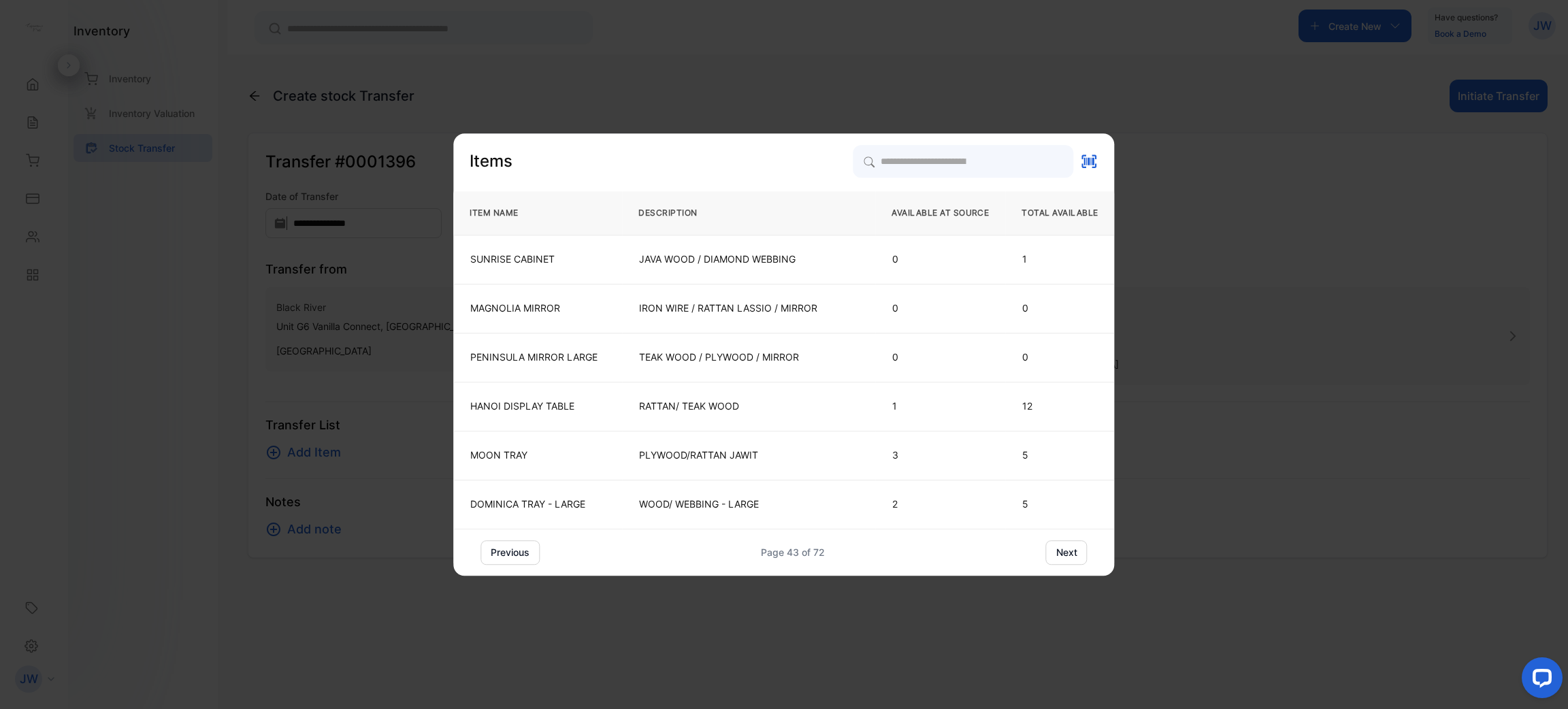
click at [1081, 551] on button "next" at bounding box center [1066, 552] width 41 height 25
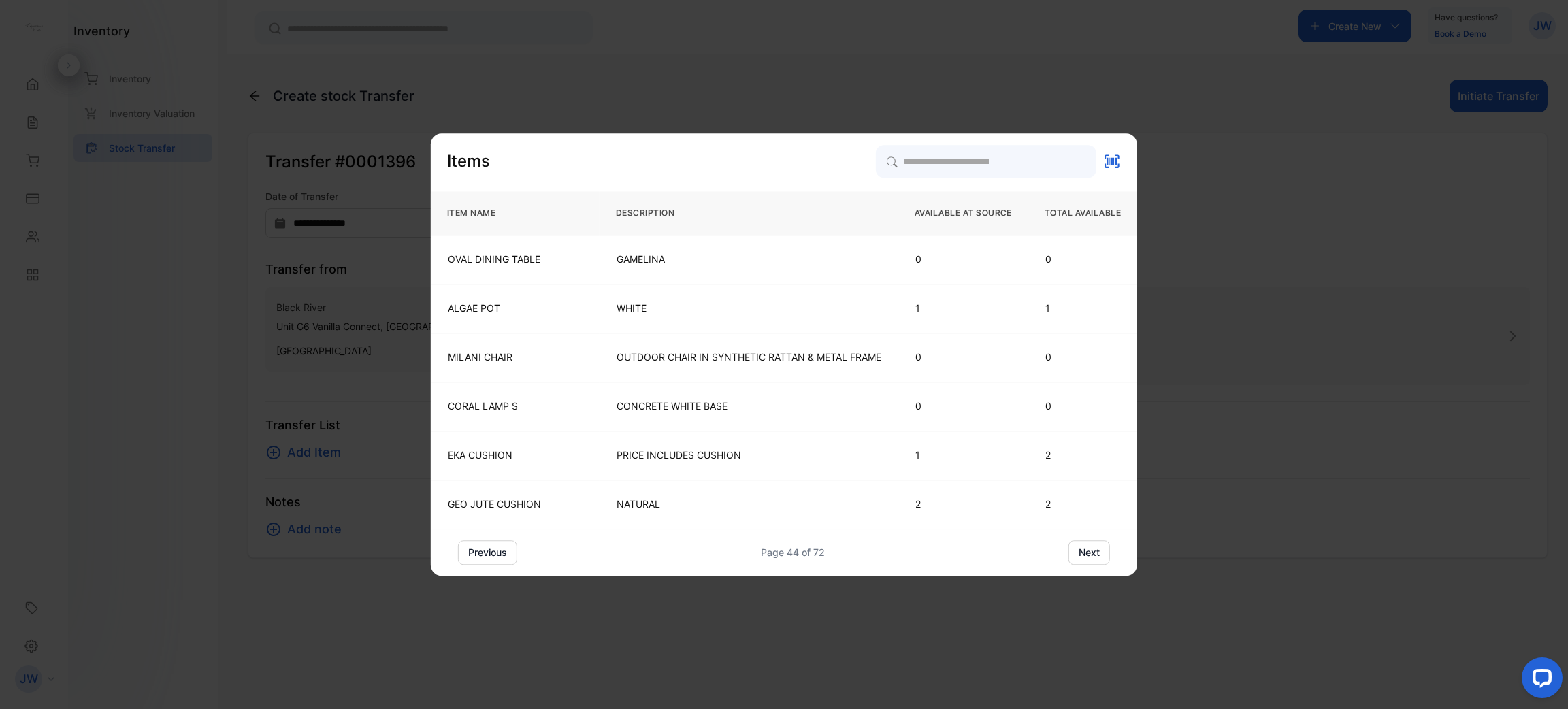
click at [1081, 551] on button "next" at bounding box center [1089, 552] width 41 height 25
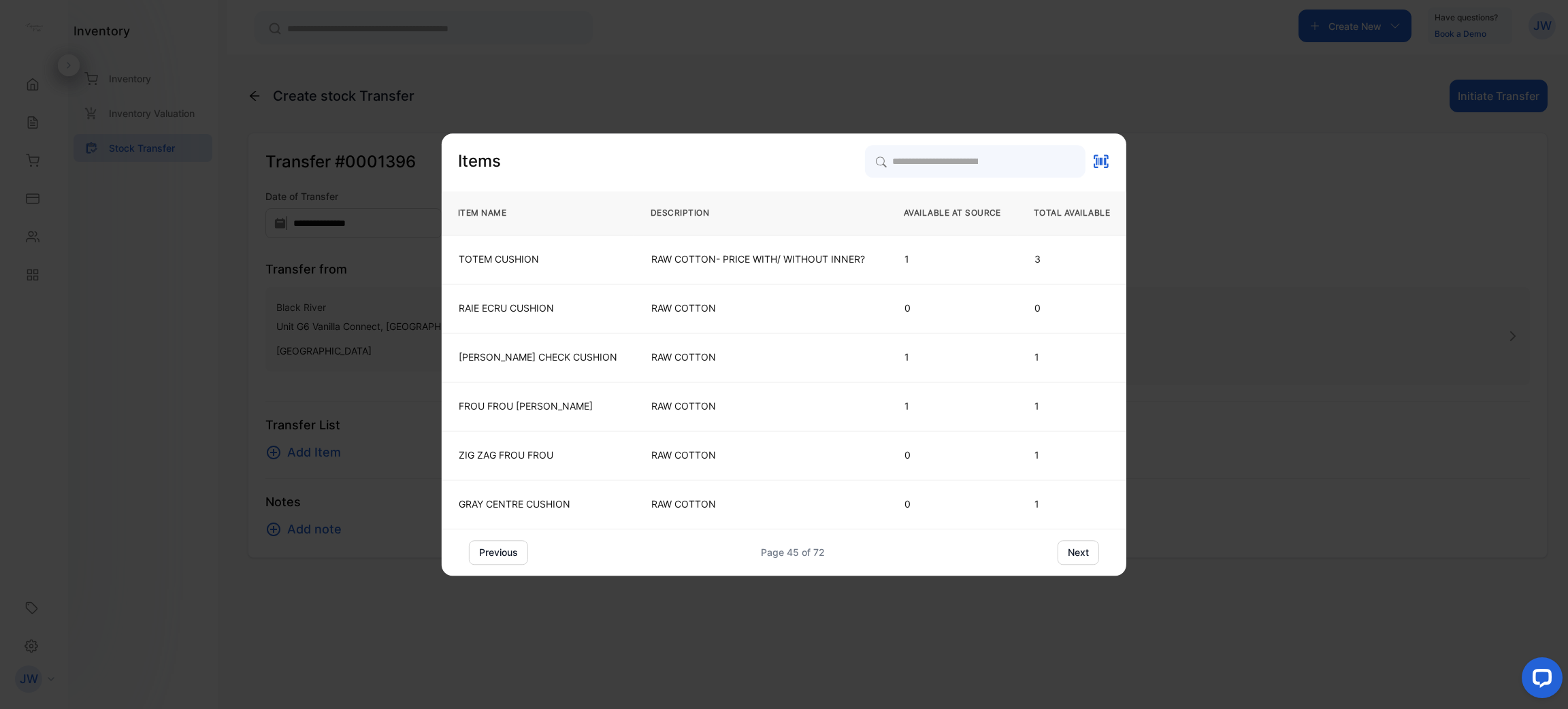
click at [1081, 551] on button "next" at bounding box center [1078, 552] width 41 height 25
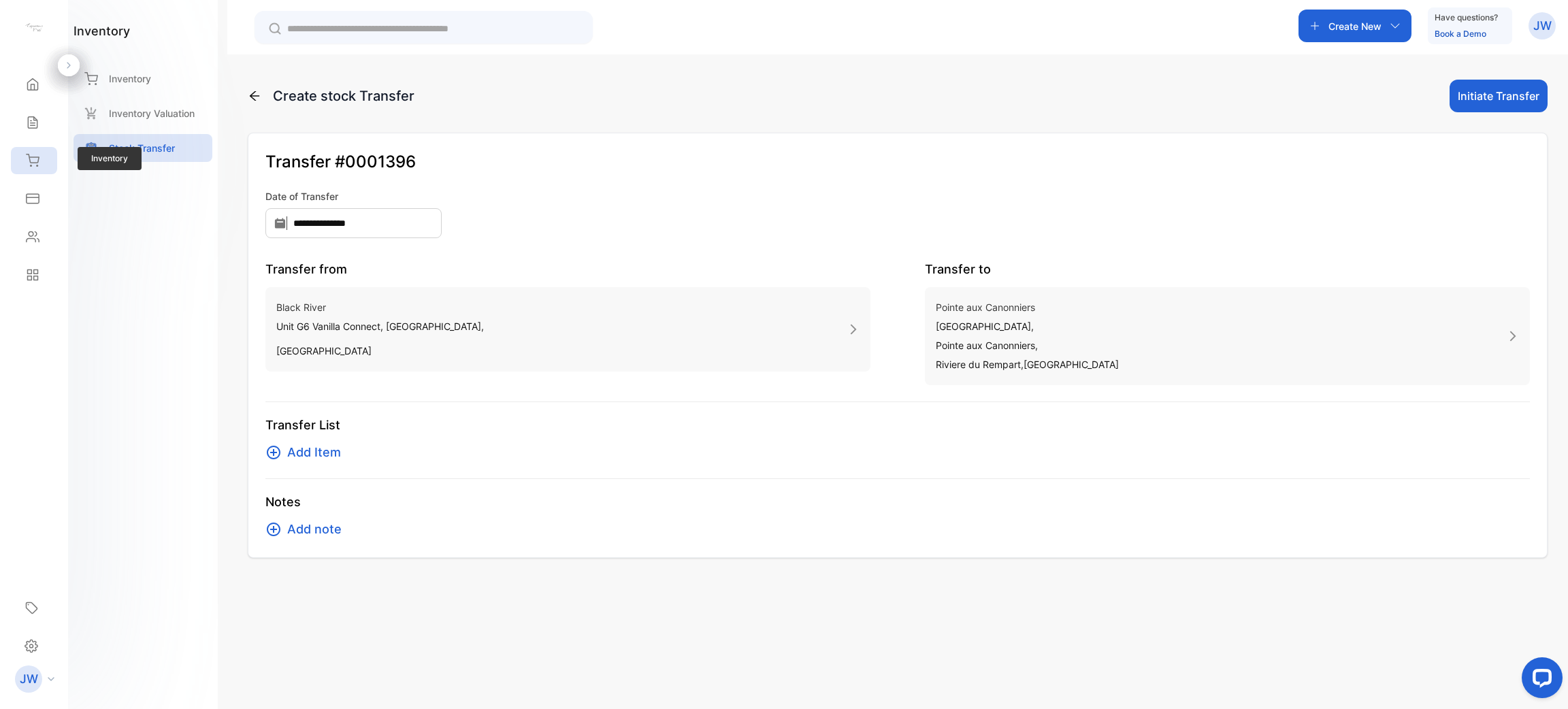
click at [26, 159] on icon at bounding box center [32, 160] width 13 height 13
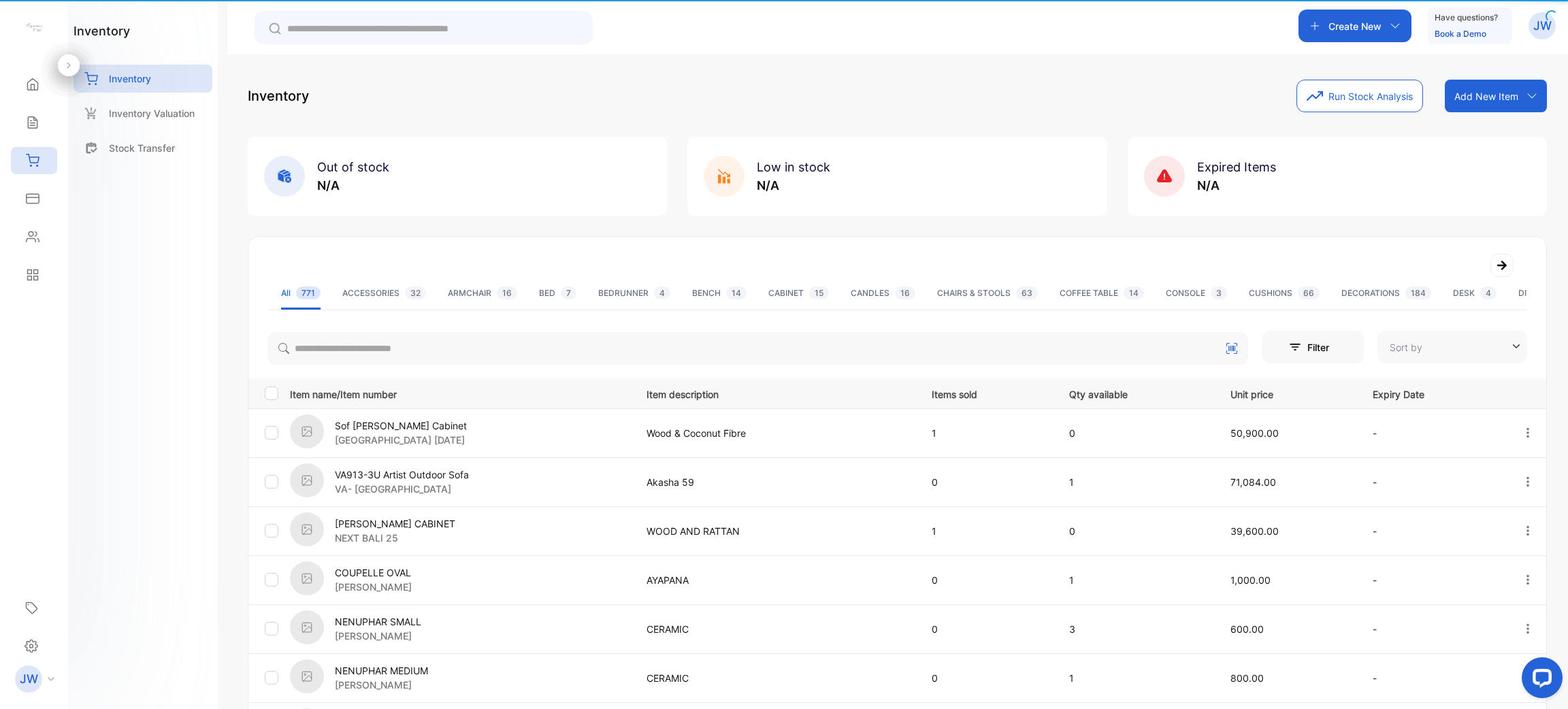
type input "**********"
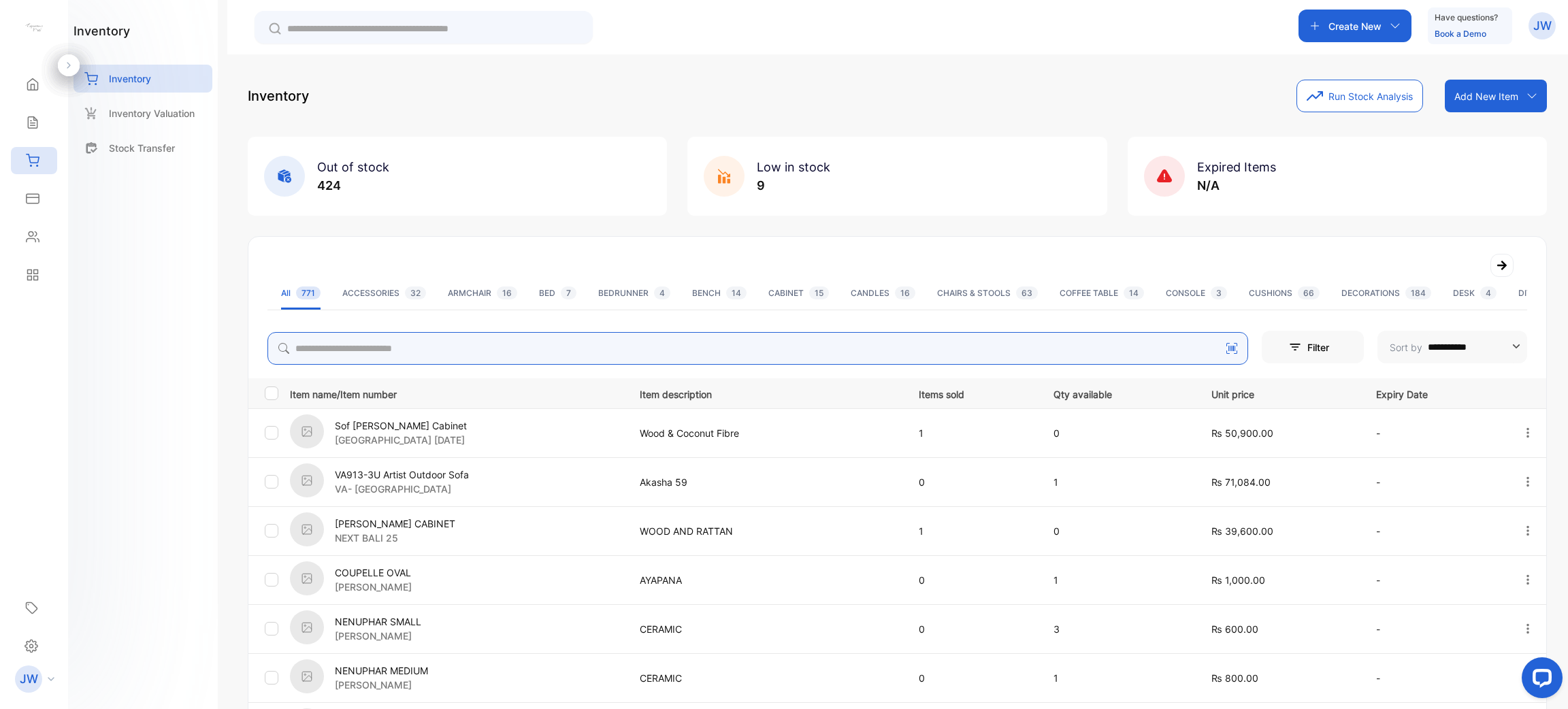
click at [337, 337] on input "search" at bounding box center [758, 348] width 981 height 33
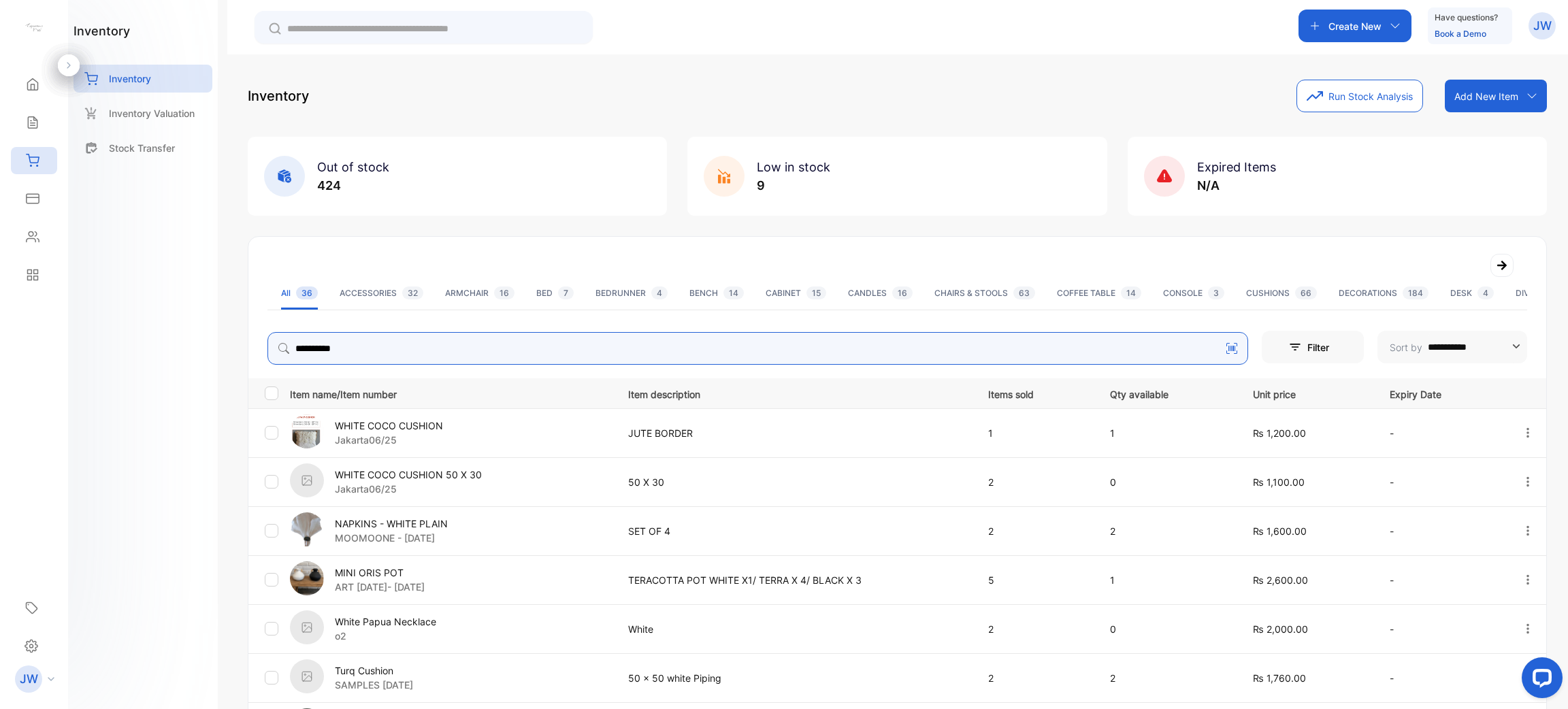
type input "**********"
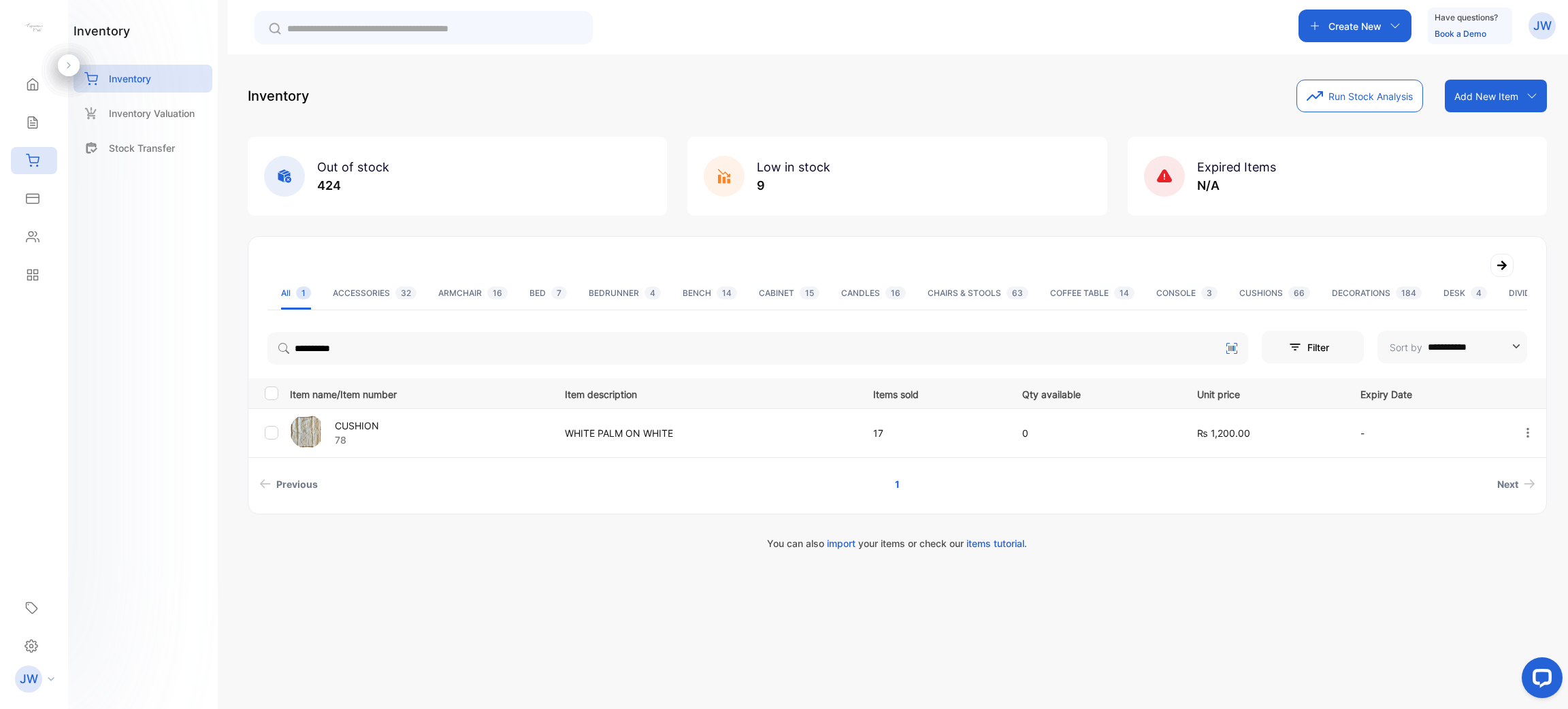
click at [371, 416] on div "CUSHION 78" at bounding box center [419, 433] width 258 height 37
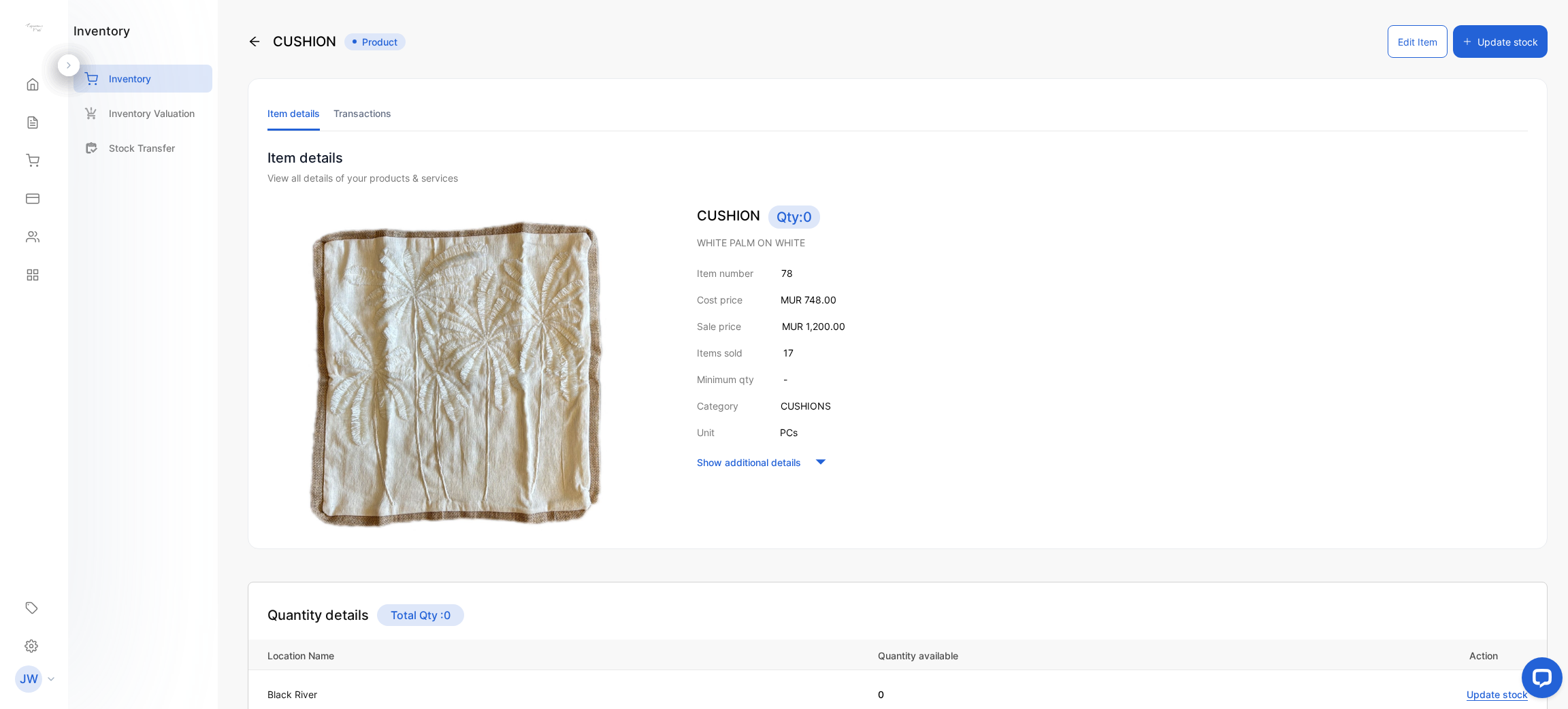
click at [345, 107] on li "Transactions" at bounding box center [362, 113] width 58 height 35
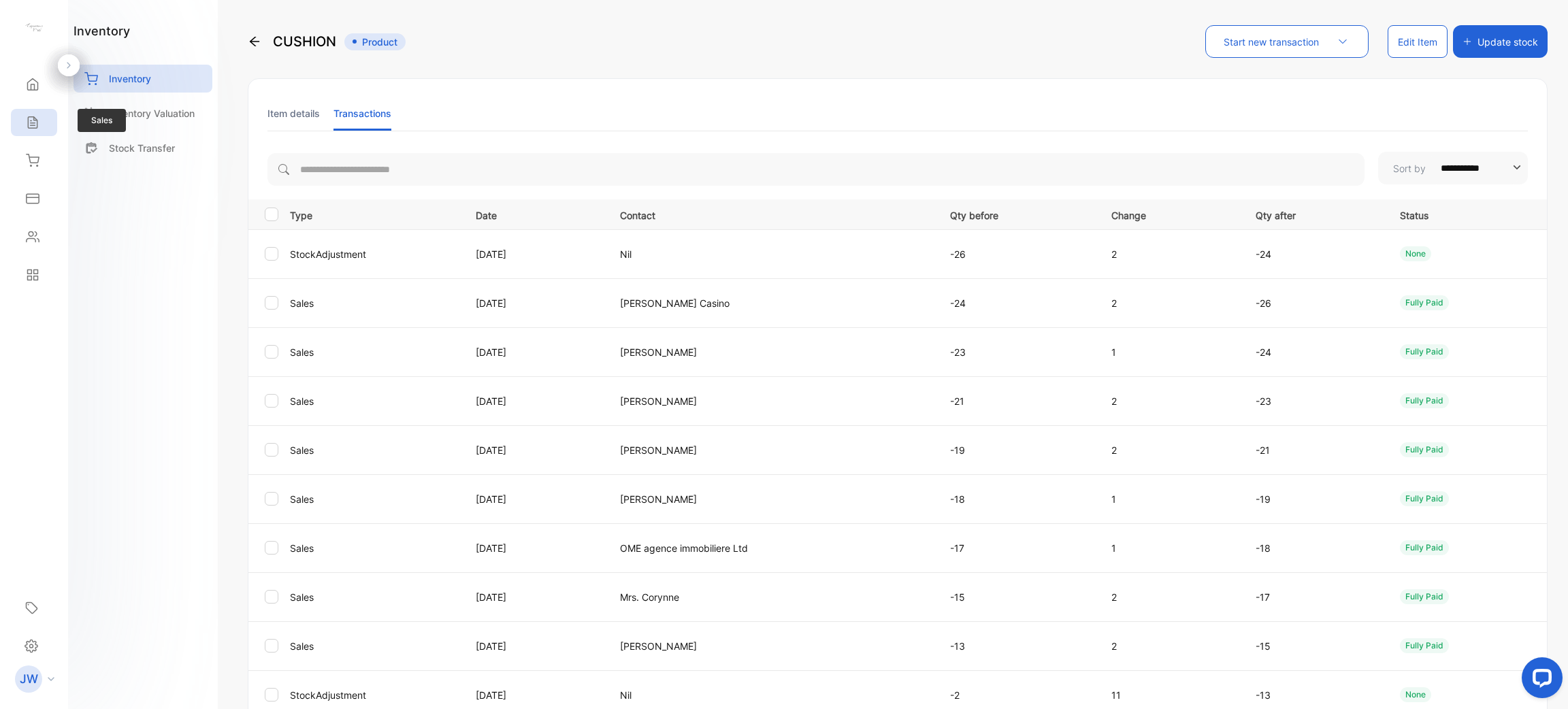
click at [32, 130] on div "Sales" at bounding box center [34, 122] width 46 height 27
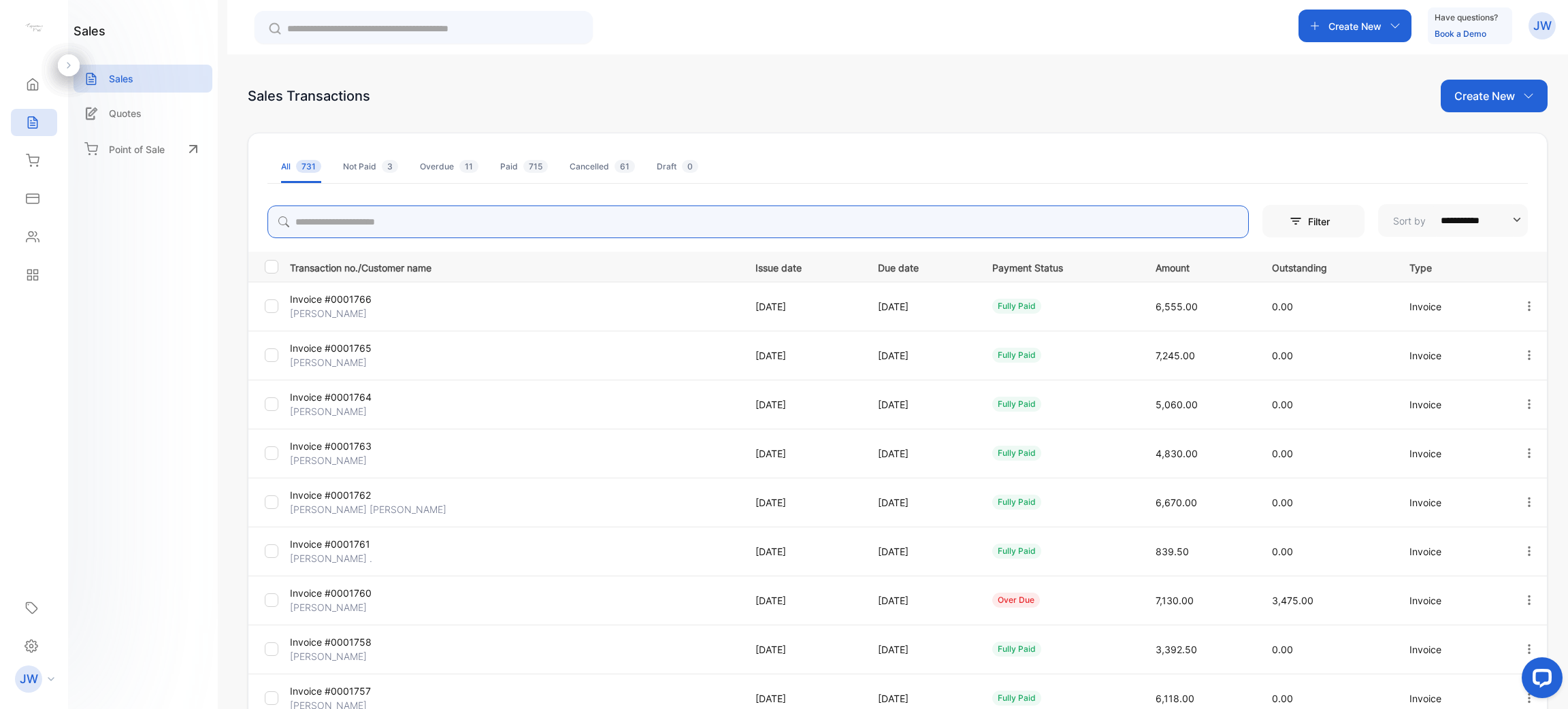
click at [397, 221] on input "search" at bounding box center [758, 221] width 982 height 33
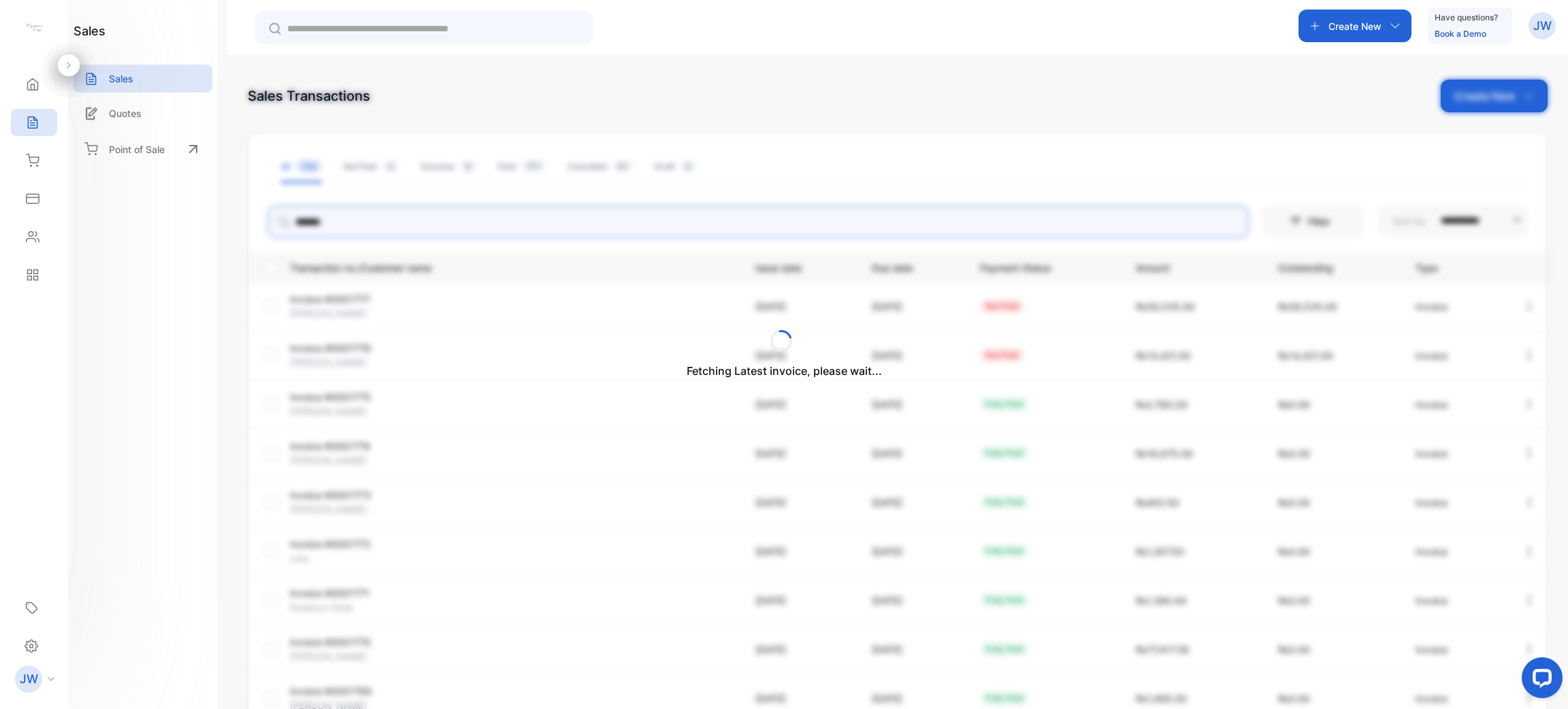
type input "*******"
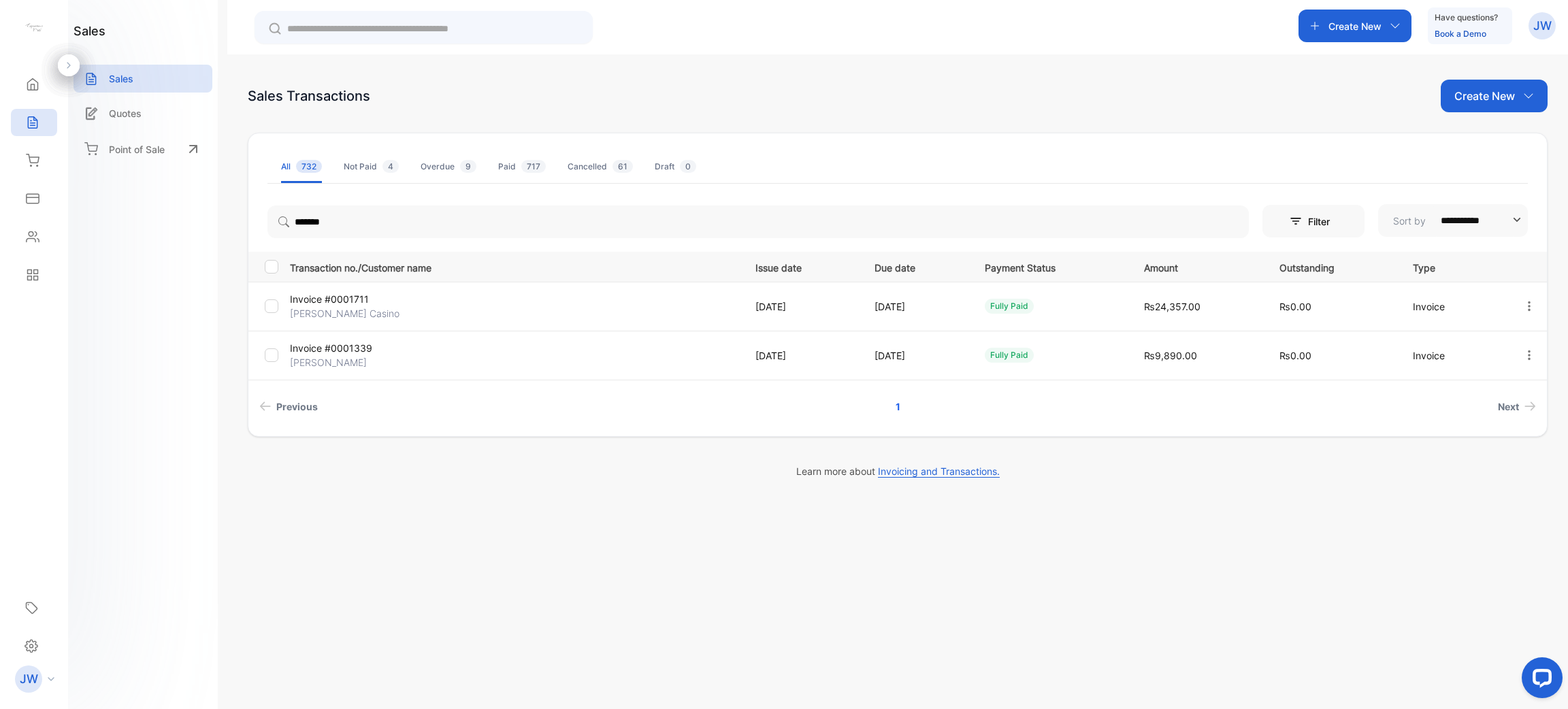
click at [381, 299] on p "Invoice #0001711" at bounding box center [365, 299] width 150 height 14
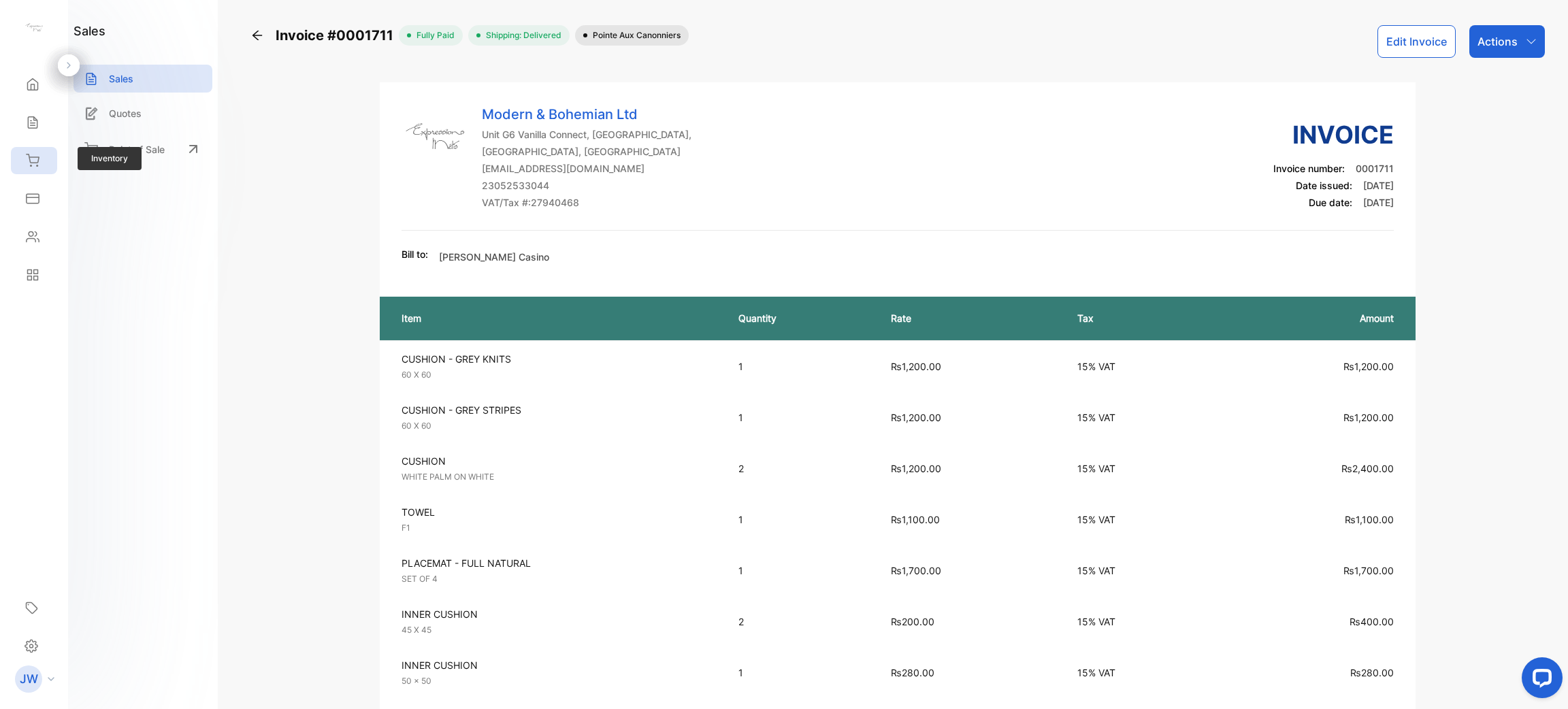
click at [34, 154] on icon at bounding box center [32, 160] width 13 height 13
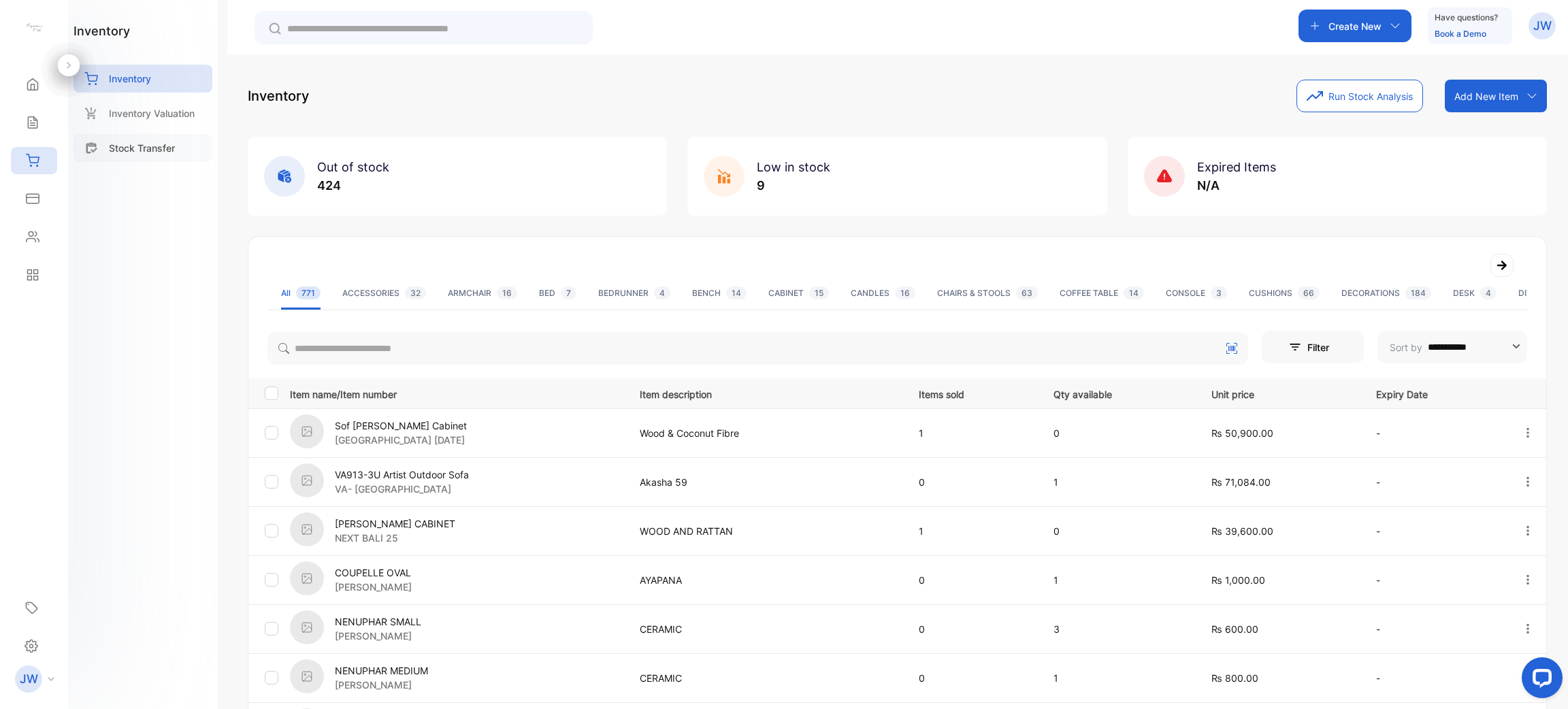
click at [181, 142] on div "Stock Transfer" at bounding box center [143, 148] width 139 height 28
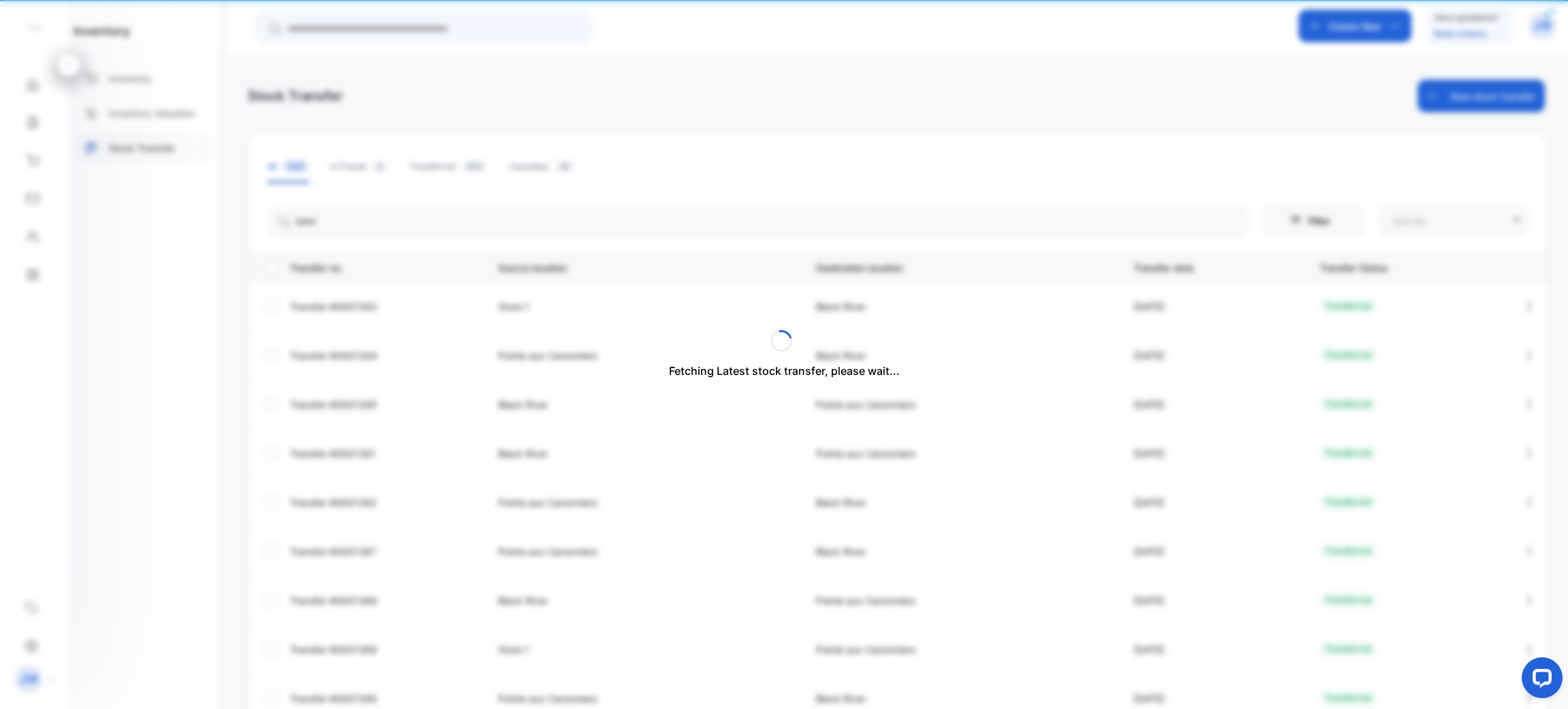
type input "**********"
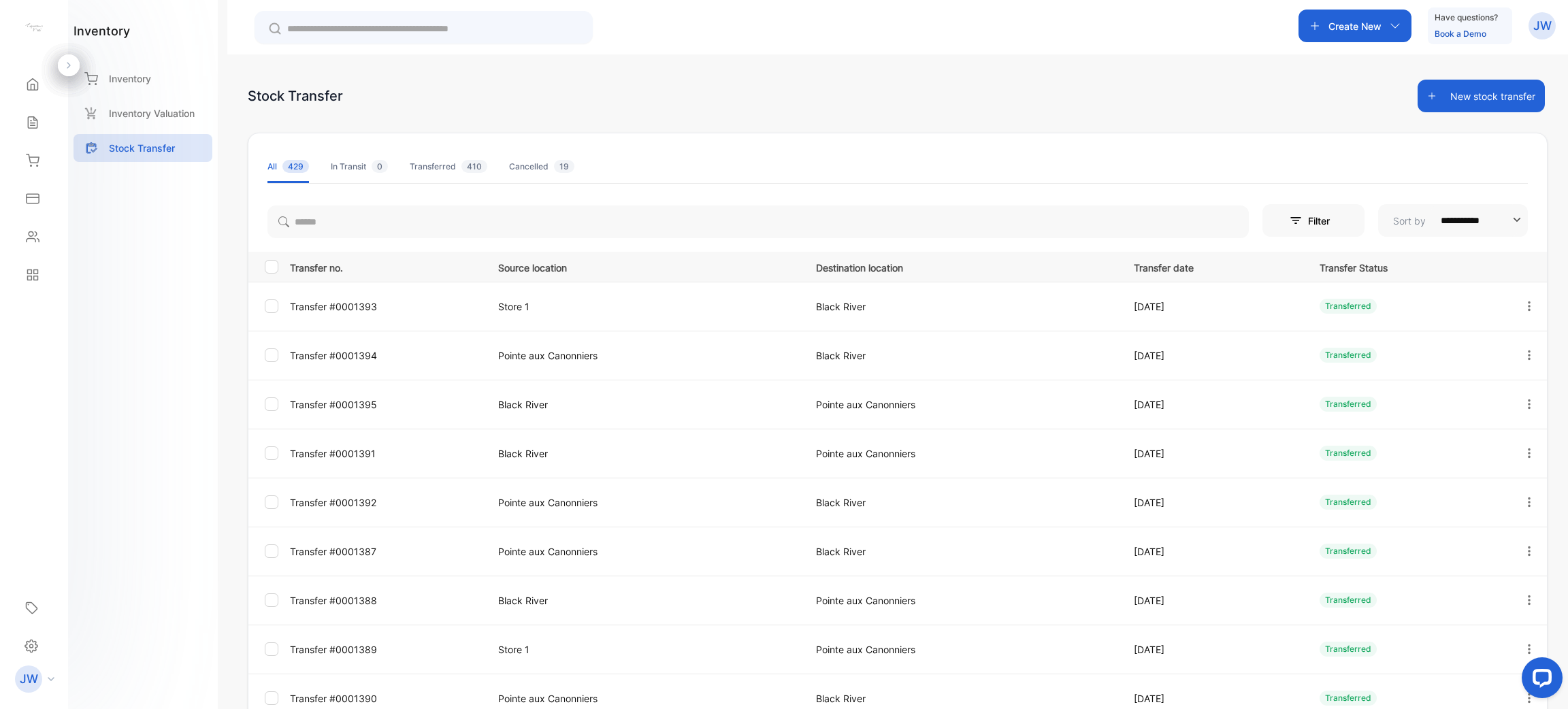
click at [1489, 96] on button "New stock transfer" at bounding box center [1481, 96] width 128 height 33
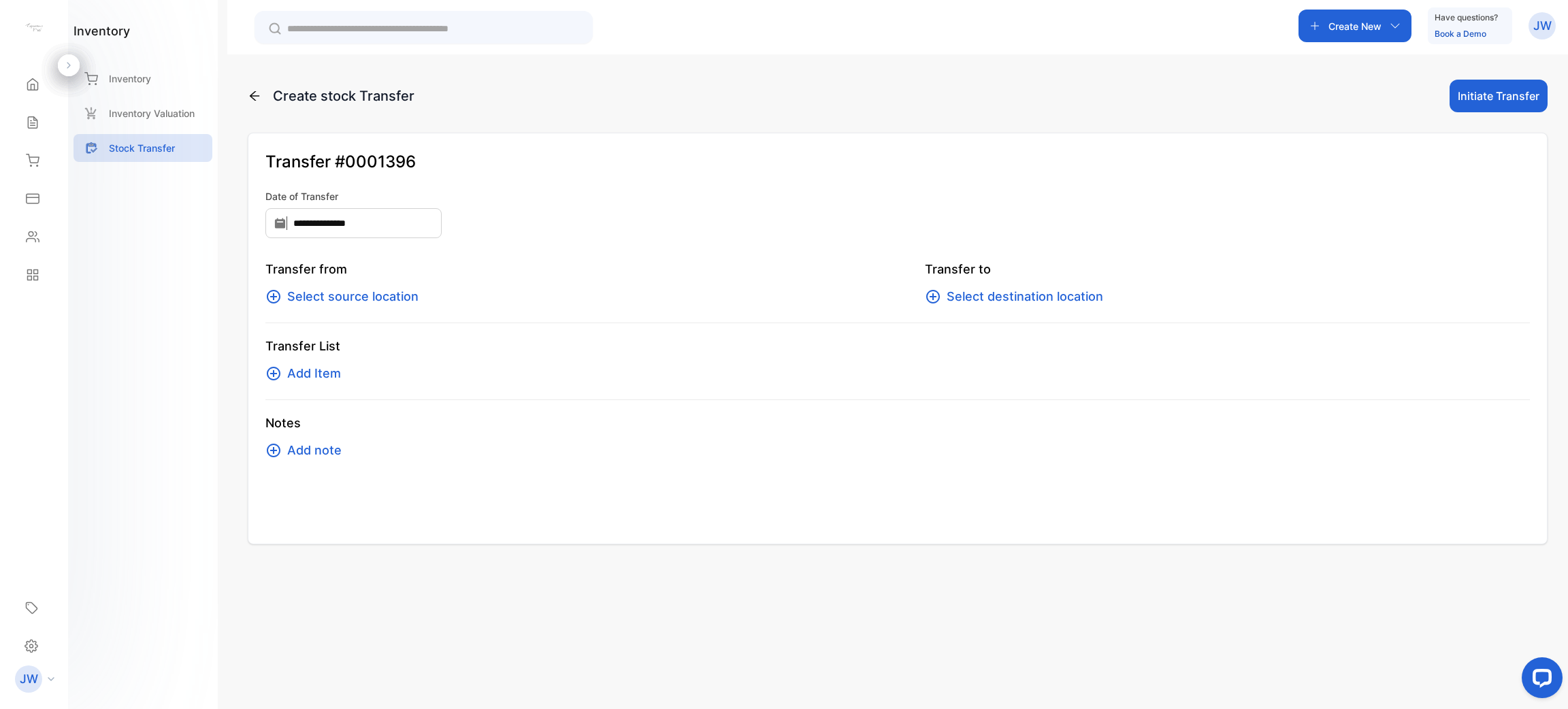
click at [383, 300] on span "Select source location" at bounding box center [352, 296] width 131 height 19
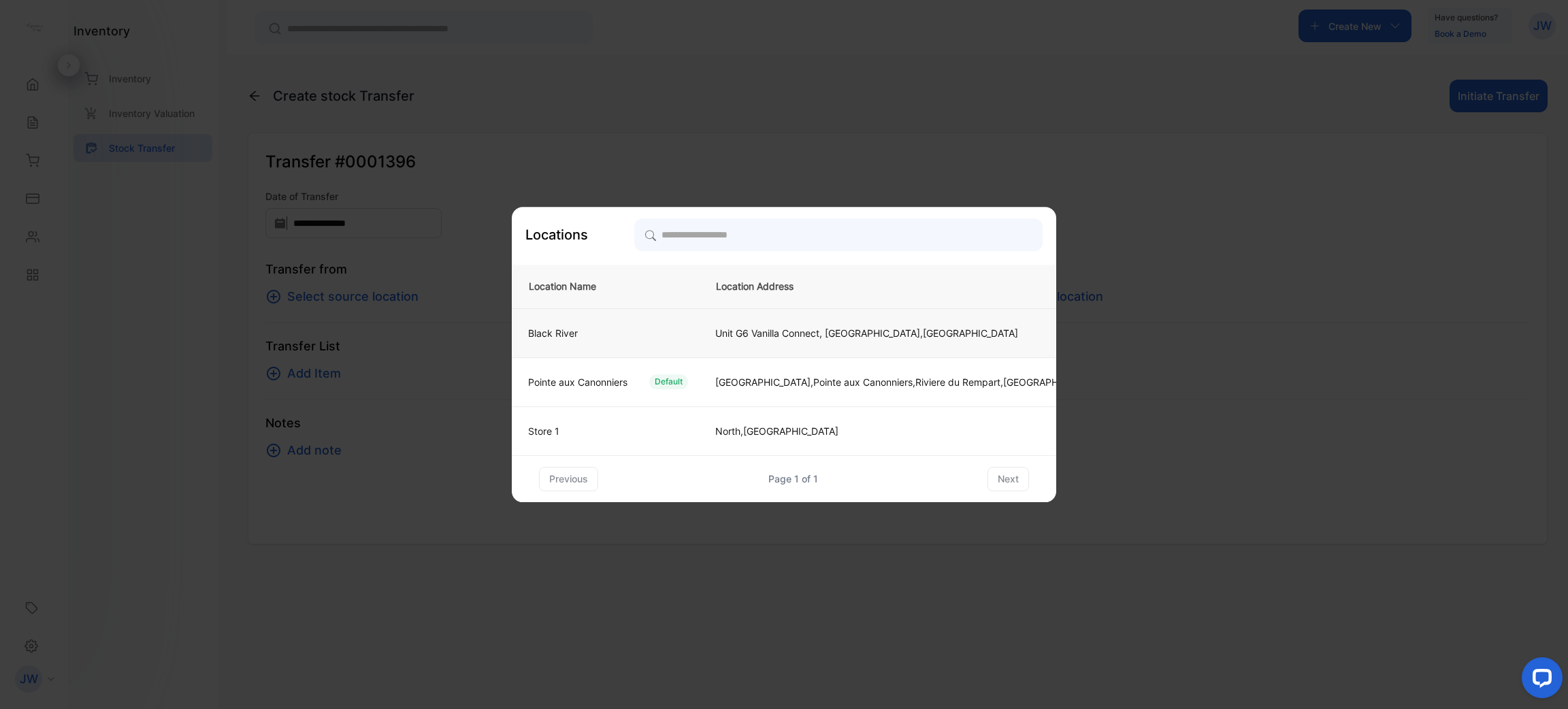
click at [599, 328] on div "Black River" at bounding box center [603, 333] width 171 height 14
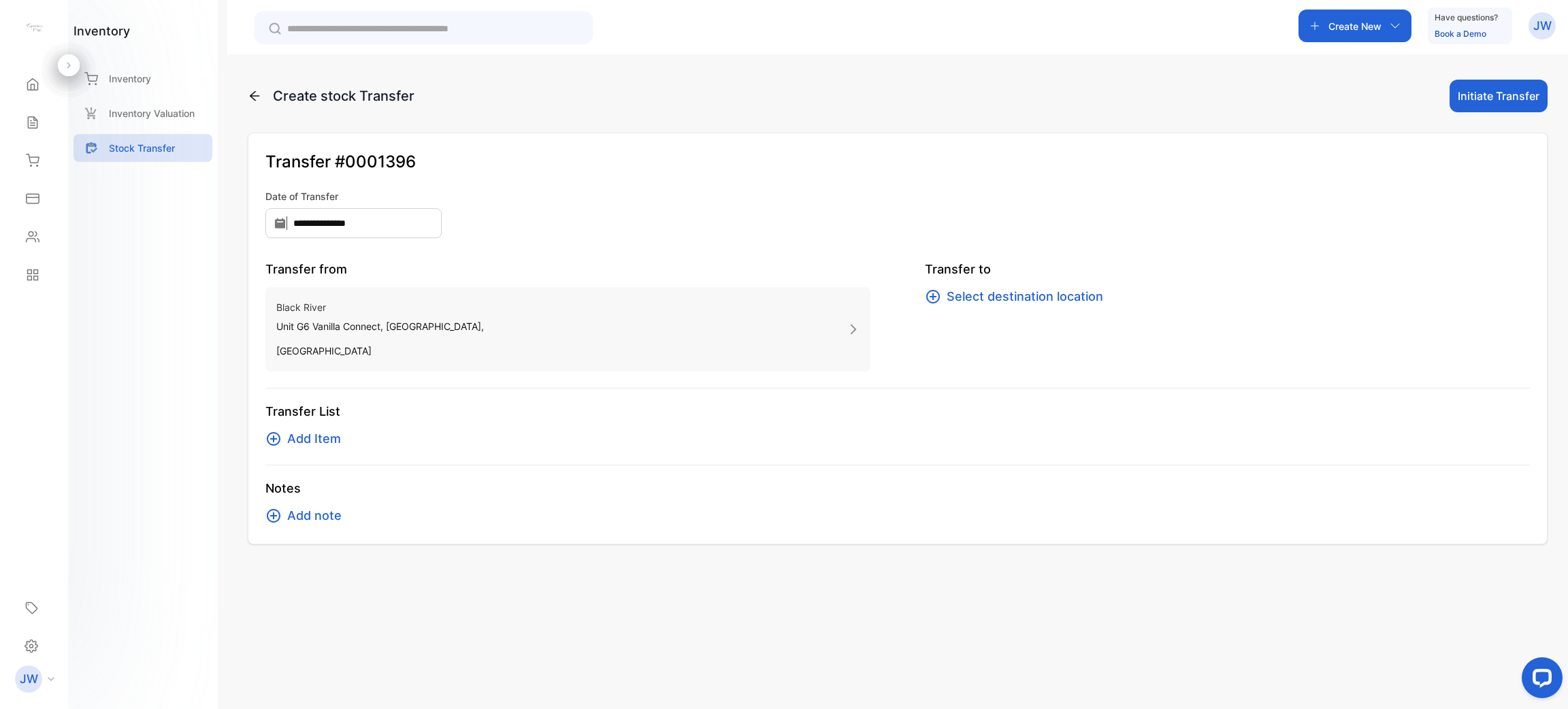
click at [973, 293] on span "Select destination location" at bounding box center [1024, 296] width 156 height 19
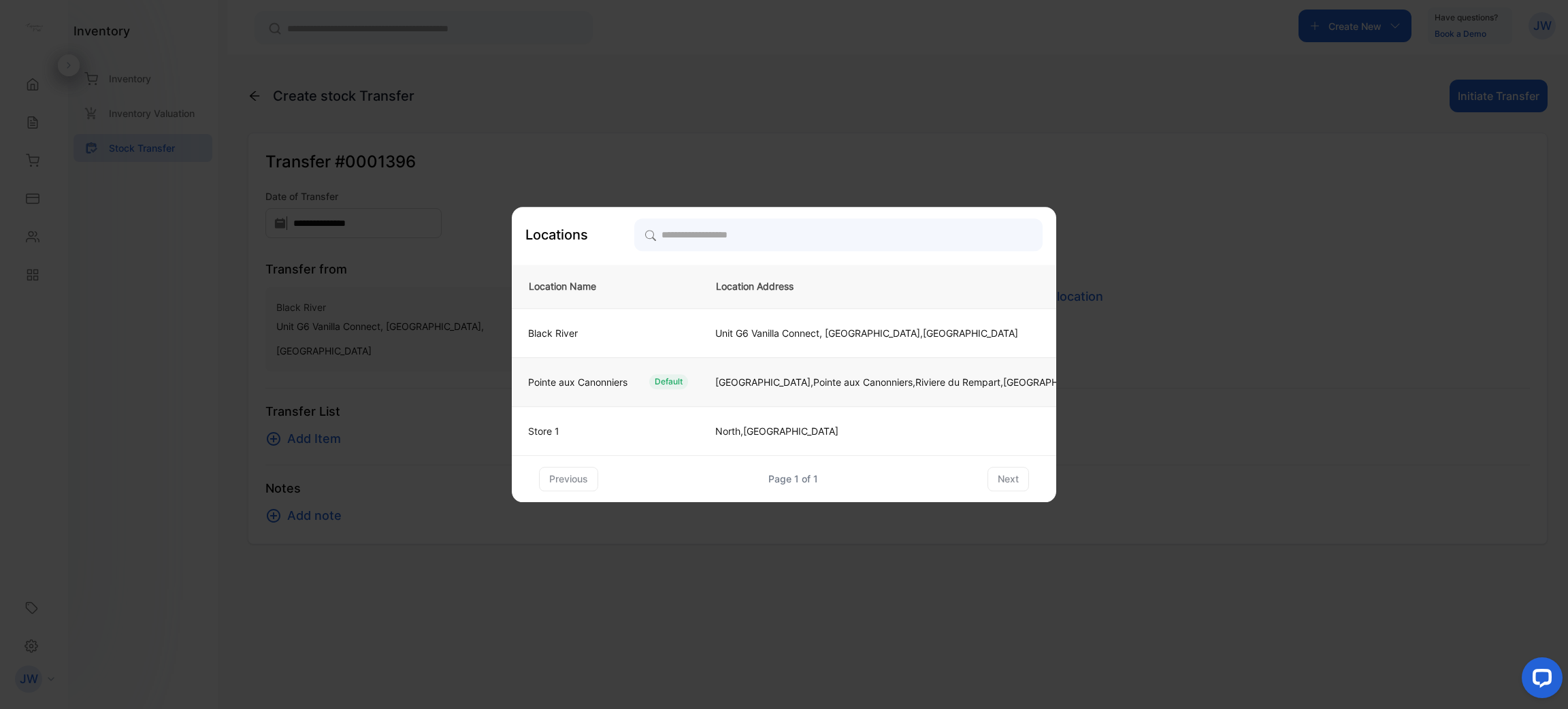
click at [661, 371] on td "Pointe aux Canonniers Default" at bounding box center [605, 382] width 187 height 49
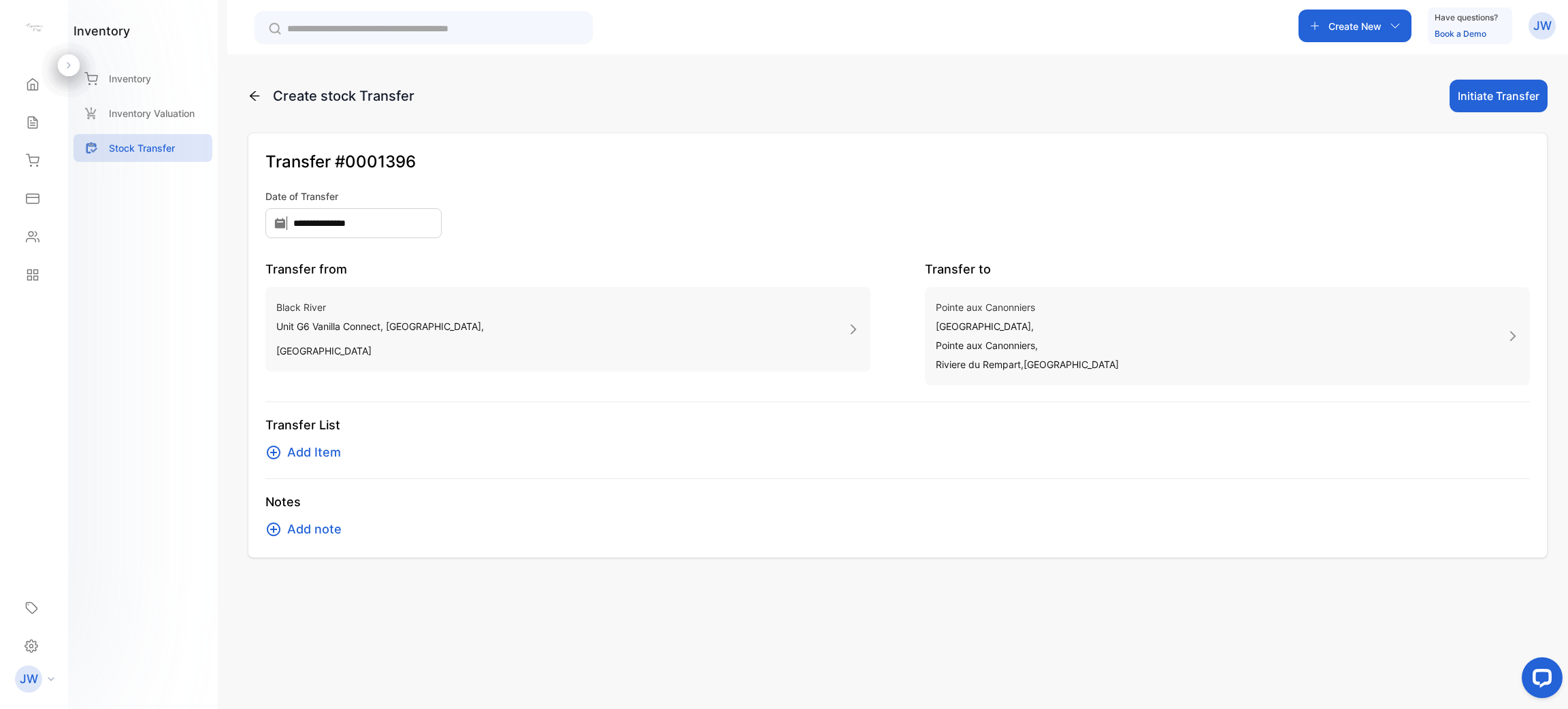
click at [301, 462] on span "Add Item" at bounding box center [314, 452] width 54 height 19
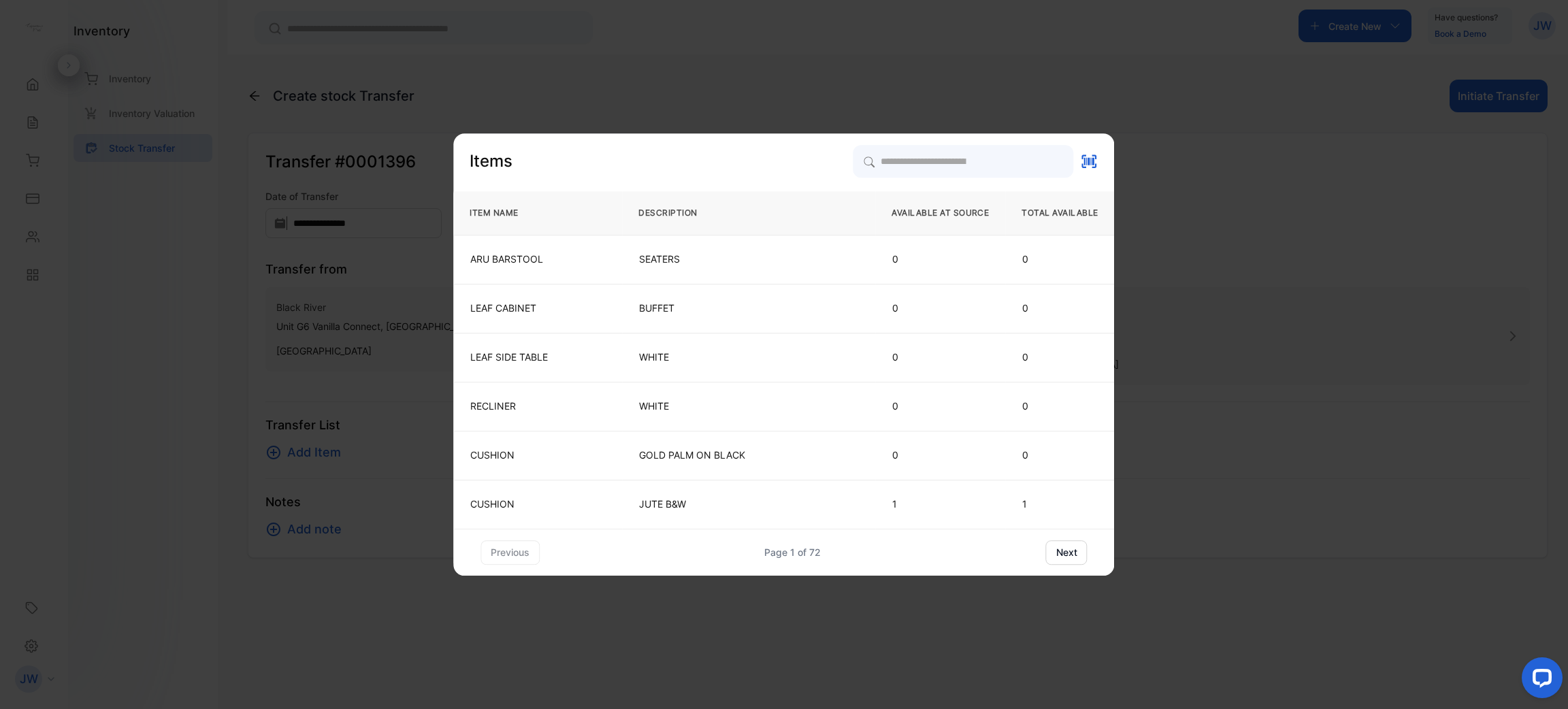
click at [1059, 549] on button "next" at bounding box center [1066, 552] width 41 height 25
